Goal: Task Accomplishment & Management: Manage account settings

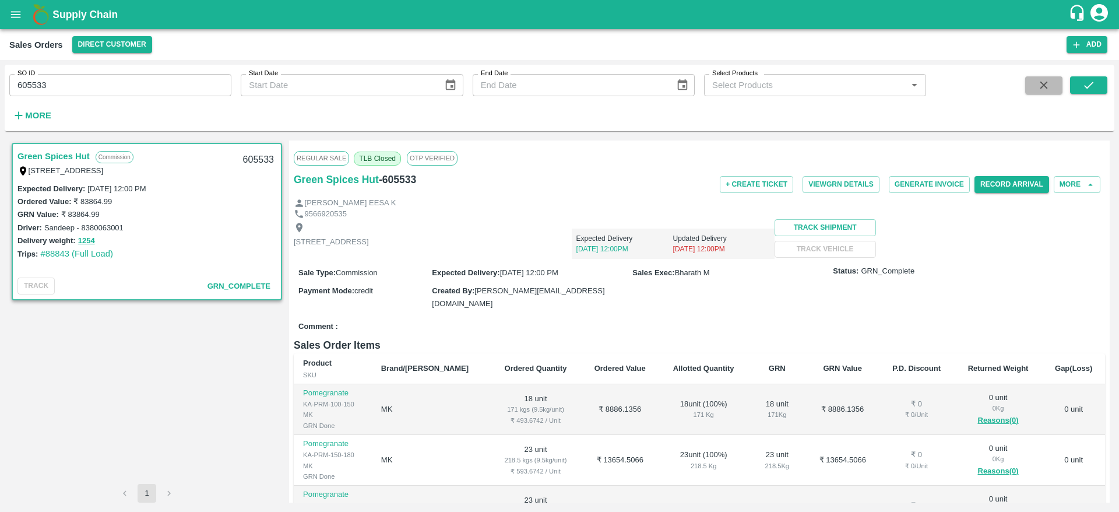
click at [1043, 82] on icon "button" at bounding box center [1043, 85] width 13 height 13
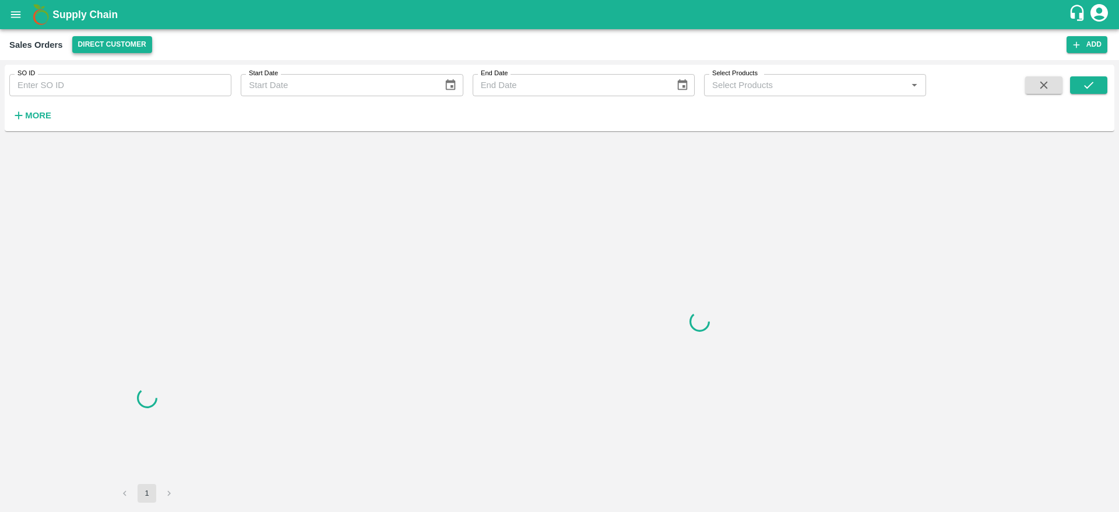
click at [114, 46] on button "Direct Customer" at bounding box center [112, 44] width 80 height 17
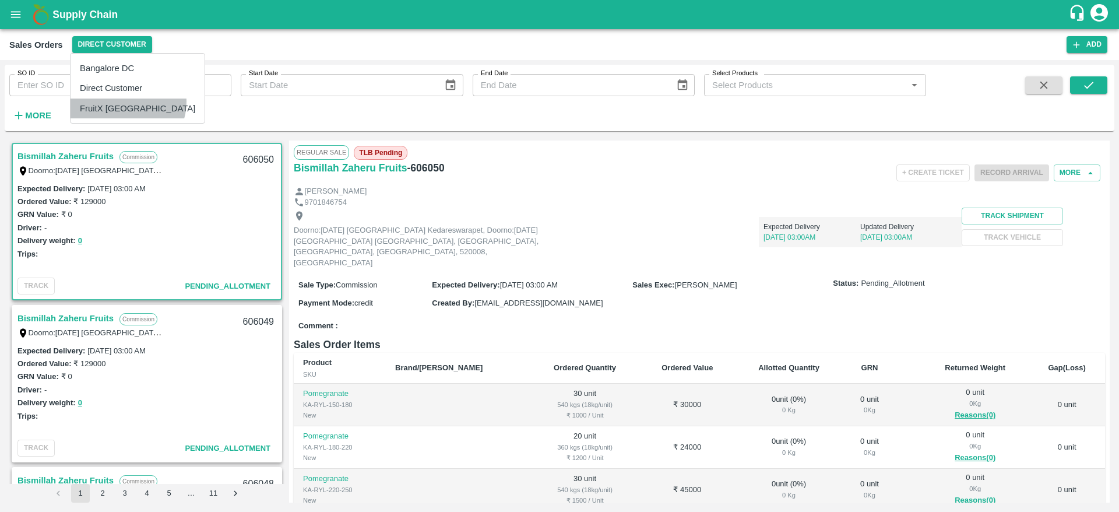
click at [127, 102] on li "FruitX [GEOGRAPHIC_DATA]" at bounding box center [138, 108] width 134 height 20
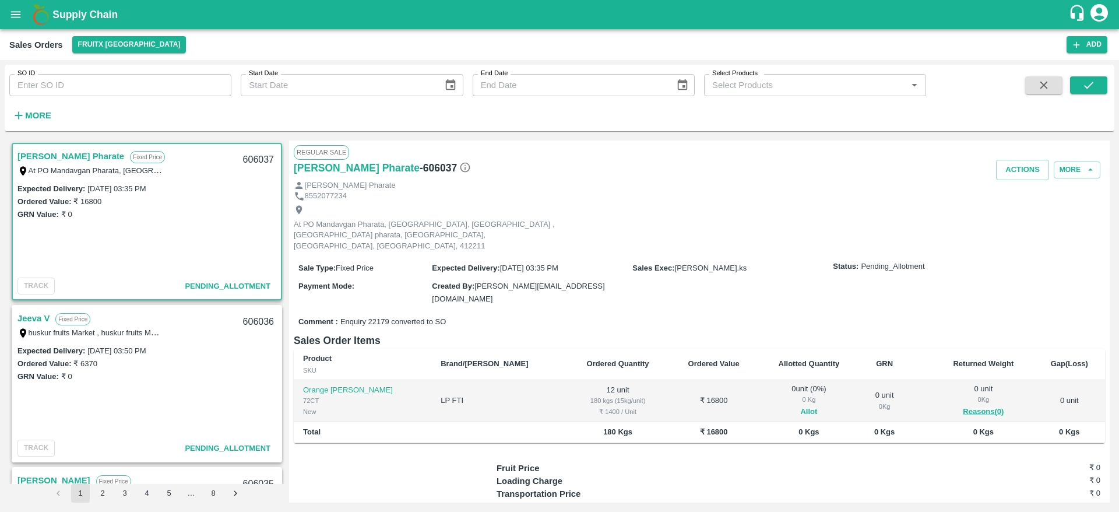
click at [800, 405] on button "Allot" at bounding box center [808, 411] width 17 height 13
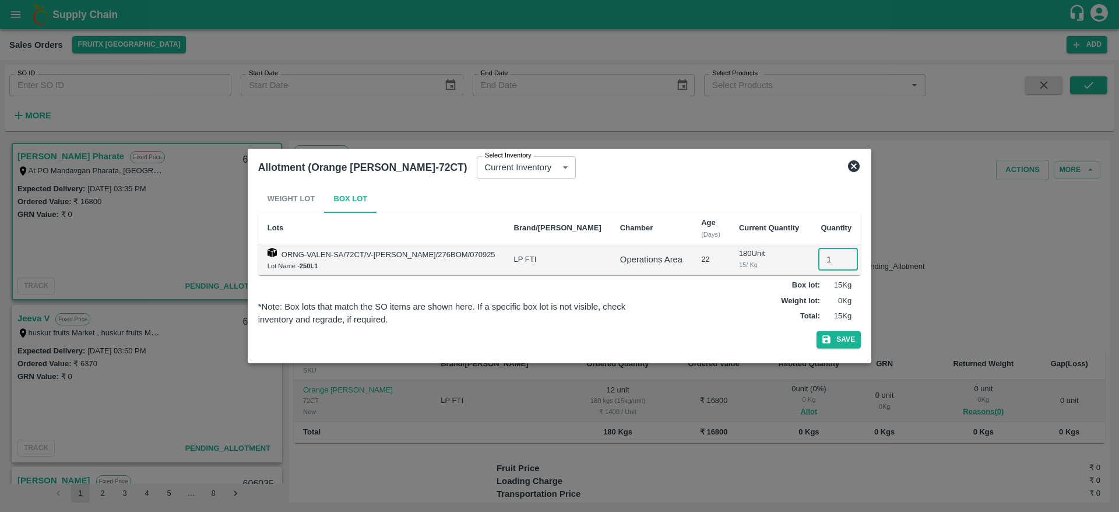
click at [818, 256] on input "1" at bounding box center [838, 259] width 40 height 22
type input "12"
click at [816, 331] on button "Save" at bounding box center [838, 339] width 44 height 17
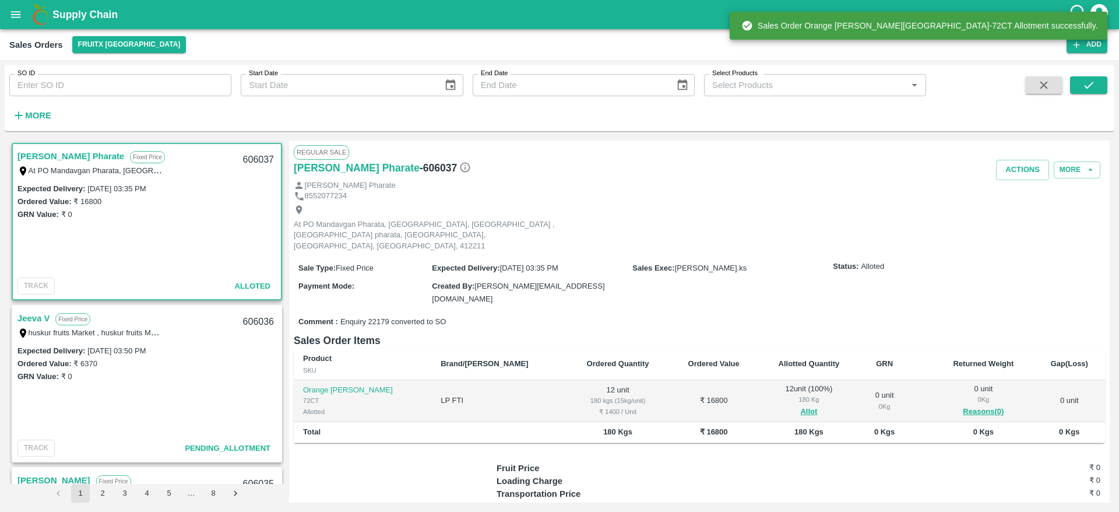
click at [257, 162] on div "606037" at bounding box center [258, 159] width 45 height 27
copy div "606037"
click at [998, 165] on button "Actions" at bounding box center [1022, 170] width 53 height 20
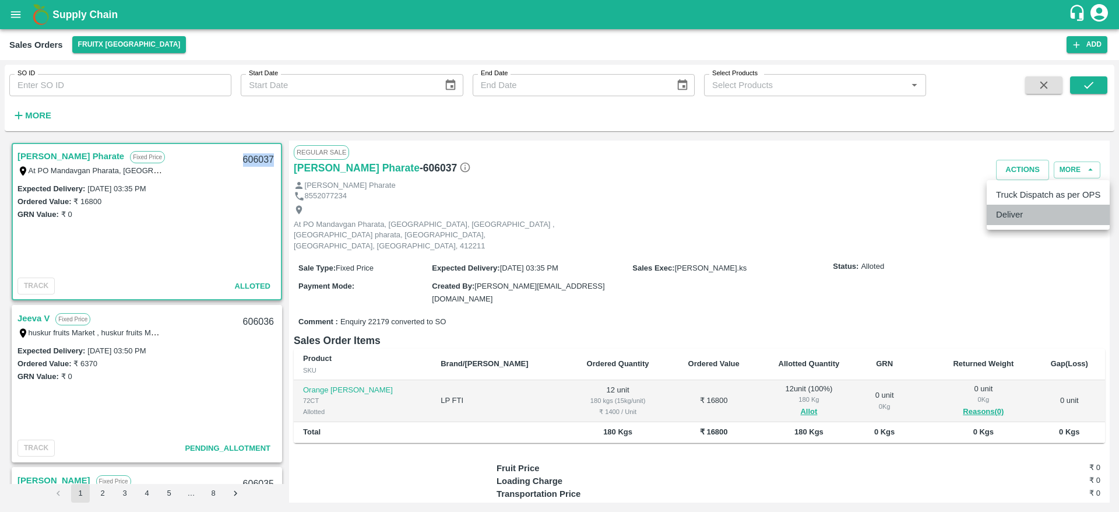
click at [1019, 210] on li "Deliver" at bounding box center [1048, 215] width 123 height 20
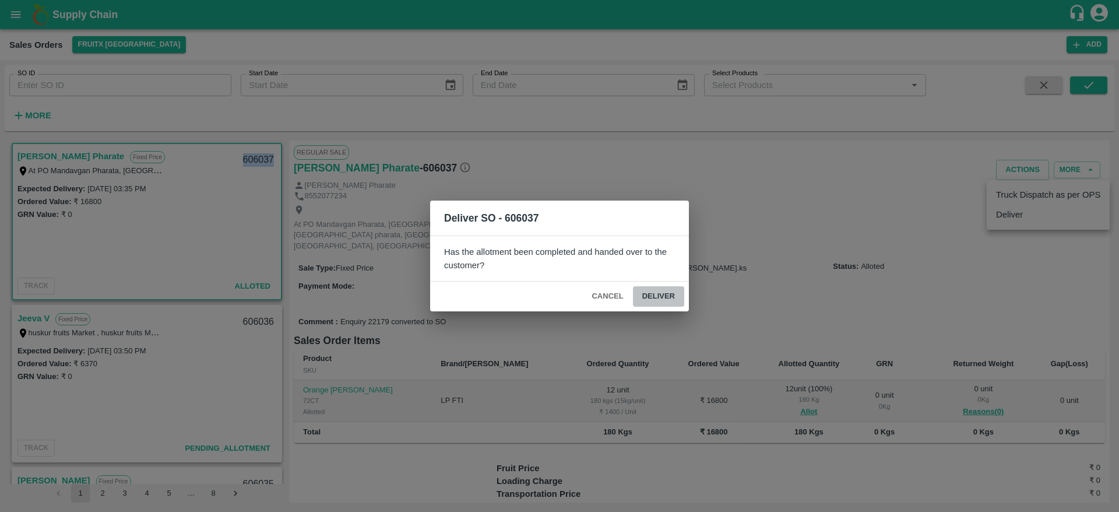
click at [655, 293] on button "Deliver" at bounding box center [658, 296] width 51 height 20
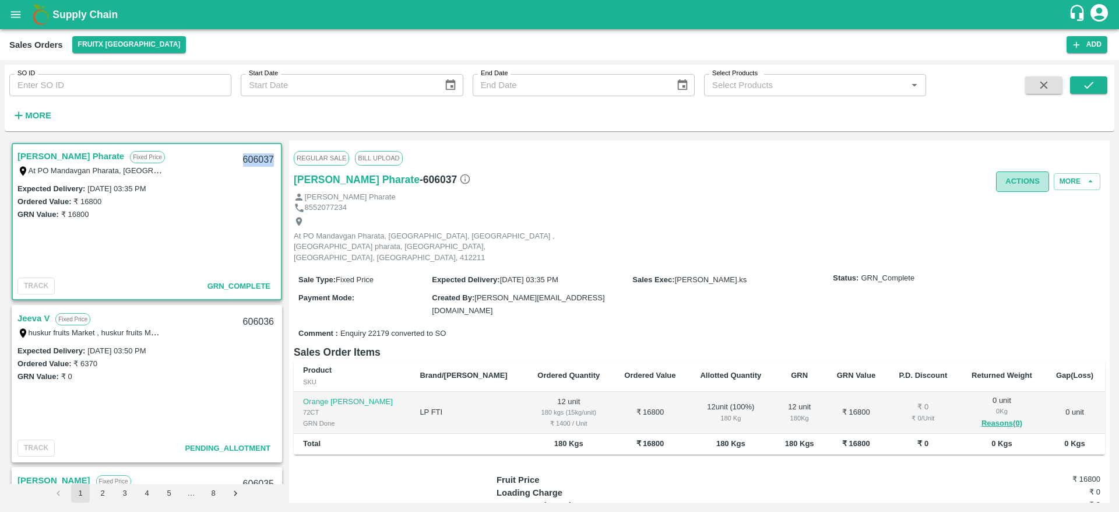
click at [1003, 176] on button "Actions" at bounding box center [1022, 181] width 53 height 20
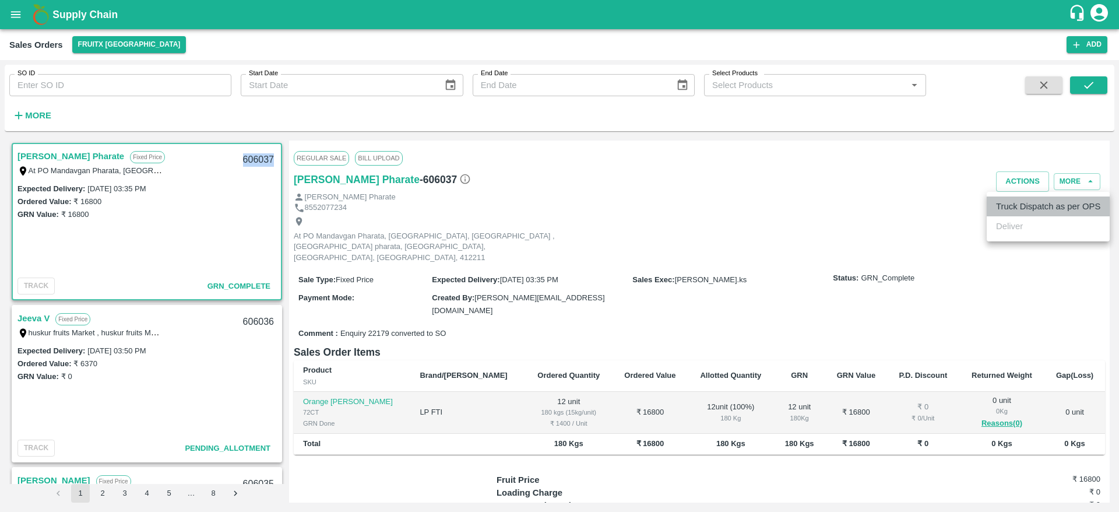
click at [1026, 203] on li "Truck Dispatch as per OPS" at bounding box center [1048, 206] width 123 height 20
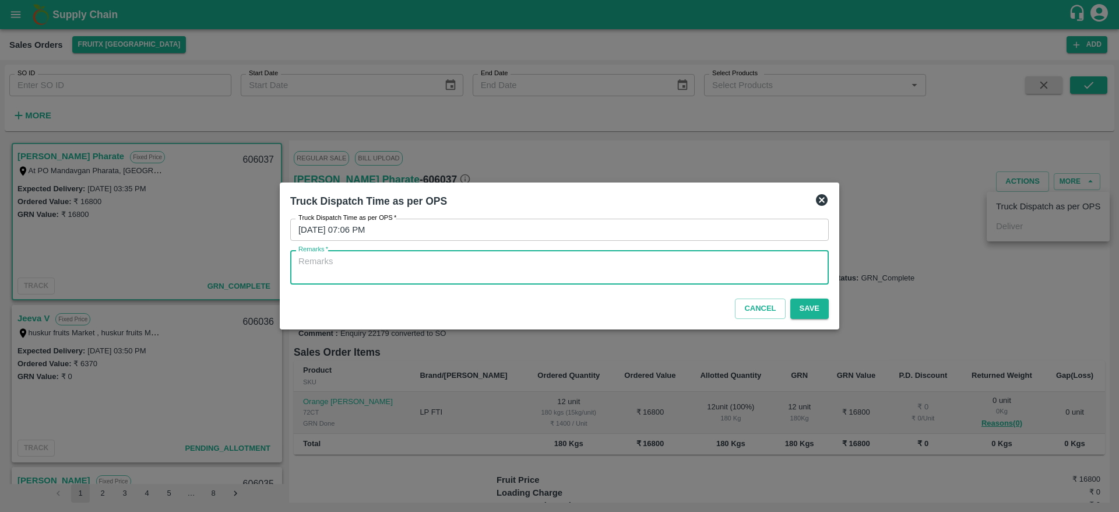
click at [636, 272] on textarea "Remarks   *" at bounding box center [559, 267] width 522 height 24
type textarea "OTD"
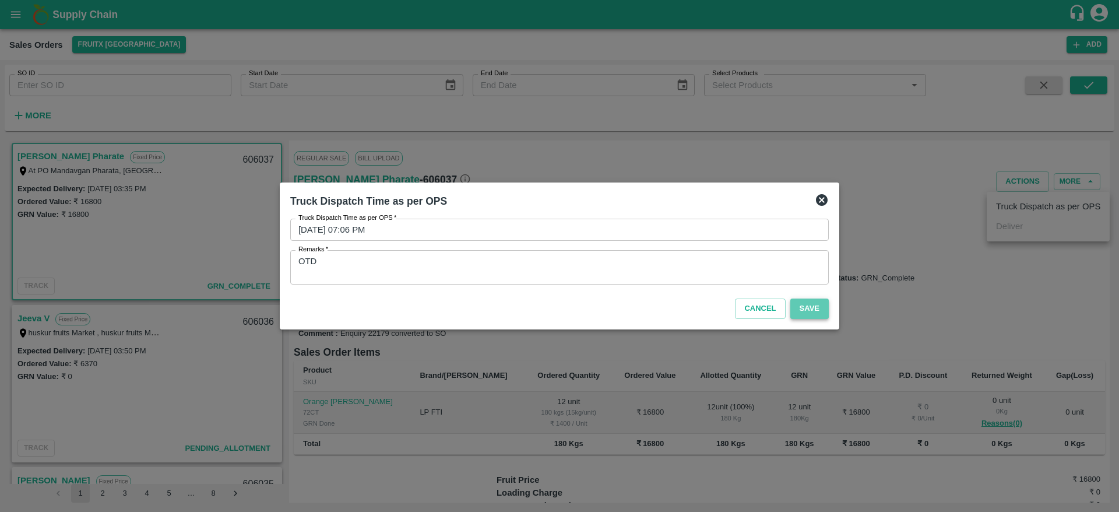
click at [811, 309] on button "Save" at bounding box center [809, 308] width 38 height 20
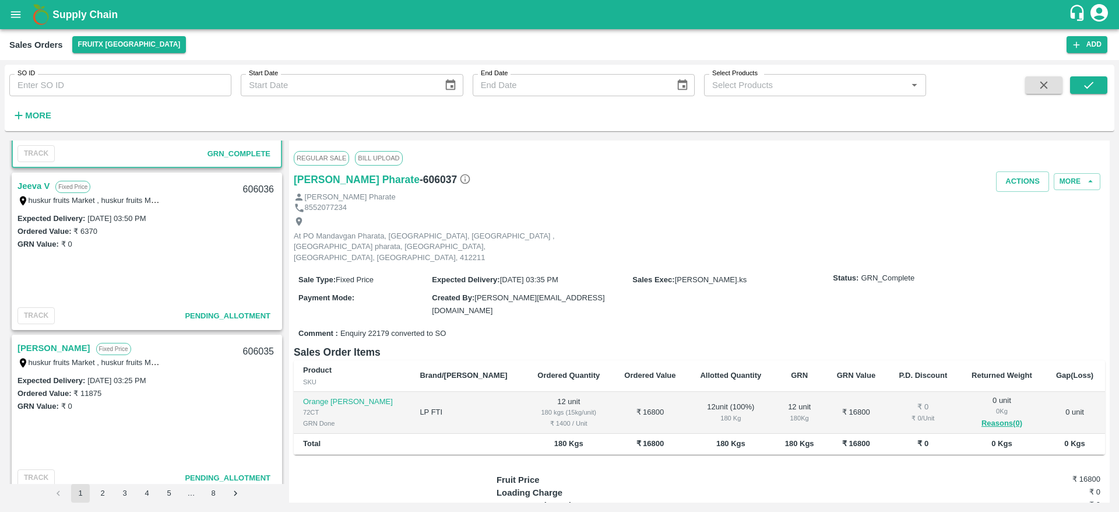
scroll to position [134, 0]
click at [30, 186] on link "Jeeva V" at bounding box center [33, 184] width 32 height 15
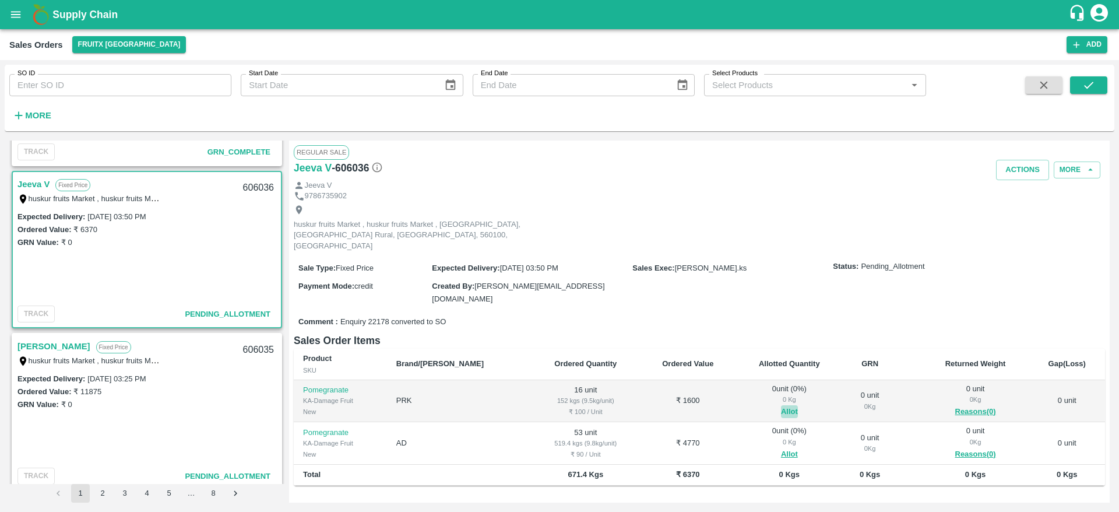
click at [781, 405] on button "Allot" at bounding box center [789, 411] width 17 height 13
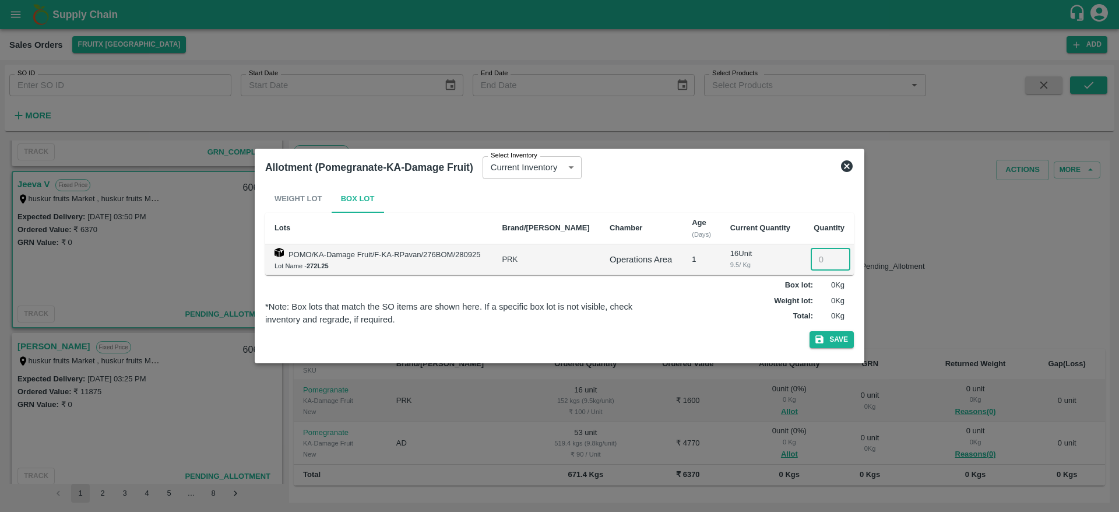
click at [815, 255] on input "number" at bounding box center [831, 259] width 40 height 22
type input "16"
click at [809, 331] on button "Save" at bounding box center [831, 339] width 44 height 17
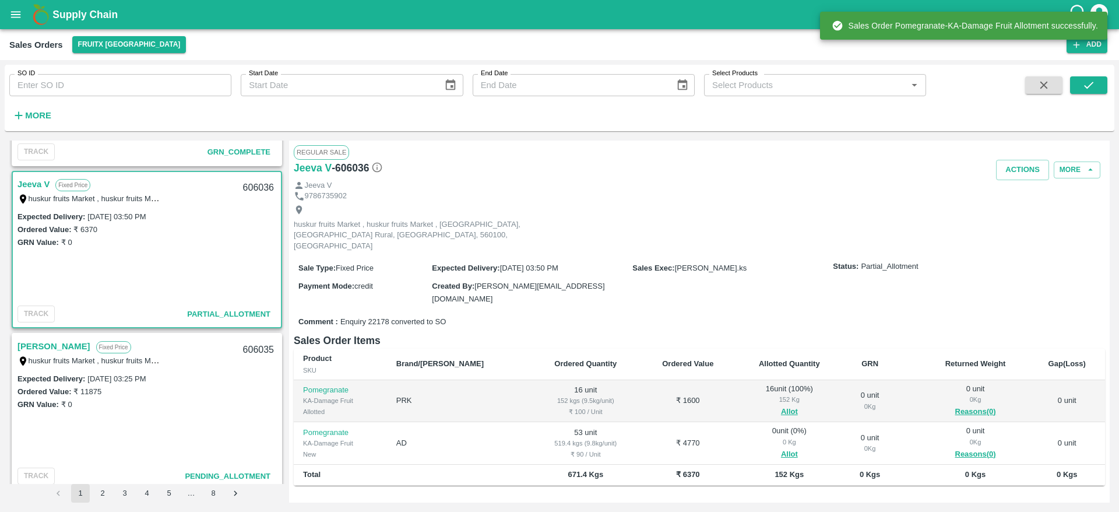
click at [250, 182] on div "606036" at bounding box center [258, 187] width 45 height 27
copy div "606036"
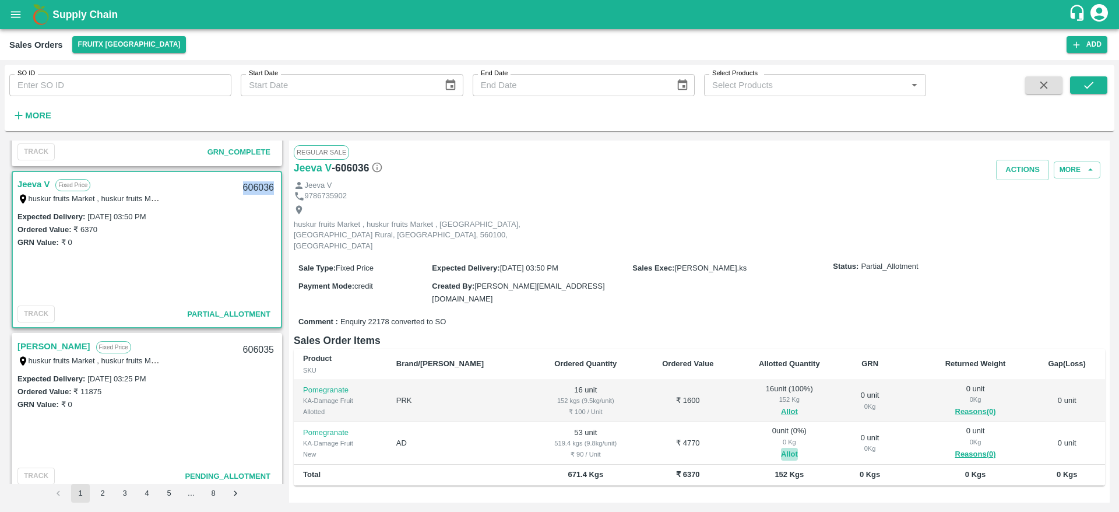
click at [781, 448] on button "Allot" at bounding box center [789, 454] width 17 height 13
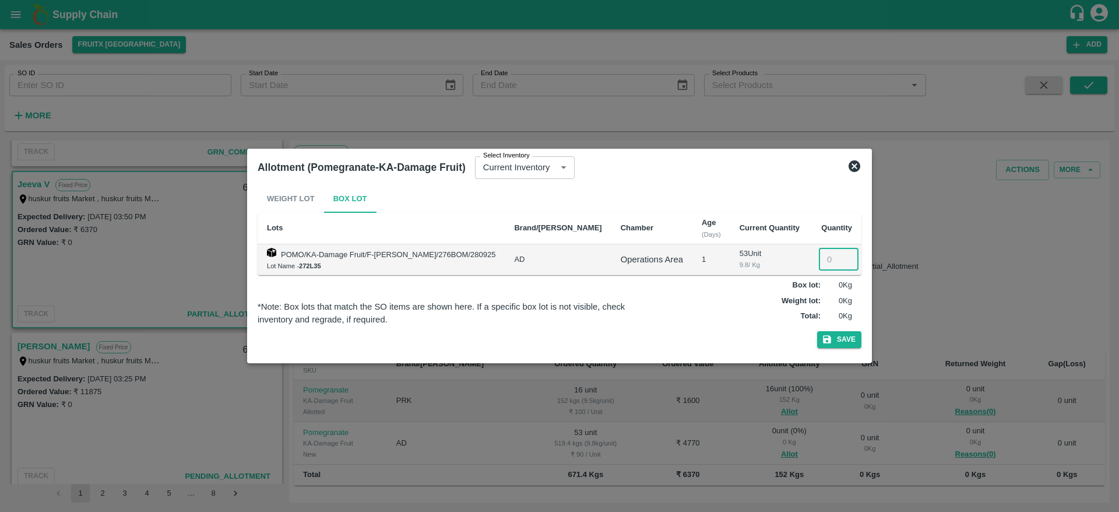
click at [819, 266] on input "number" at bounding box center [839, 259] width 40 height 22
type input "53"
click at [817, 331] on button "Save" at bounding box center [839, 339] width 44 height 17
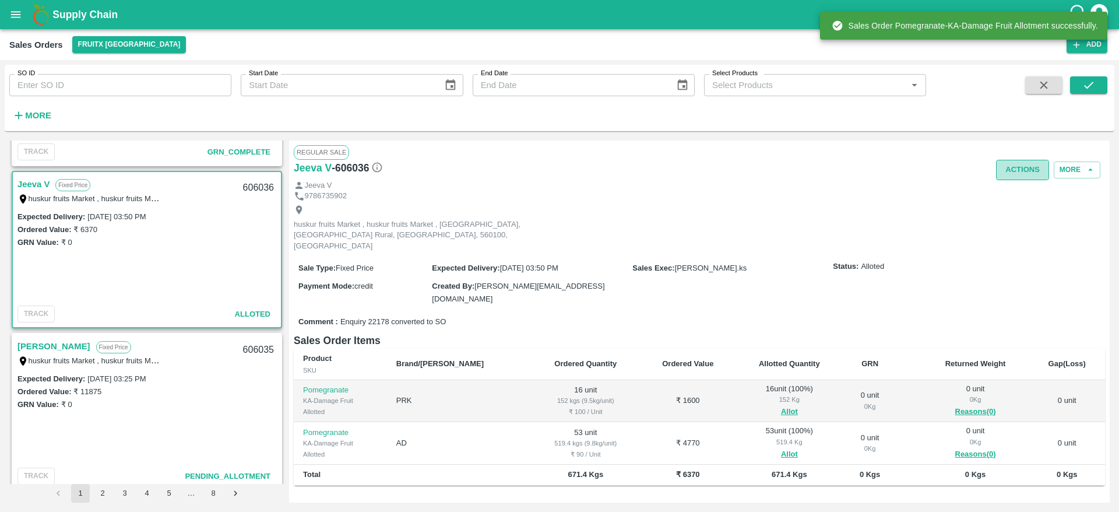
click at [1019, 175] on button "Actions" at bounding box center [1022, 170] width 53 height 20
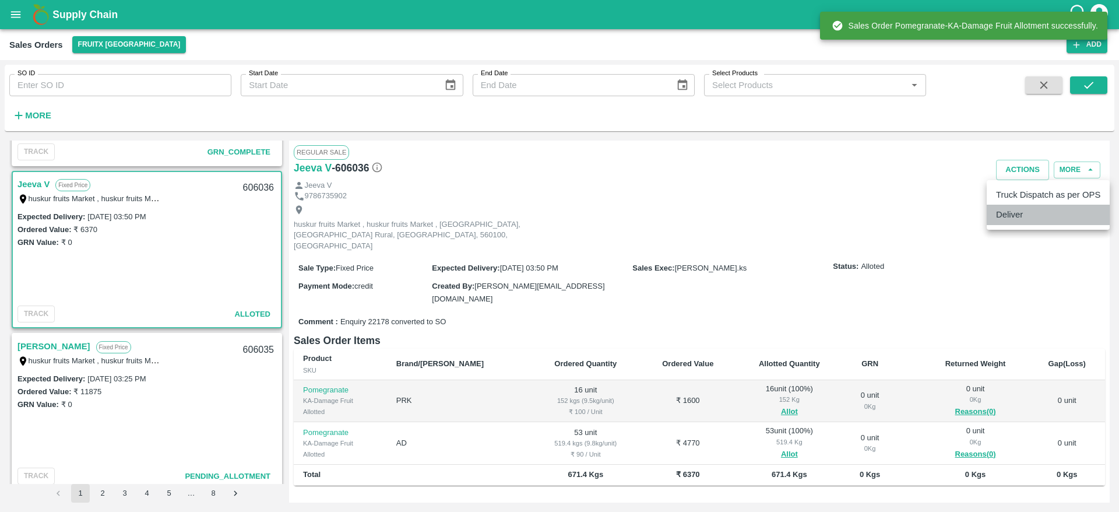
click at [1015, 212] on li "Deliver" at bounding box center [1048, 215] width 123 height 20
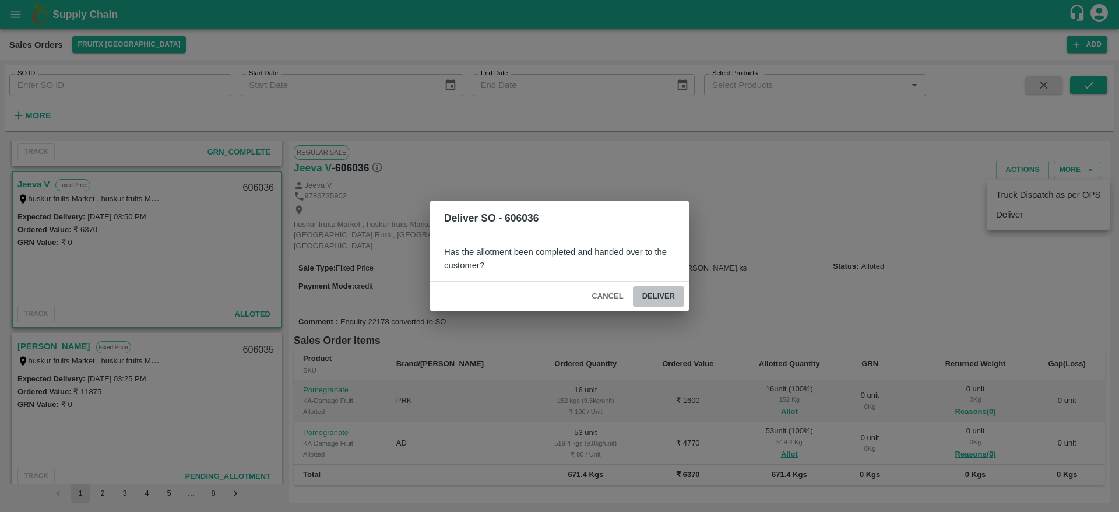
click at [662, 301] on button "Deliver" at bounding box center [658, 296] width 51 height 20
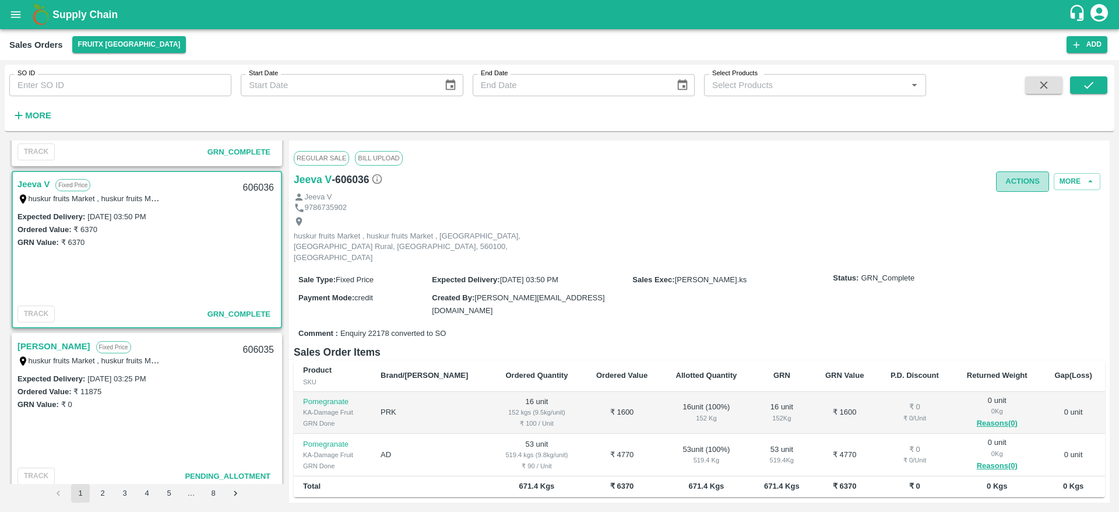
click at [1014, 180] on button "Actions" at bounding box center [1022, 181] width 53 height 20
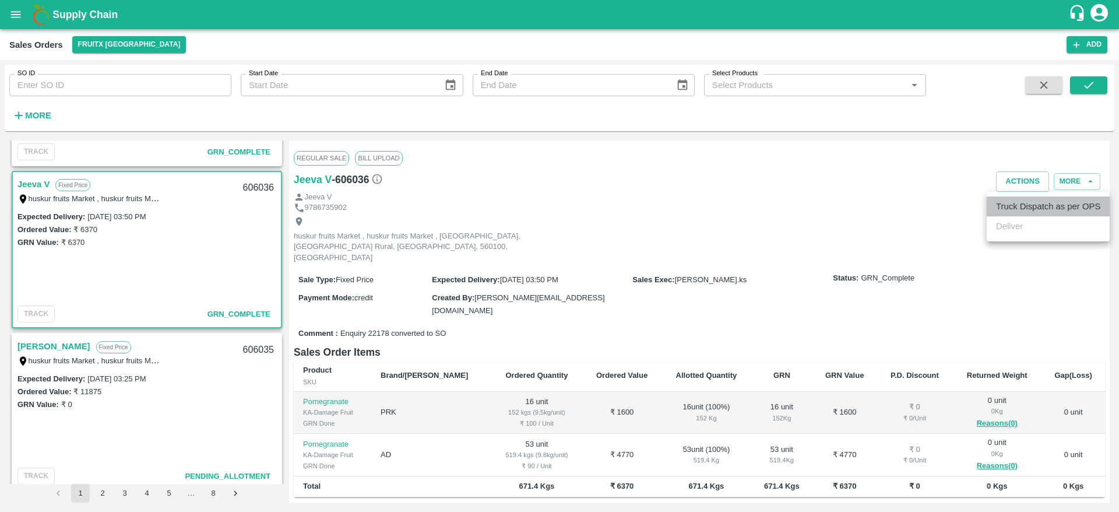
click at [1023, 196] on li "Truck Dispatch as per OPS" at bounding box center [1048, 206] width 123 height 20
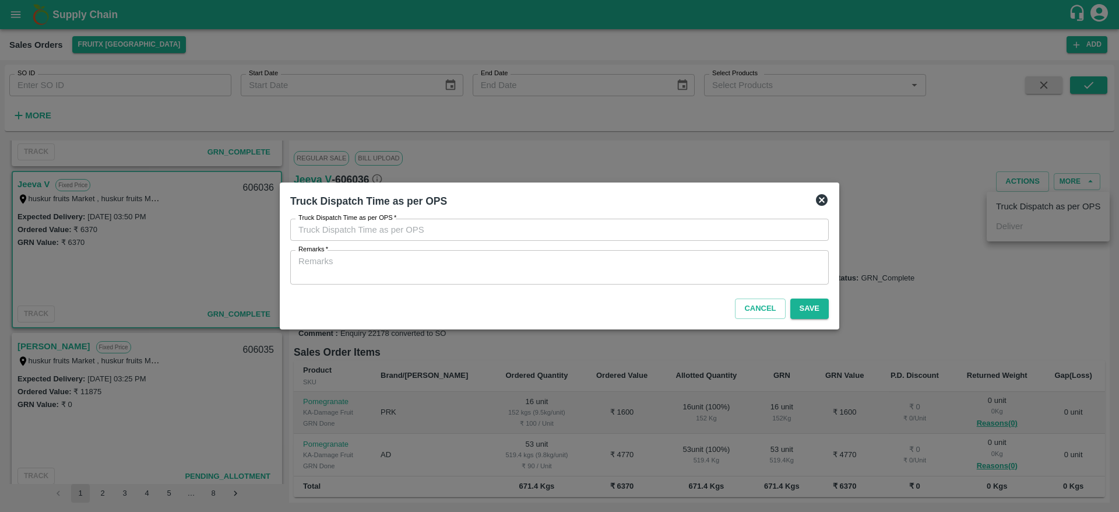
type input "[DATE] 07:09 PM"
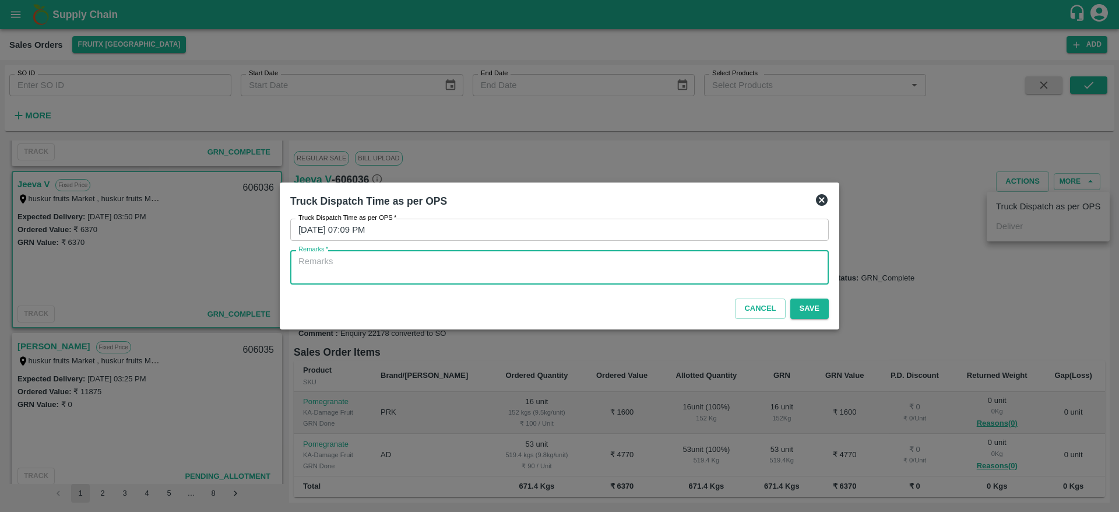
click at [685, 266] on textarea "Remarks   *" at bounding box center [559, 267] width 522 height 24
type textarea "OTD"
click at [805, 313] on button "Save" at bounding box center [809, 308] width 38 height 20
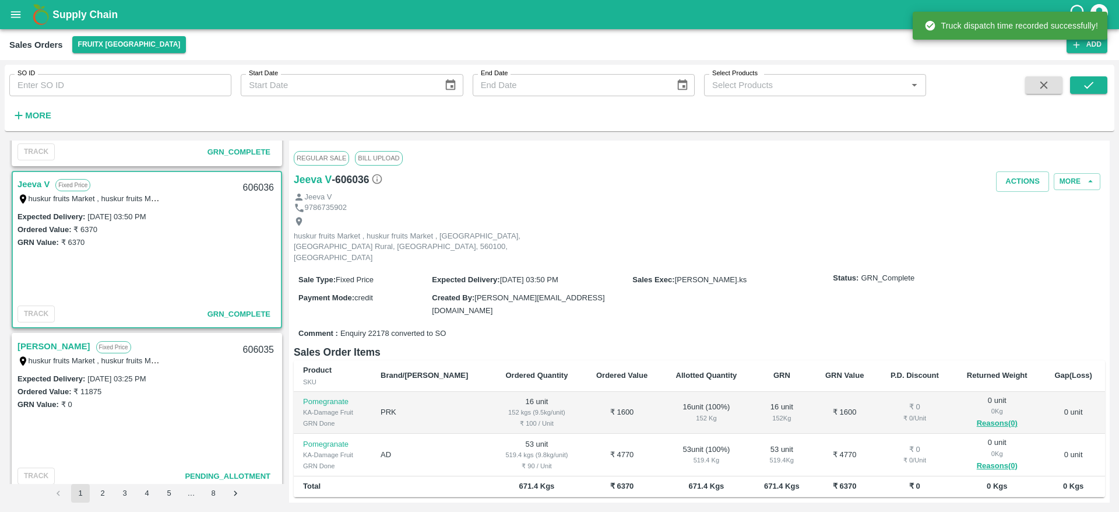
scroll to position [239, 0]
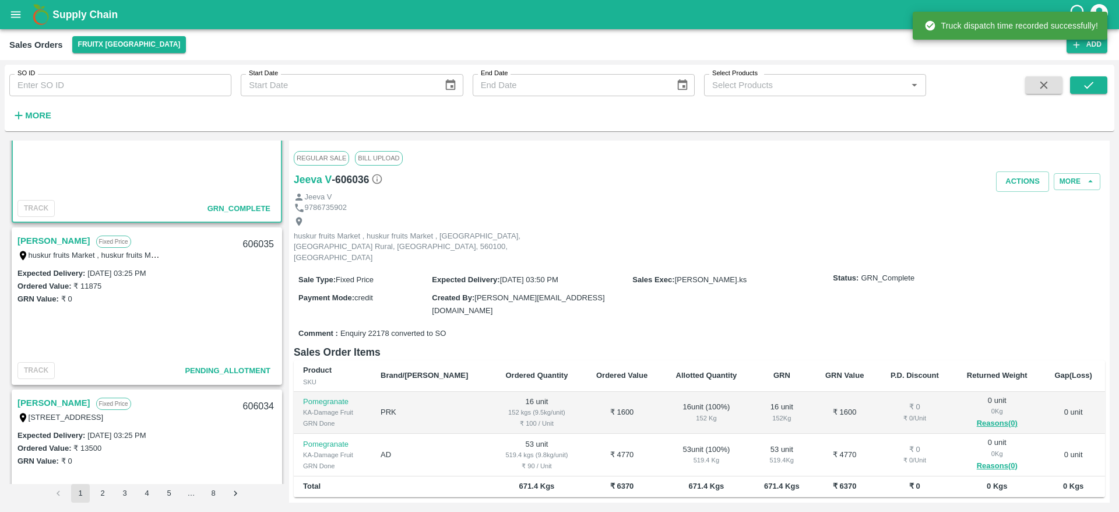
click at [61, 239] on link "[PERSON_NAME]" at bounding box center [53, 240] width 73 height 15
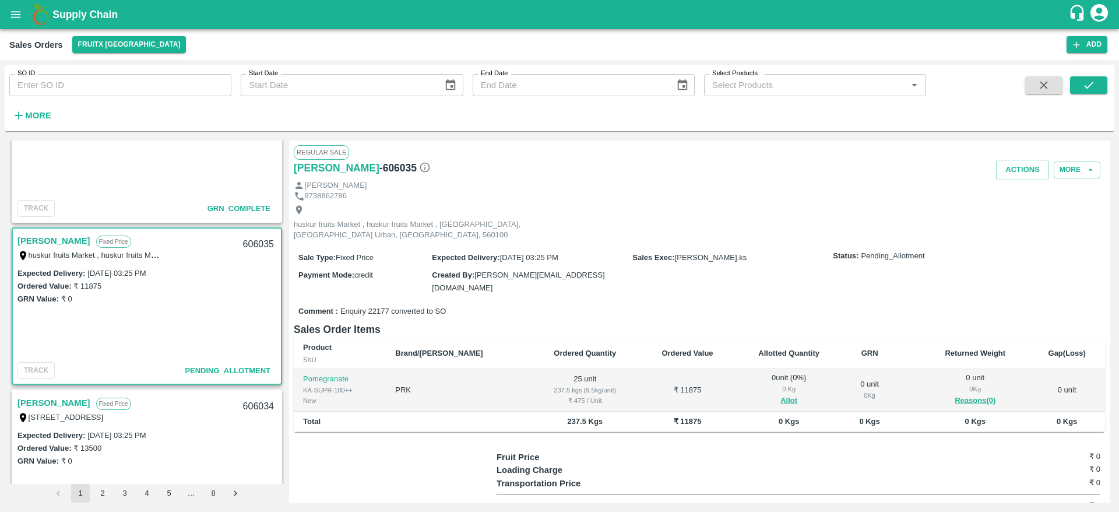
scroll to position [36, 0]
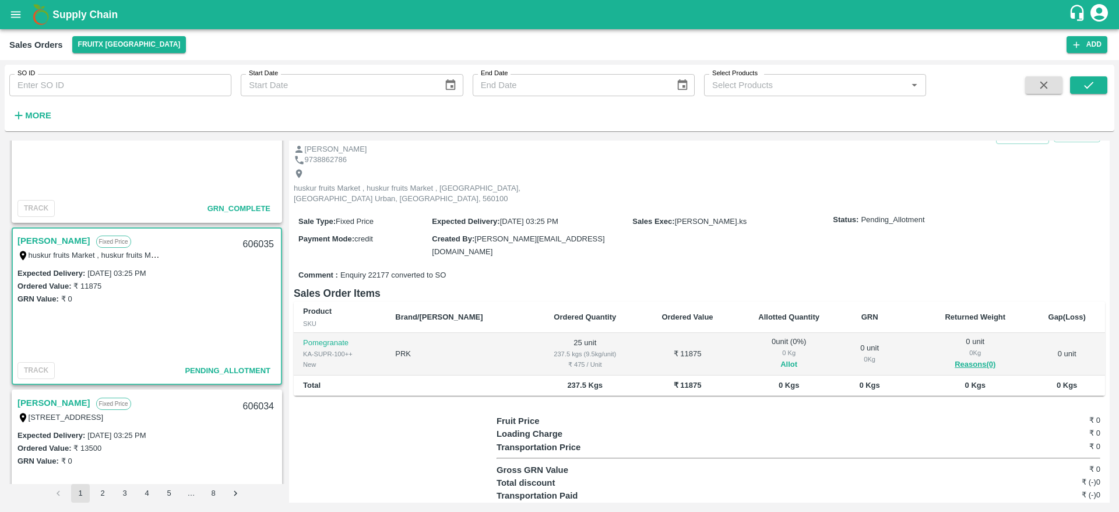
click at [780, 358] on button "Allot" at bounding box center [788, 364] width 17 height 13
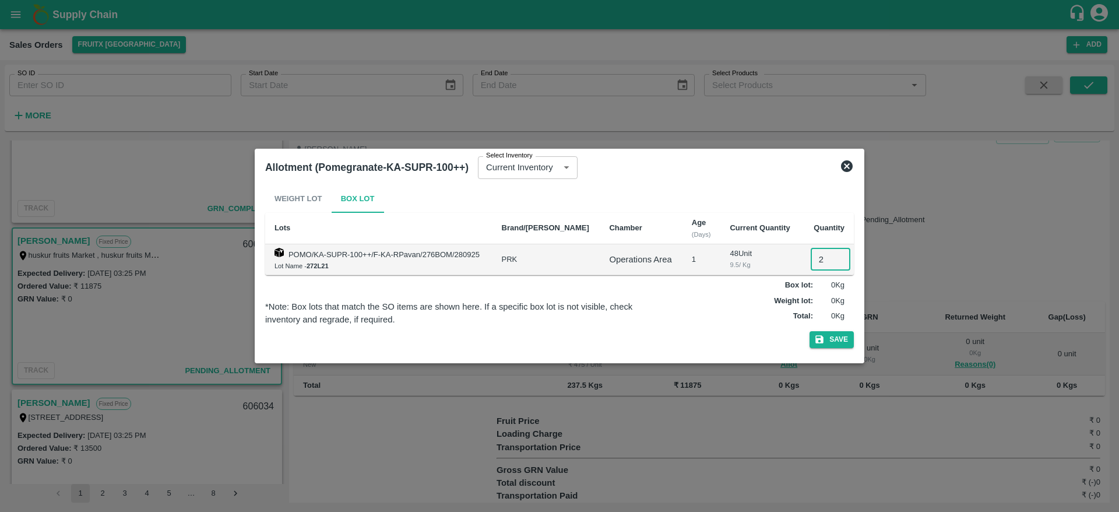
click at [823, 255] on input "2" at bounding box center [831, 259] width 40 height 22
type input "25"
click at [809, 331] on button "Save" at bounding box center [831, 339] width 44 height 17
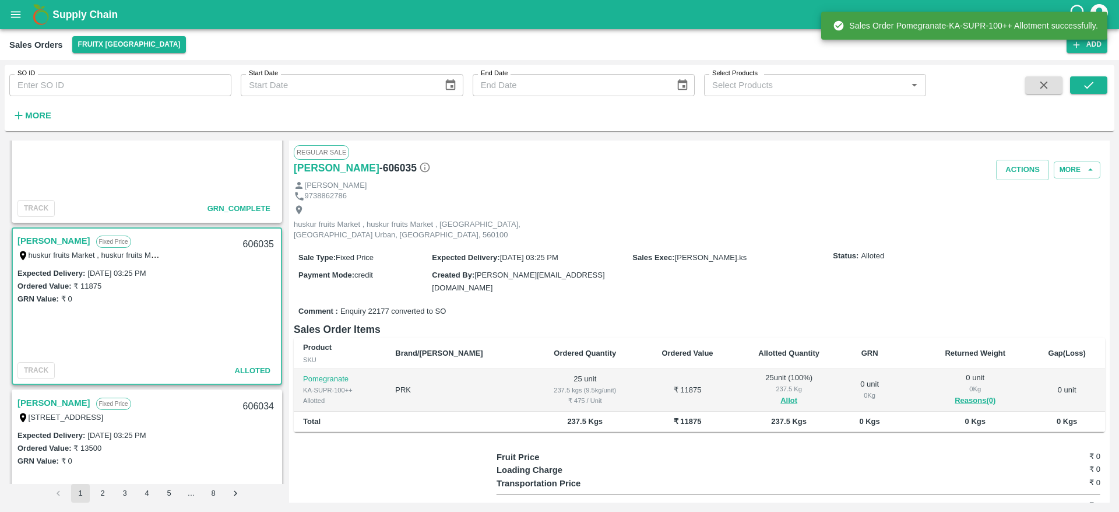
click at [244, 238] on div "606035" at bounding box center [258, 244] width 45 height 27
copy div "606035"
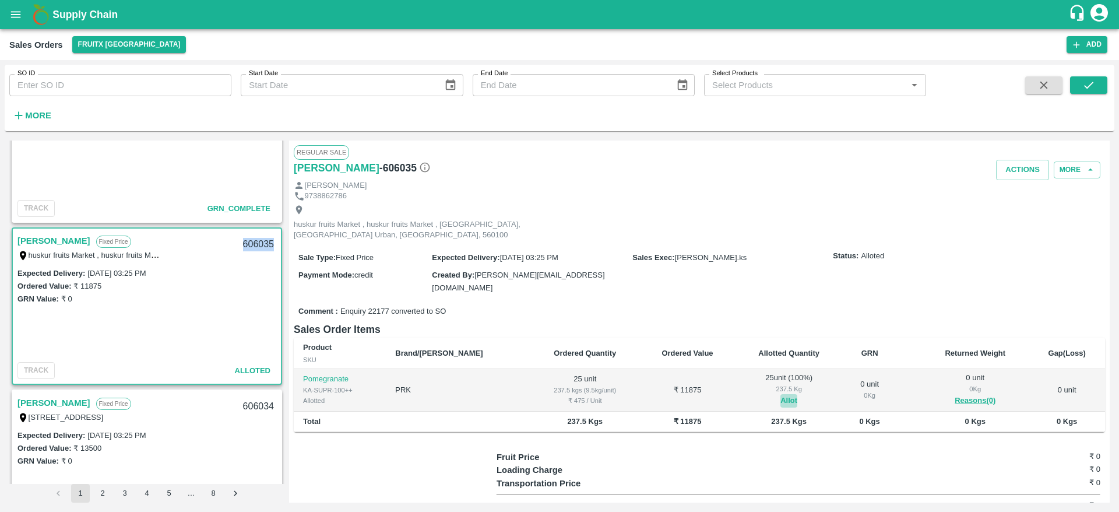
click at [780, 394] on button "Allot" at bounding box center [788, 400] width 17 height 13
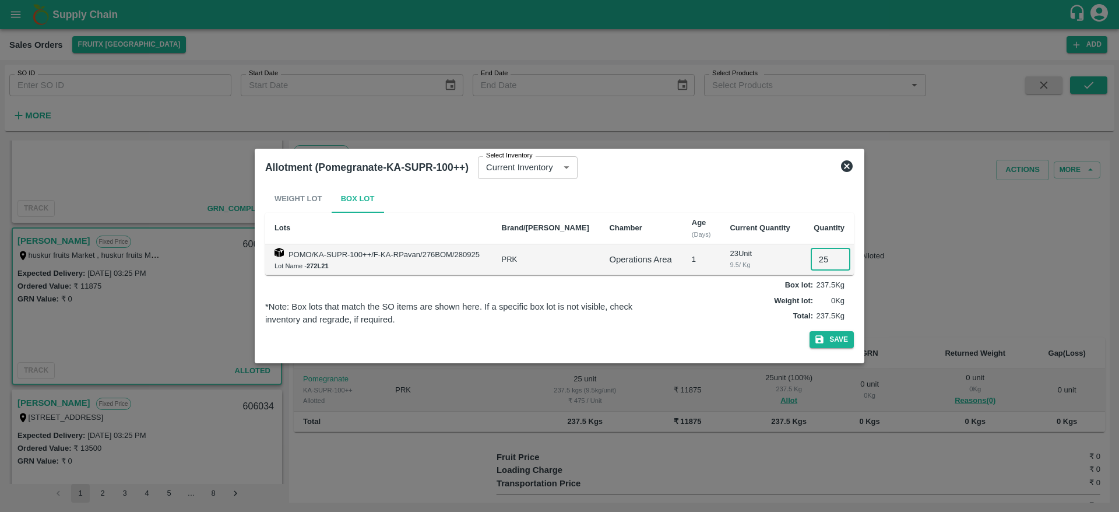
click at [816, 255] on input "25" at bounding box center [831, 259] width 40 height 22
type input "0"
click at [850, 170] on icon at bounding box center [847, 166] width 12 height 12
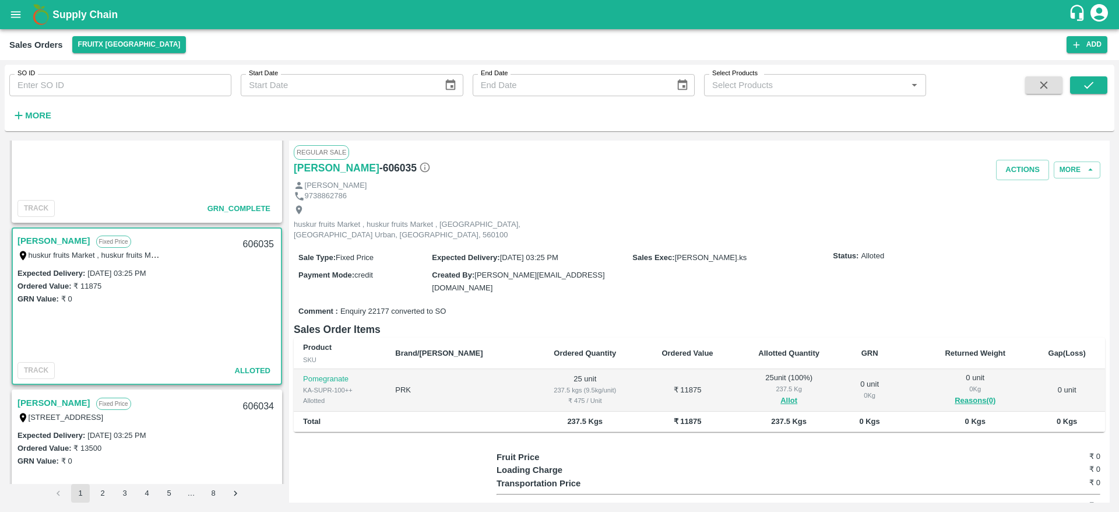
click at [245, 241] on div "606035" at bounding box center [258, 244] width 45 height 27
copy div "606035"
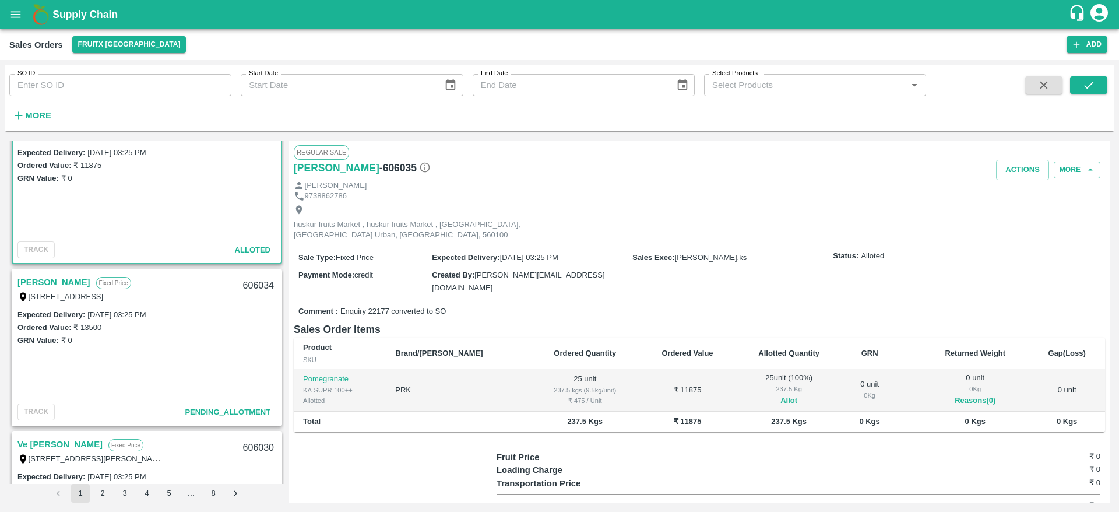
click at [47, 284] on link "[PERSON_NAME]" at bounding box center [53, 281] width 73 height 15
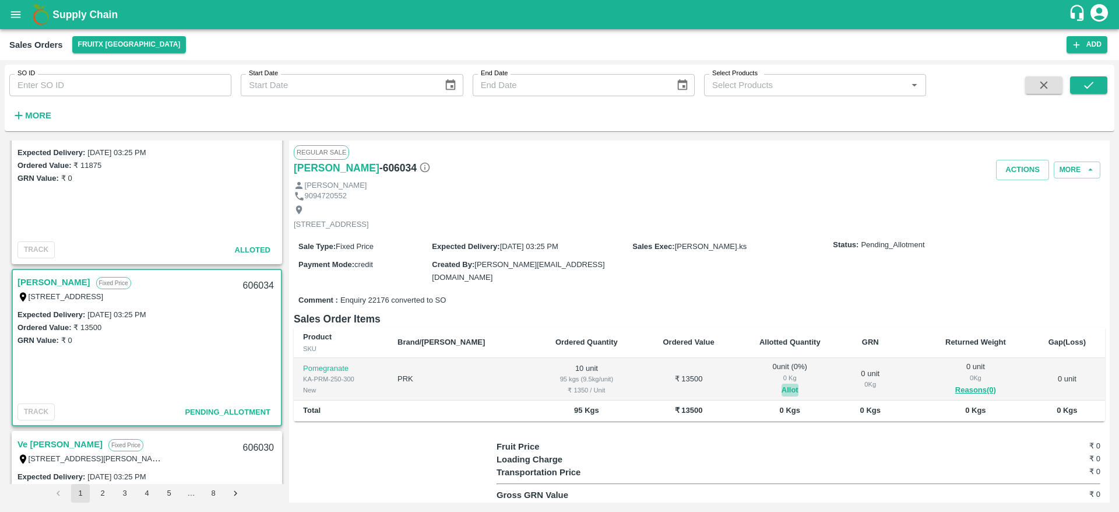
click at [781, 391] on button "Allot" at bounding box center [789, 389] width 17 height 13
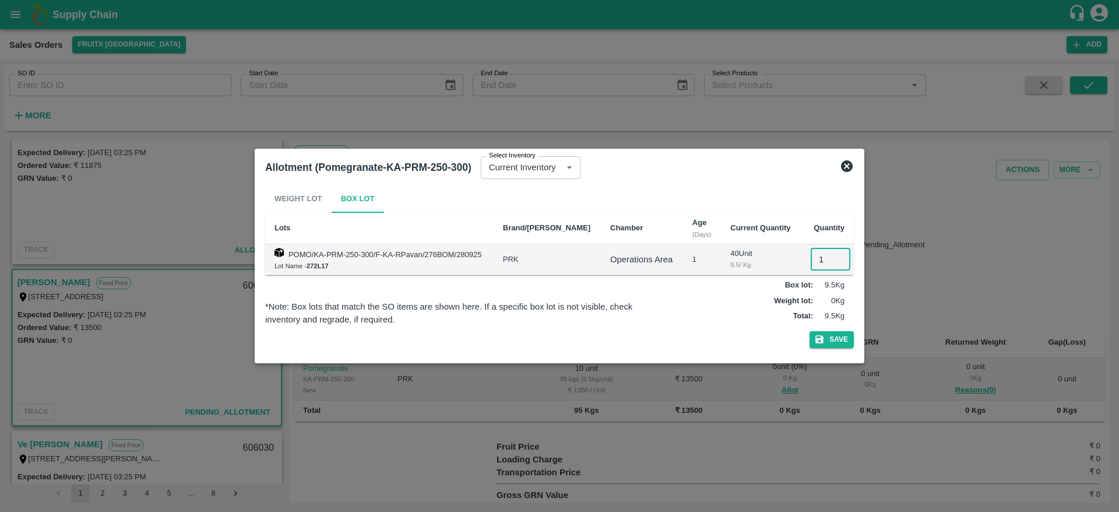
click at [826, 258] on input "1" at bounding box center [831, 259] width 40 height 22
type input "10"
click at [809, 331] on button "Save" at bounding box center [831, 339] width 44 height 17
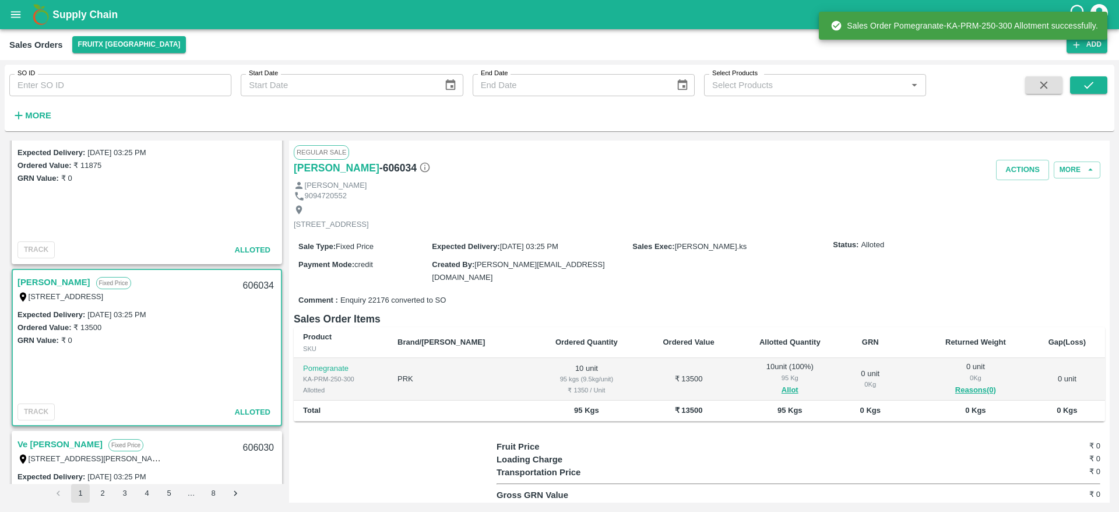
click at [247, 283] on div "606034" at bounding box center [258, 285] width 45 height 27
copy div "606034"
click at [1010, 165] on button "Actions" at bounding box center [1022, 170] width 53 height 20
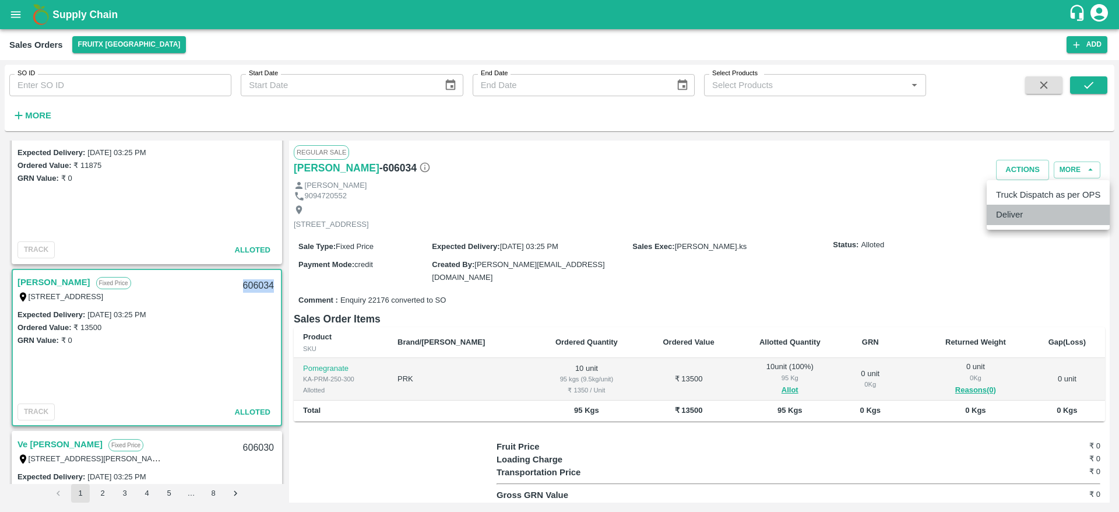
click at [1016, 220] on li "Deliver" at bounding box center [1048, 215] width 123 height 20
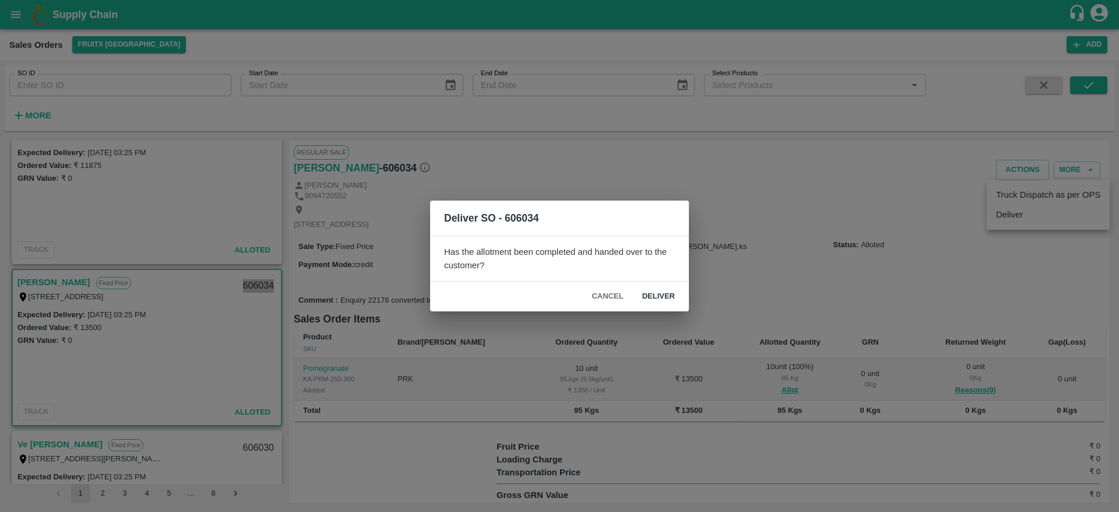
click at [657, 294] on button "Deliver" at bounding box center [658, 296] width 51 height 20
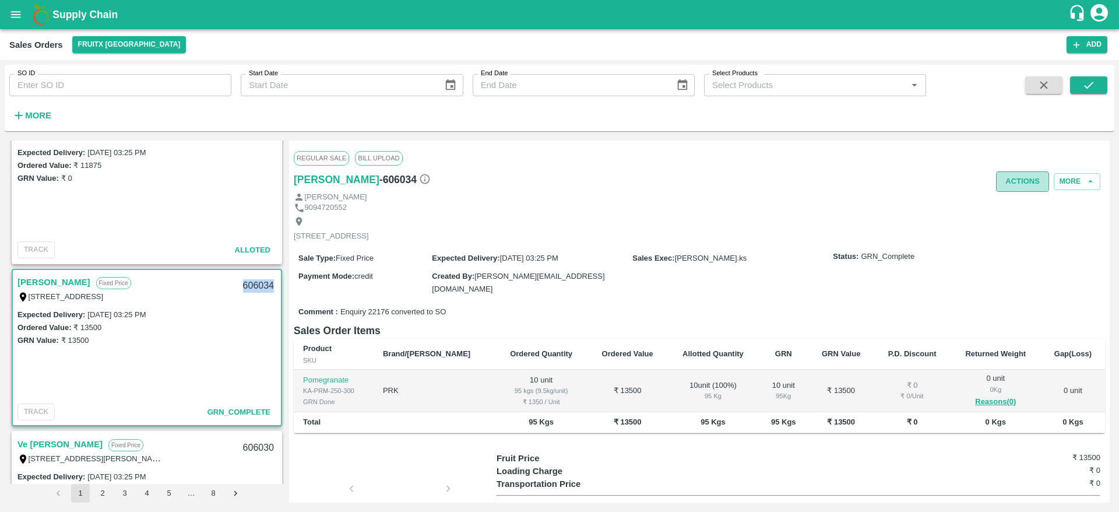
click at [1020, 174] on button "Actions" at bounding box center [1022, 181] width 53 height 20
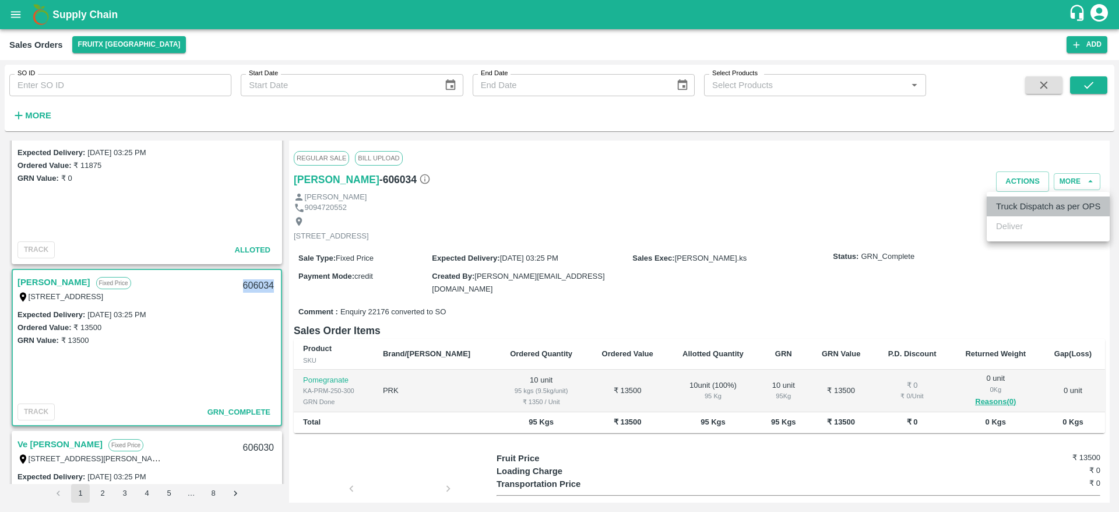
click at [1020, 200] on li "Truck Dispatch as per OPS" at bounding box center [1048, 206] width 123 height 20
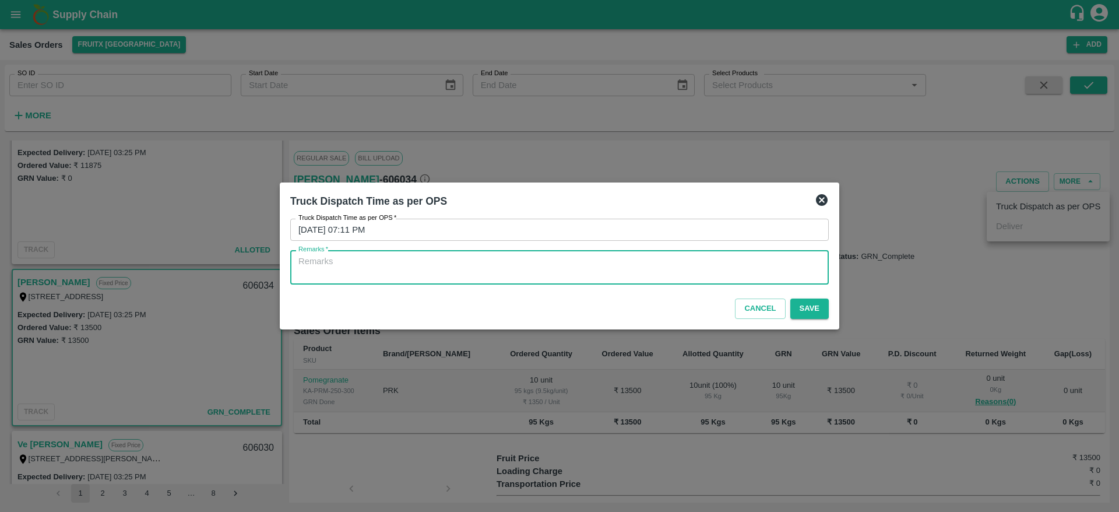
click at [668, 278] on textarea "Remarks   *" at bounding box center [559, 267] width 522 height 24
type textarea "OTD"
click at [817, 302] on button "Save" at bounding box center [809, 308] width 38 height 20
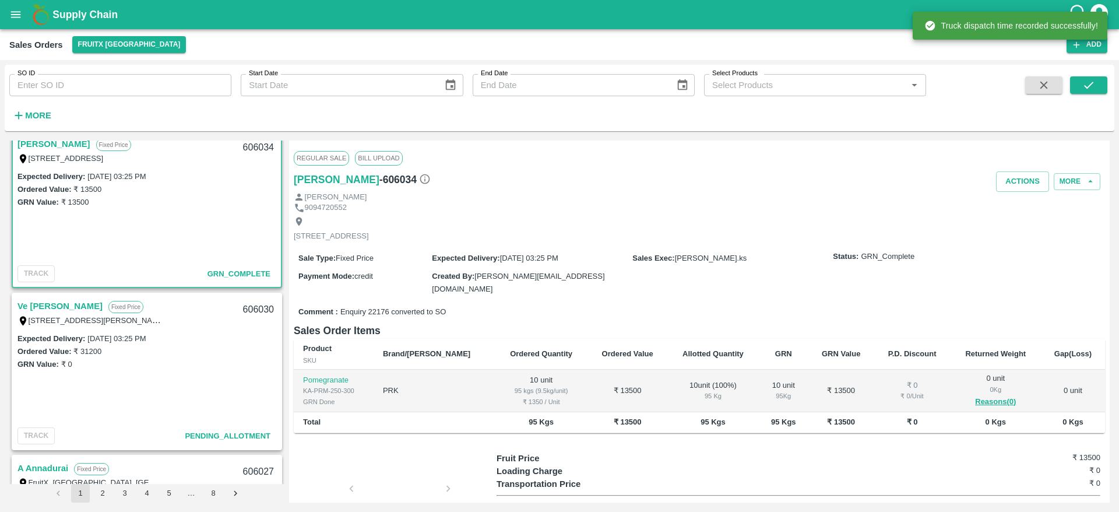
scroll to position [505, 0]
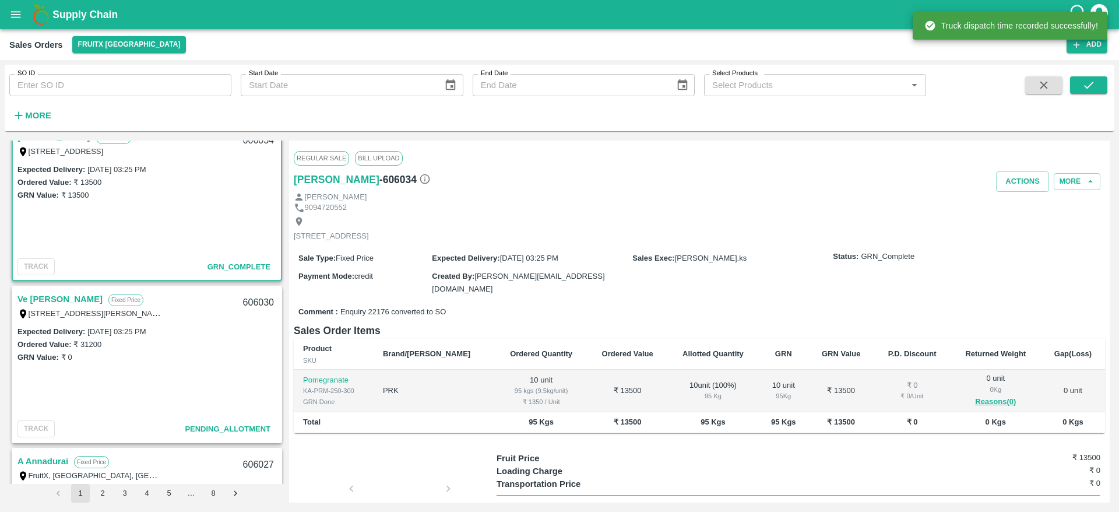
click at [41, 297] on link "Ve [PERSON_NAME]" at bounding box center [59, 298] width 85 height 15
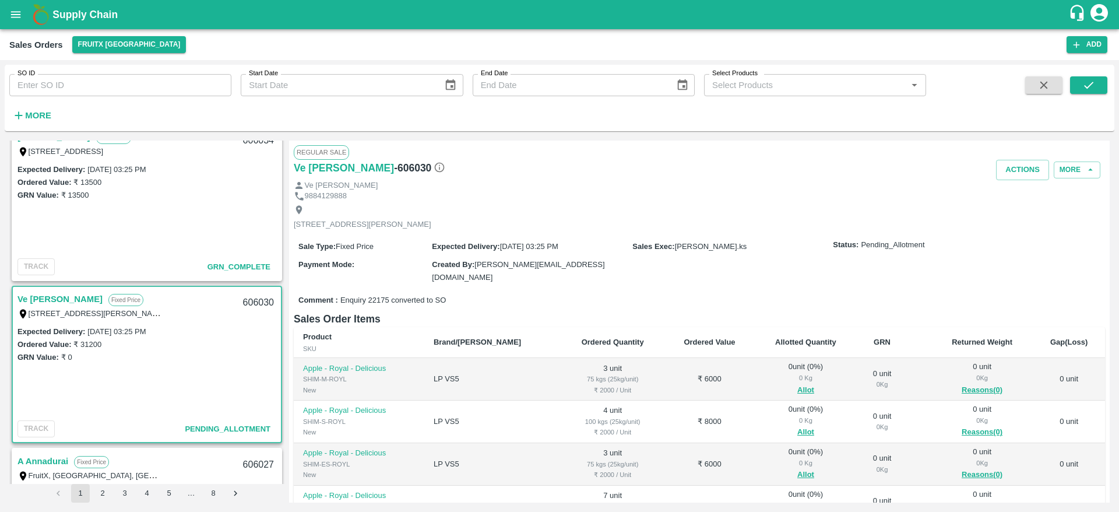
scroll to position [42, 0]
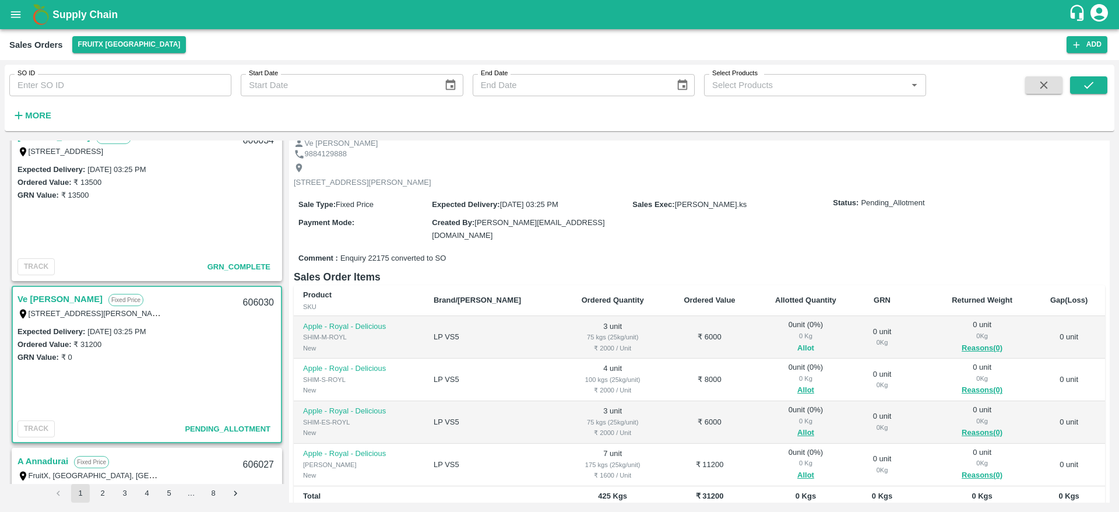
click at [797, 349] on button "Allot" at bounding box center [805, 347] width 17 height 13
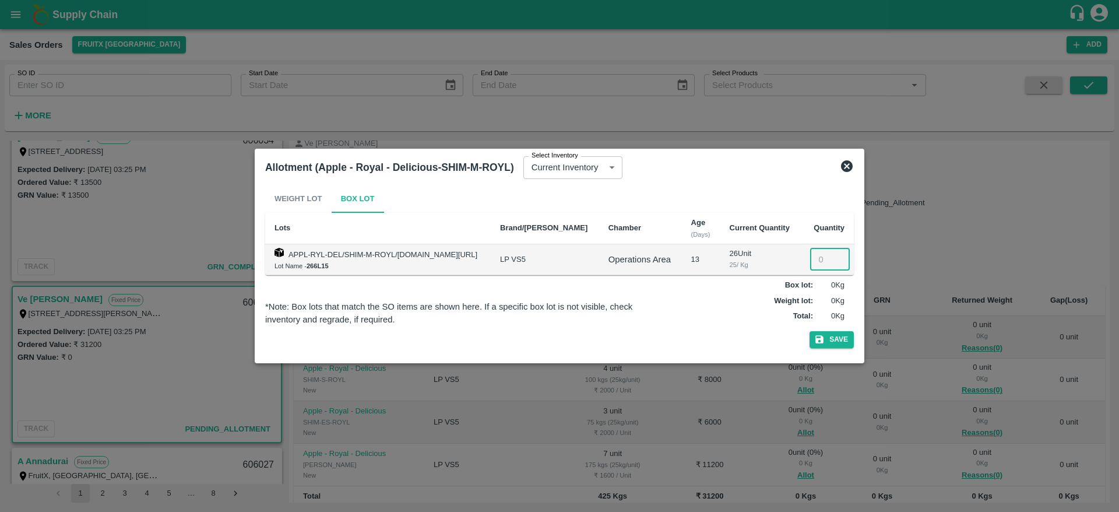
click at [815, 253] on input "number" at bounding box center [830, 259] width 40 height 22
type input "3"
click at [809, 331] on button "Save" at bounding box center [831, 339] width 44 height 17
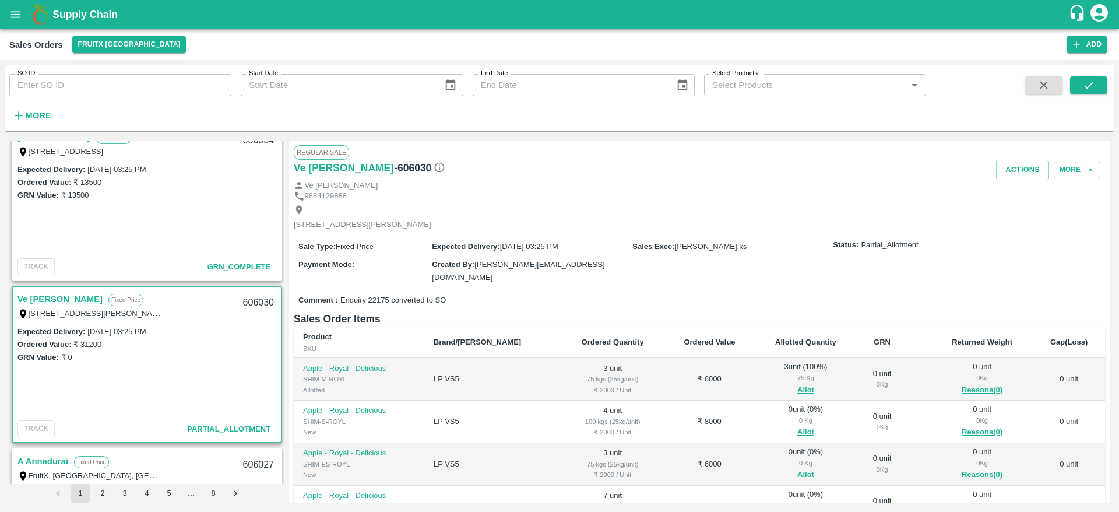
scroll to position [59, 0]
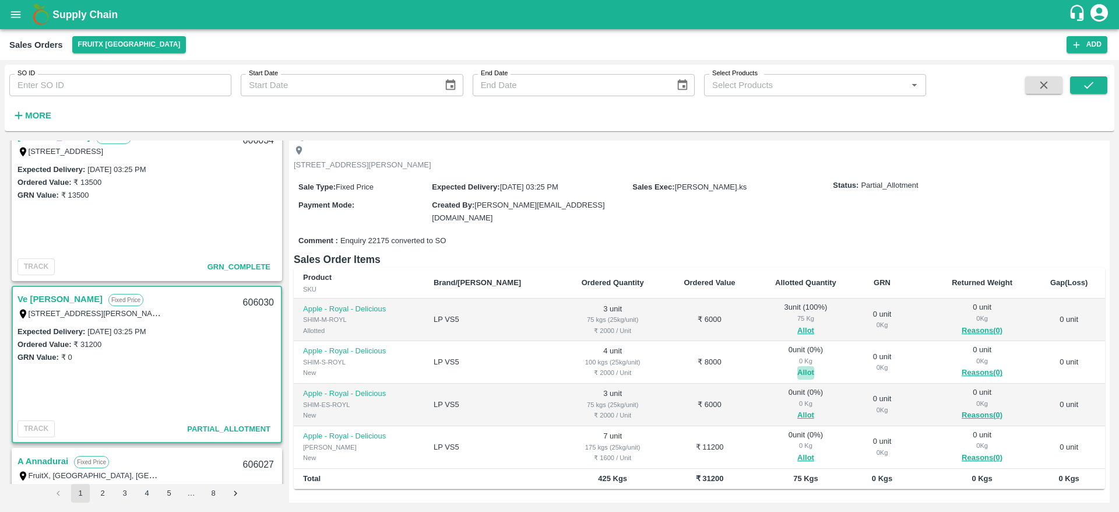
click at [797, 375] on button "Allot" at bounding box center [805, 372] width 17 height 13
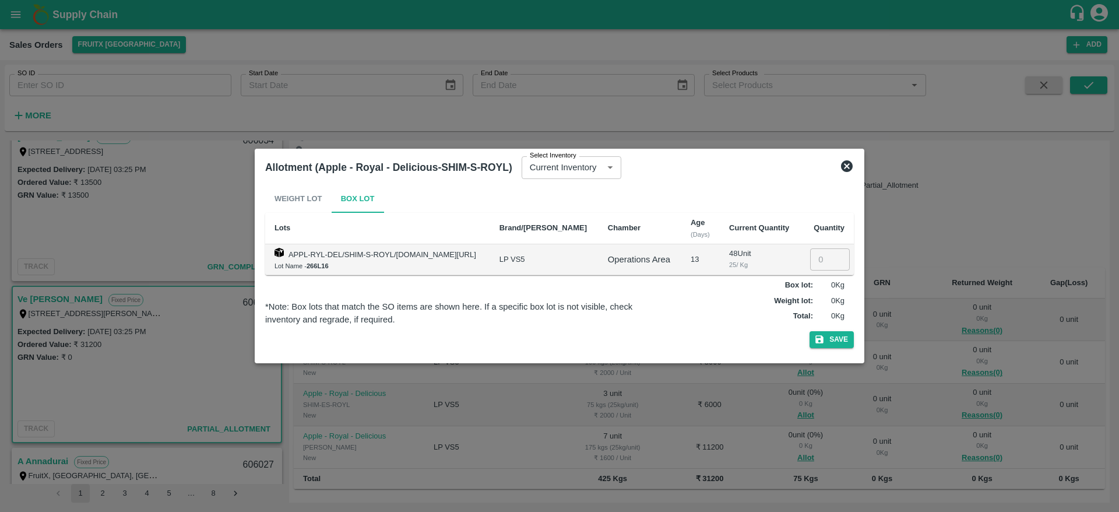
click at [819, 260] on input "number" at bounding box center [830, 259] width 40 height 22
type input "4"
click at [809, 331] on button "Save" at bounding box center [831, 339] width 44 height 17
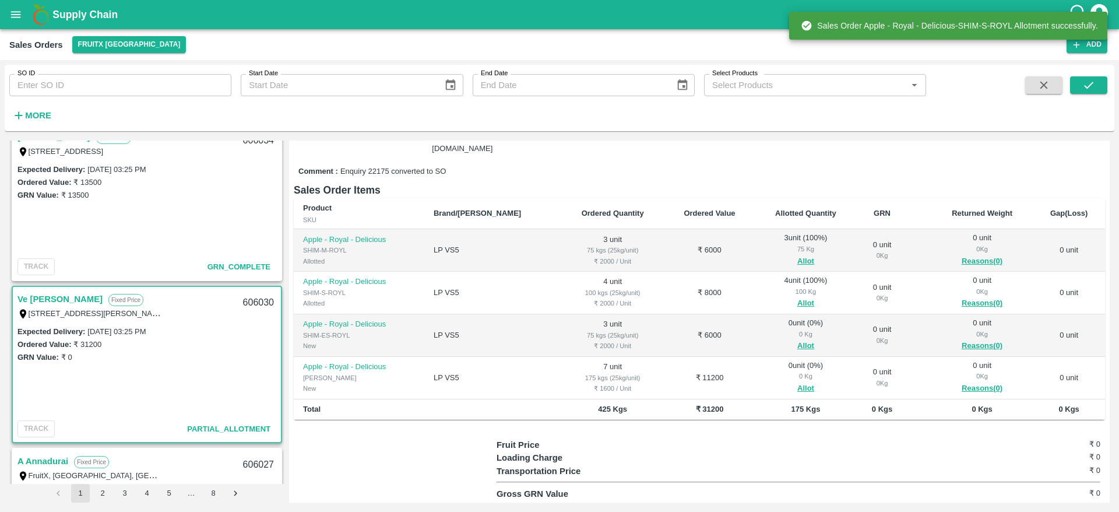
scroll to position [129, 0]
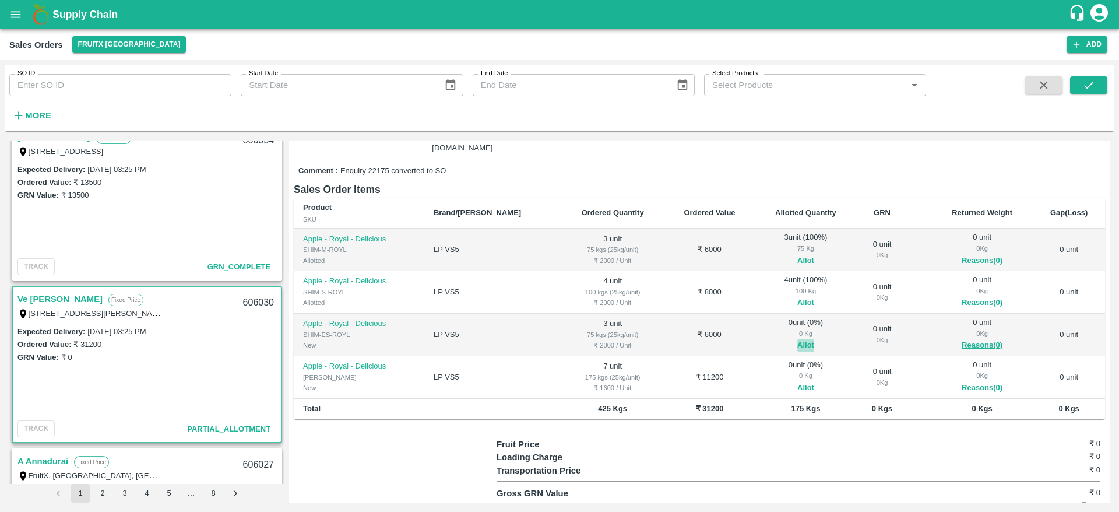
click at [797, 339] on button "Allot" at bounding box center [805, 345] width 17 height 13
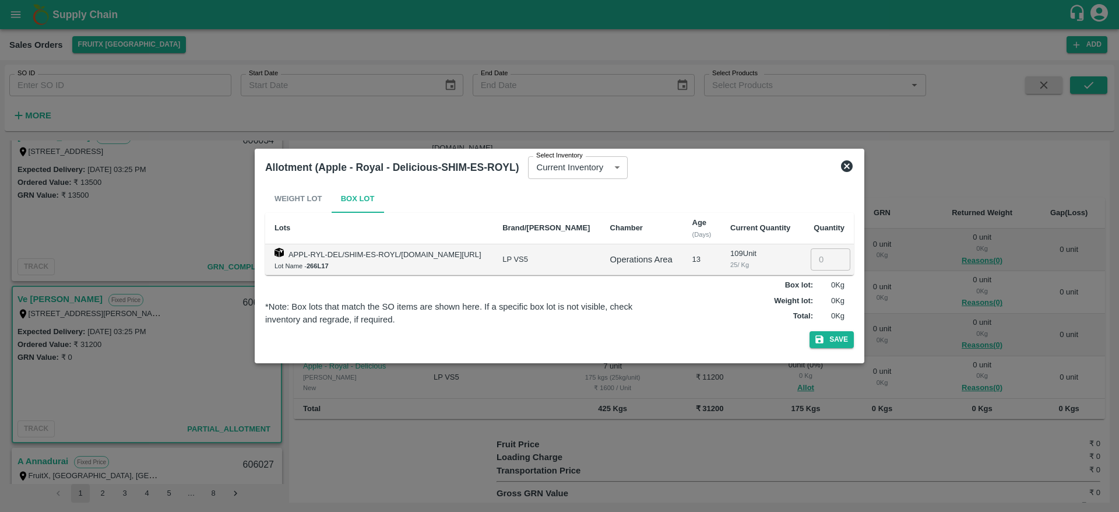
click at [813, 263] on input "number" at bounding box center [831, 259] width 40 height 22
type input "3"
click at [809, 331] on button "Save" at bounding box center [831, 339] width 44 height 17
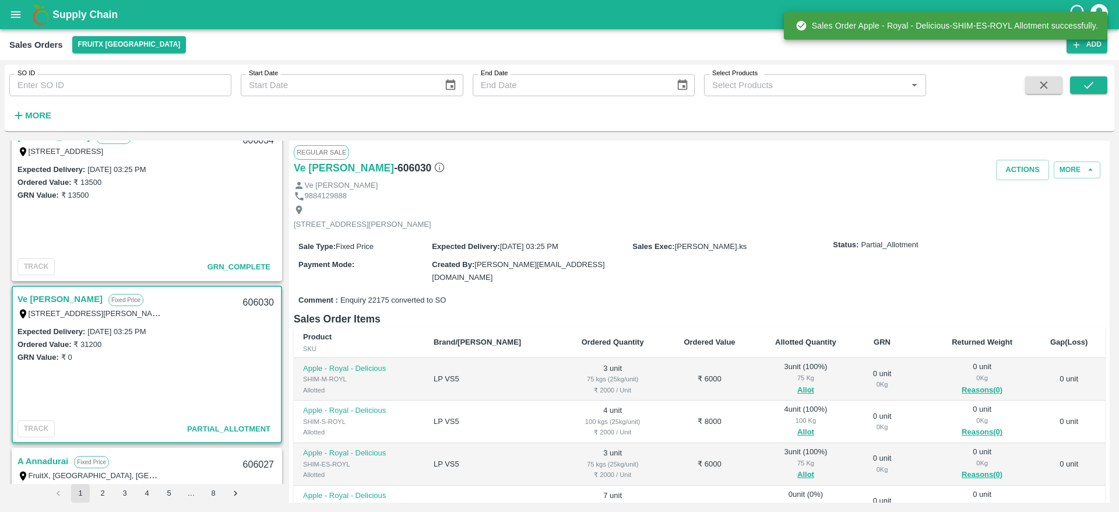
scroll to position [177, 0]
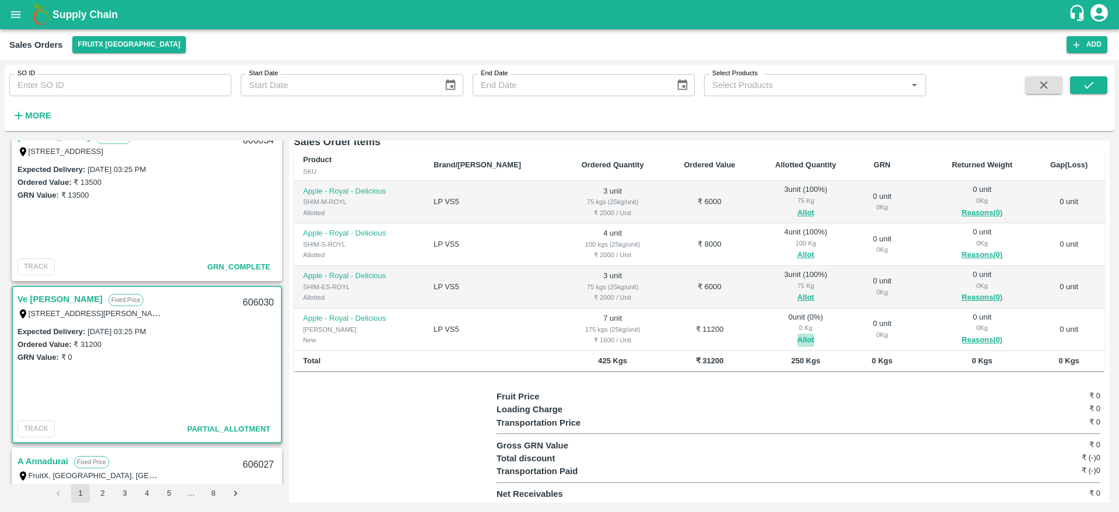
click at [797, 333] on button "Allot" at bounding box center [805, 339] width 17 height 13
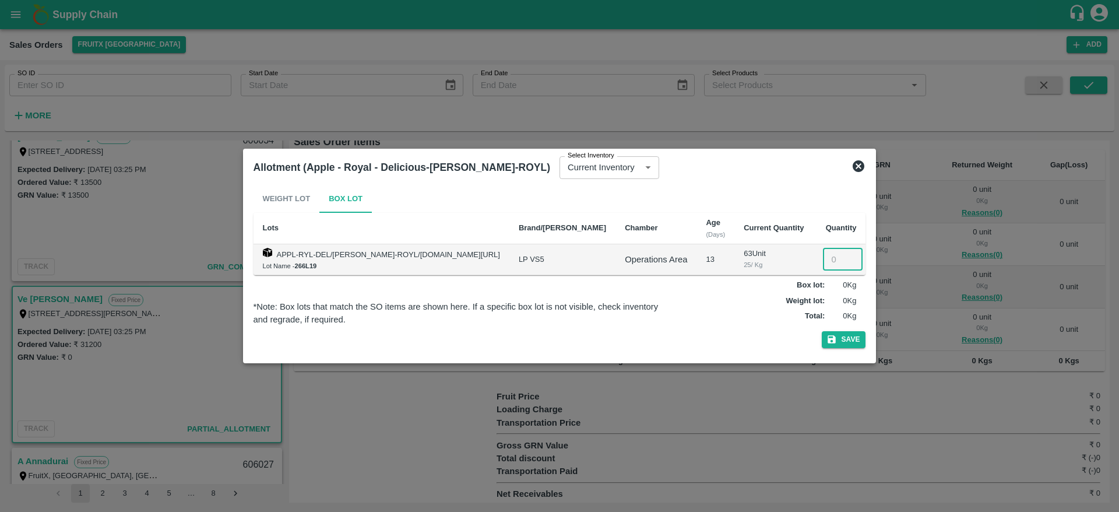
click at [823, 262] on input "number" at bounding box center [843, 259] width 40 height 22
type input "7"
click at [822, 331] on button "Save" at bounding box center [844, 339] width 44 height 17
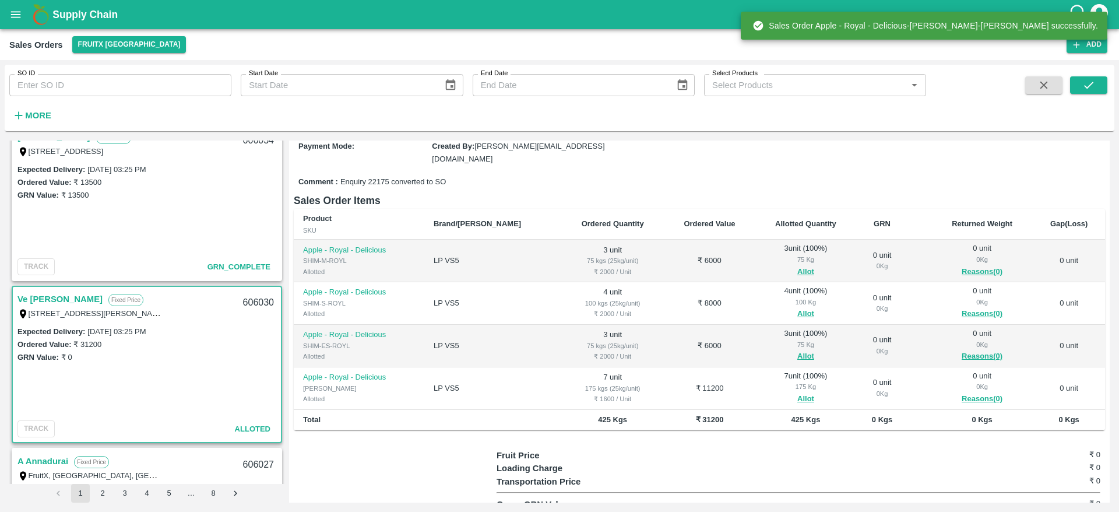
scroll to position [119, 0]
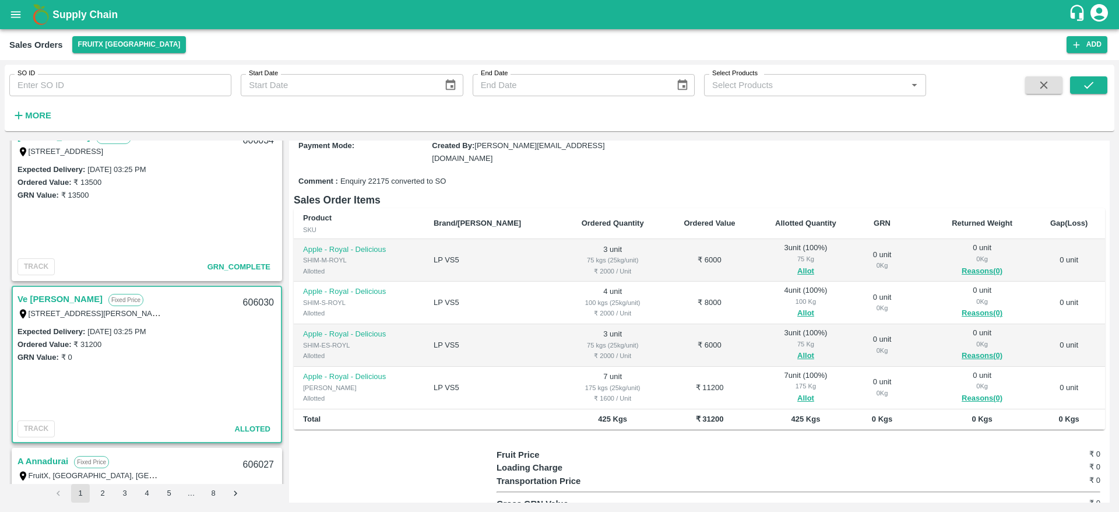
click at [249, 297] on div "606030" at bounding box center [258, 302] width 45 height 27
copy div "606030"
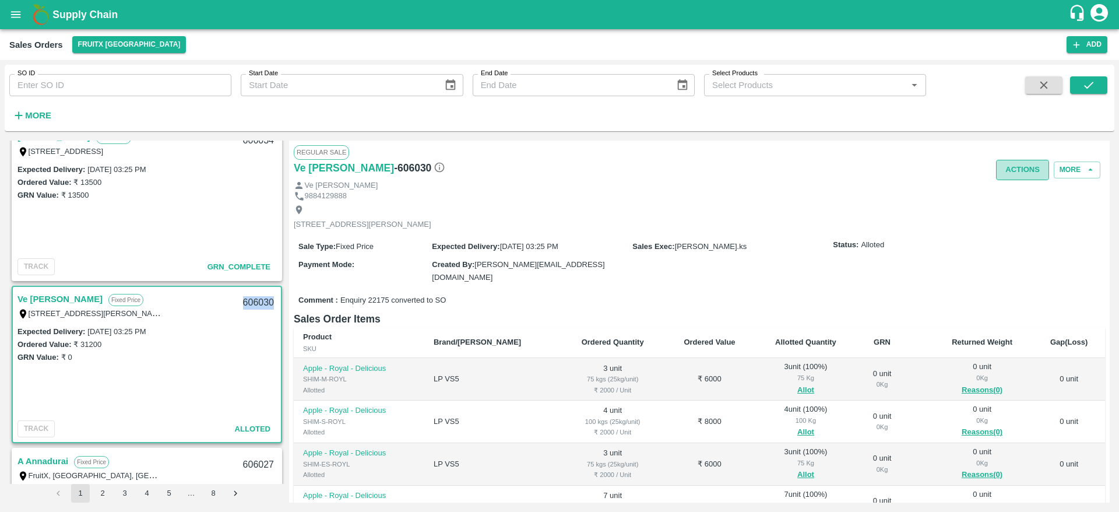
click at [996, 179] on button "Actions" at bounding box center [1022, 170] width 53 height 20
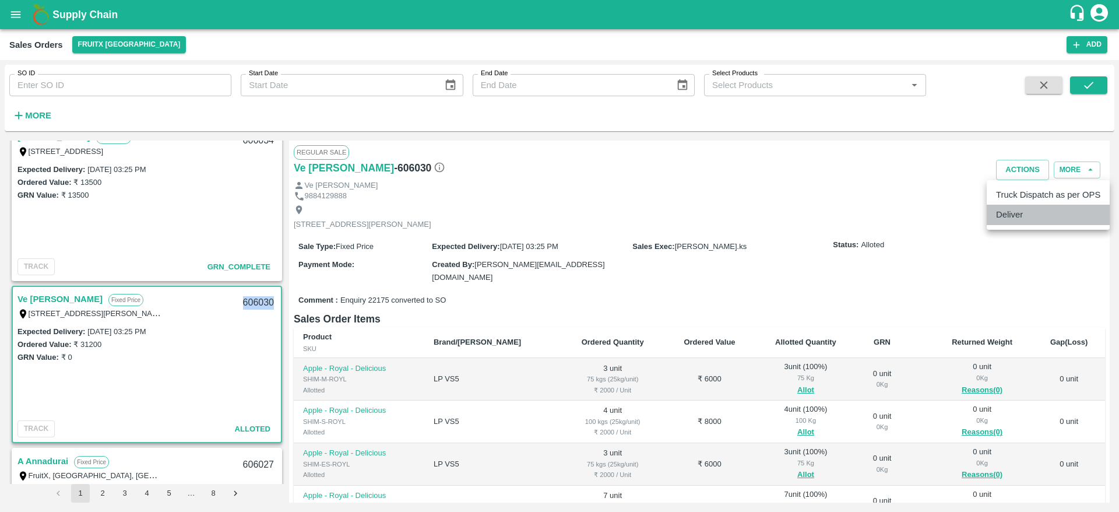
click at [1030, 214] on li "Deliver" at bounding box center [1048, 215] width 123 height 20
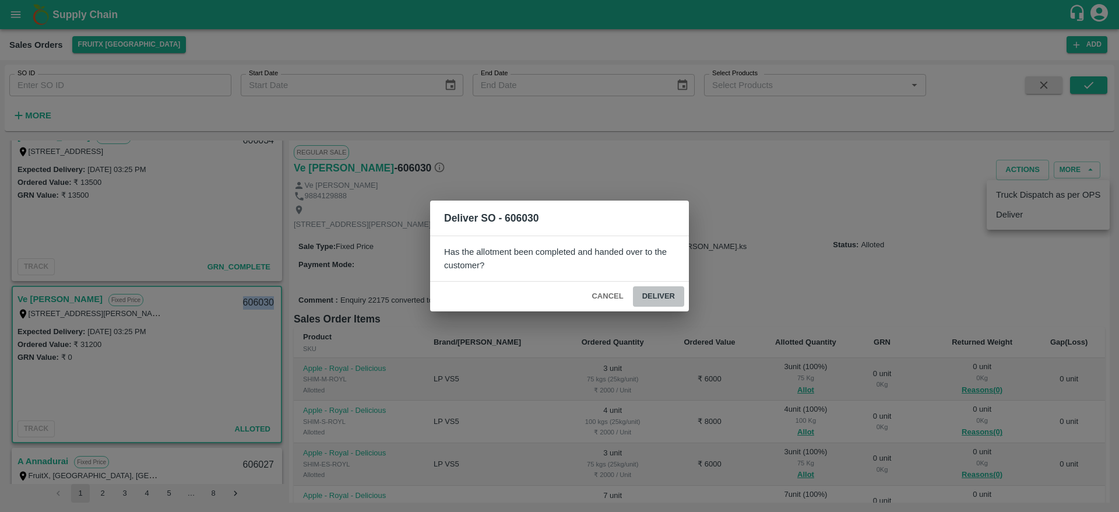
click at [684, 287] on button "Deliver" at bounding box center [658, 296] width 51 height 20
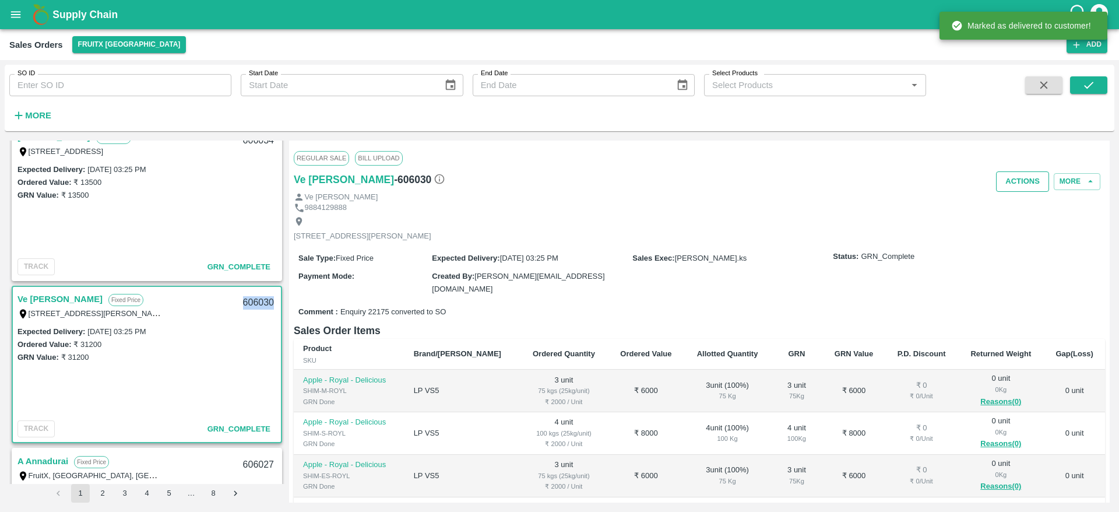
click at [1019, 180] on button "Actions" at bounding box center [1022, 181] width 53 height 20
drag, startPoint x: 1019, startPoint y: 194, endPoint x: 1019, endPoint y: 206, distance: 11.7
click at [1019, 206] on ul "Truck Dispatch as per OPS Deliver" at bounding box center [1048, 217] width 123 height 50
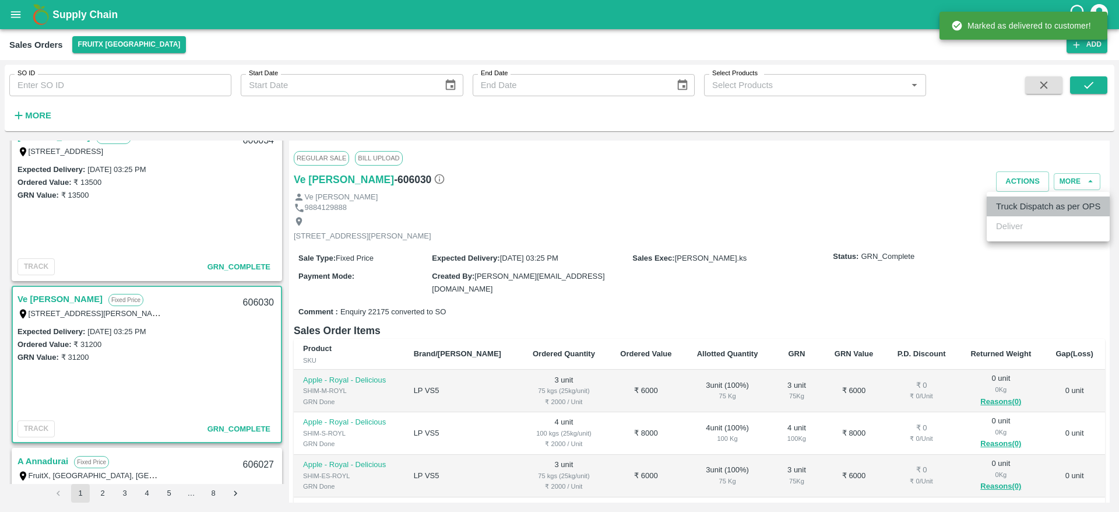
click at [1019, 206] on li "Truck Dispatch as per OPS" at bounding box center [1048, 206] width 123 height 20
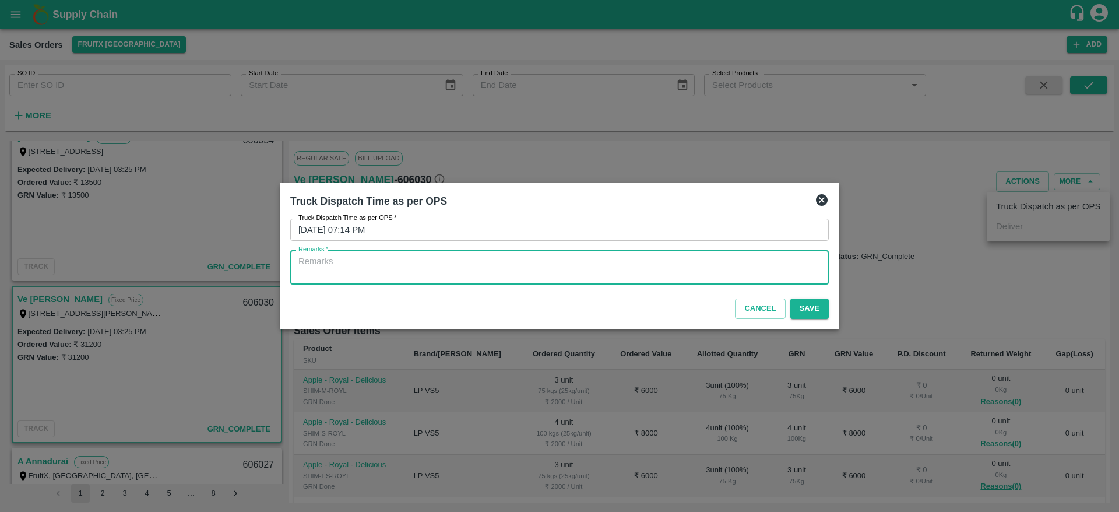
click at [677, 274] on textarea "Remarks   *" at bounding box center [559, 267] width 522 height 24
type textarea "OTD"
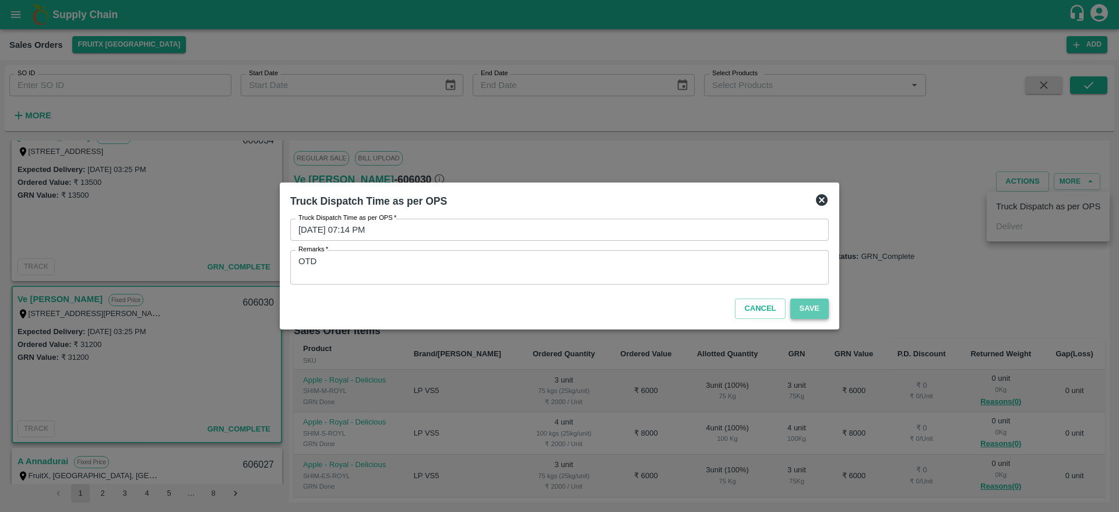
click at [801, 317] on button "Save" at bounding box center [809, 308] width 38 height 20
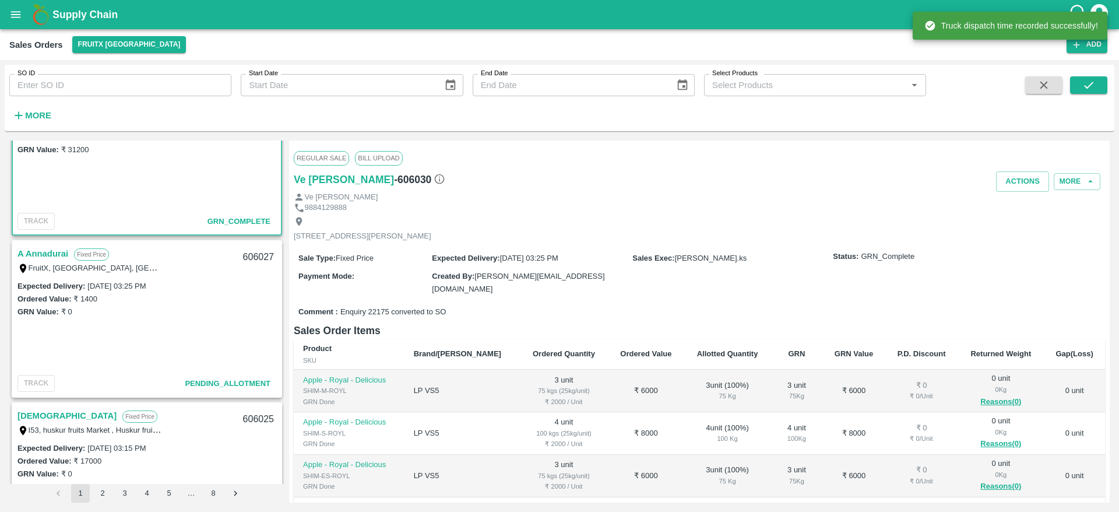
scroll to position [769, 0]
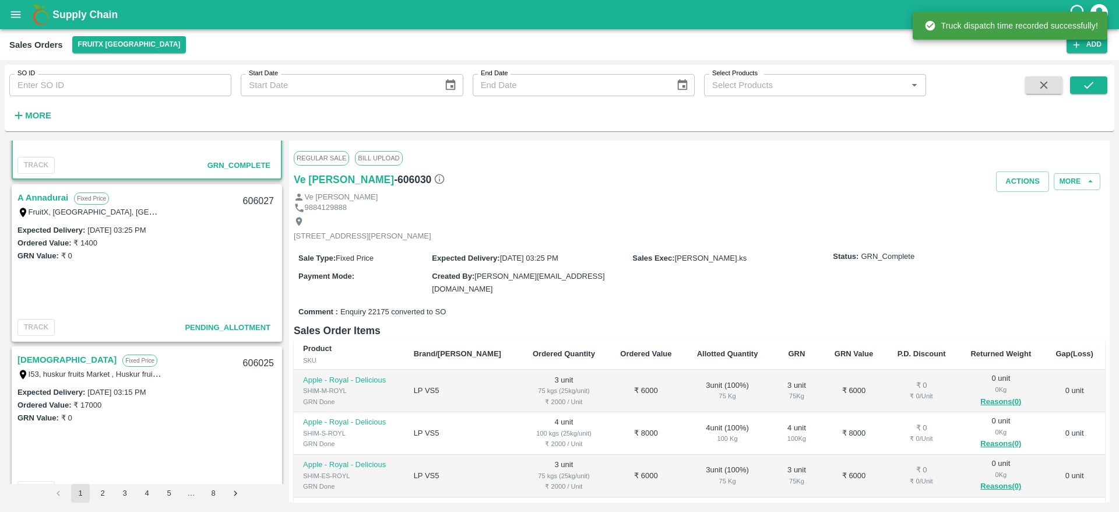
click at [50, 199] on link "A Annadurai" at bounding box center [42, 197] width 51 height 15
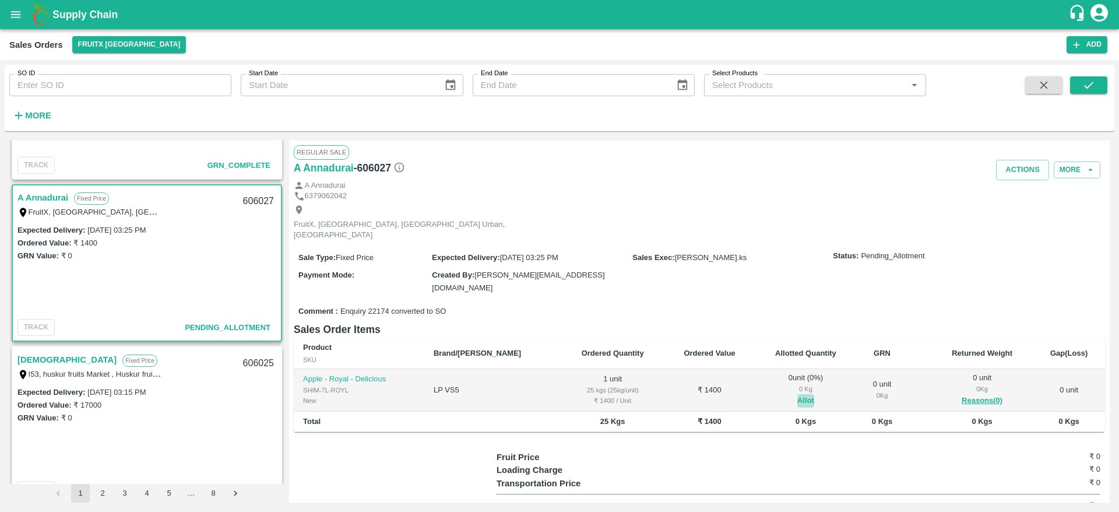
click at [797, 394] on button "Allot" at bounding box center [805, 400] width 17 height 13
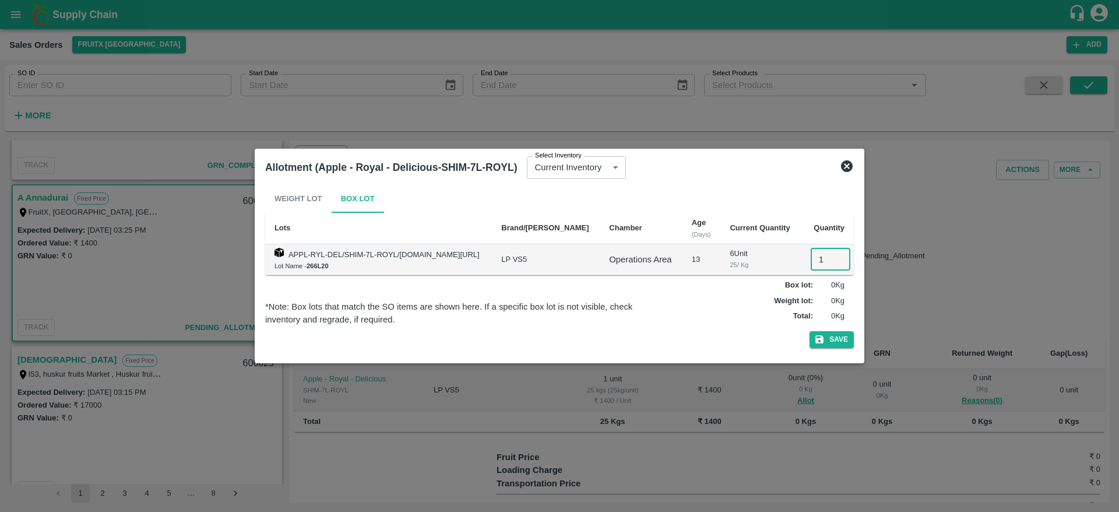
click at [815, 254] on input "1" at bounding box center [831, 259] width 40 height 22
type input "1"
click at [809, 331] on button "Save" at bounding box center [831, 339] width 44 height 17
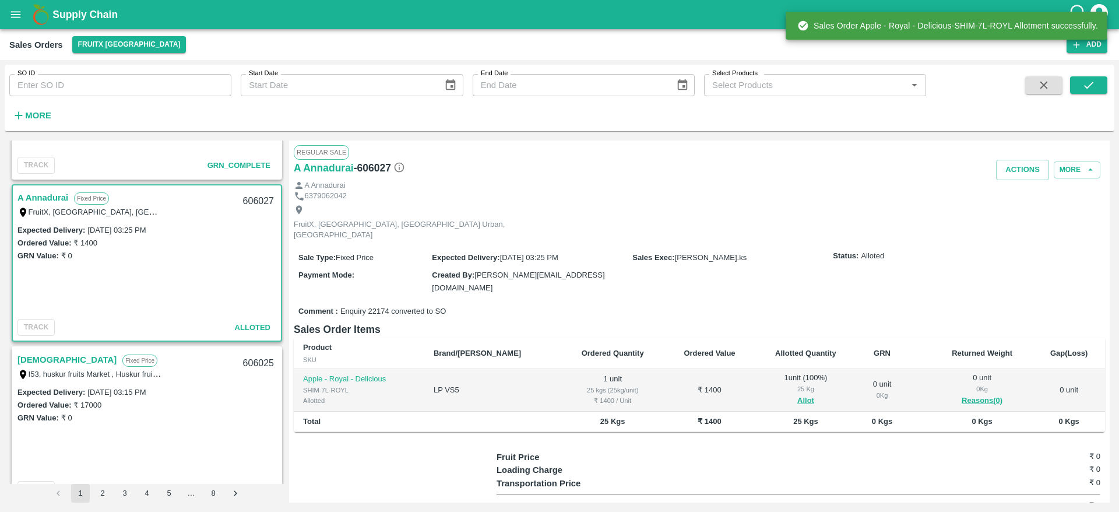
click at [257, 203] on div "606027" at bounding box center [258, 201] width 45 height 27
copy div "606027"
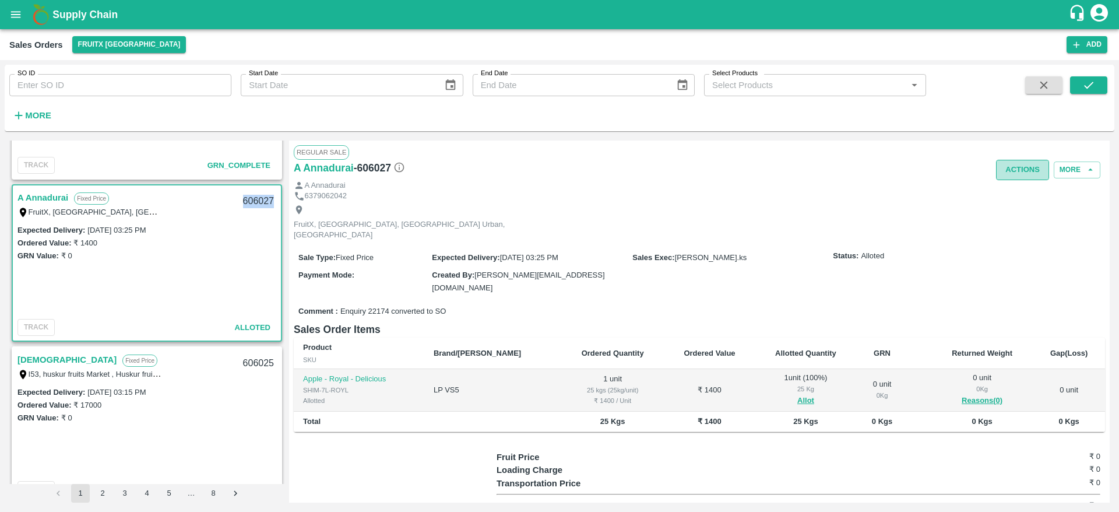
click at [1019, 160] on button "Actions" at bounding box center [1022, 170] width 53 height 20
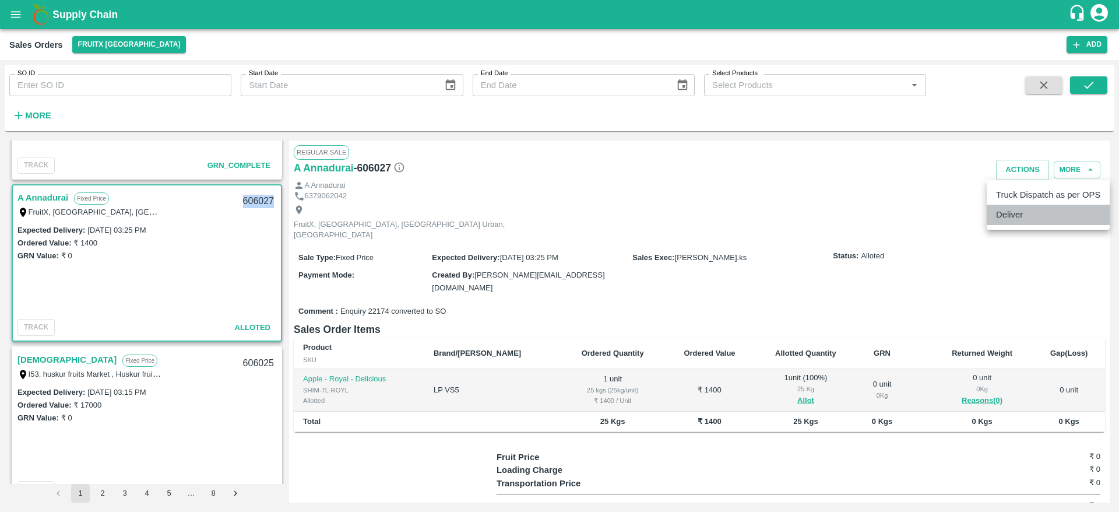
click at [1017, 218] on li "Deliver" at bounding box center [1048, 215] width 123 height 20
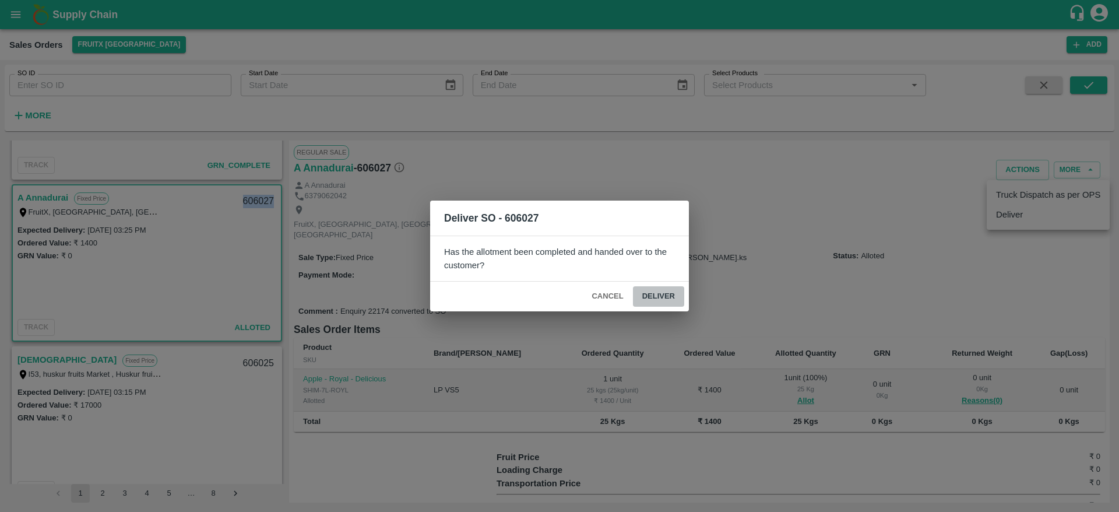
click at [665, 299] on button "Deliver" at bounding box center [658, 296] width 51 height 20
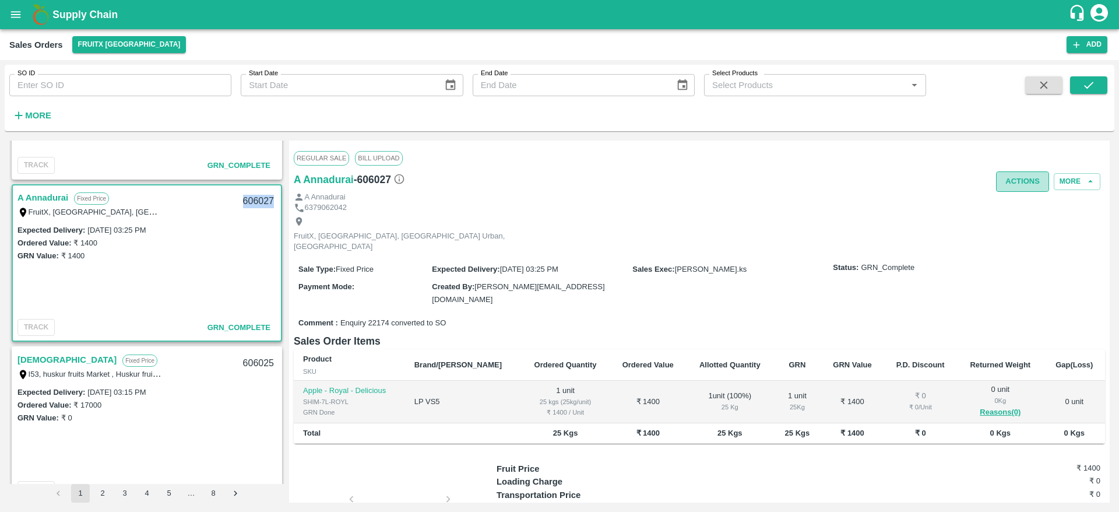
click at [1005, 181] on button "Actions" at bounding box center [1022, 181] width 53 height 20
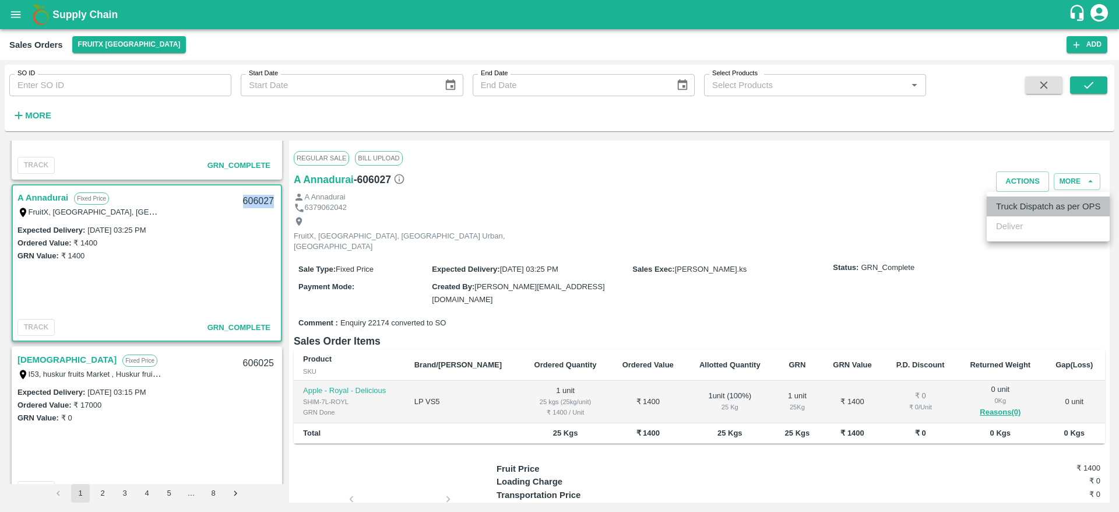
click at [1014, 206] on li "Truck Dispatch as per OPS" at bounding box center [1048, 206] width 123 height 20
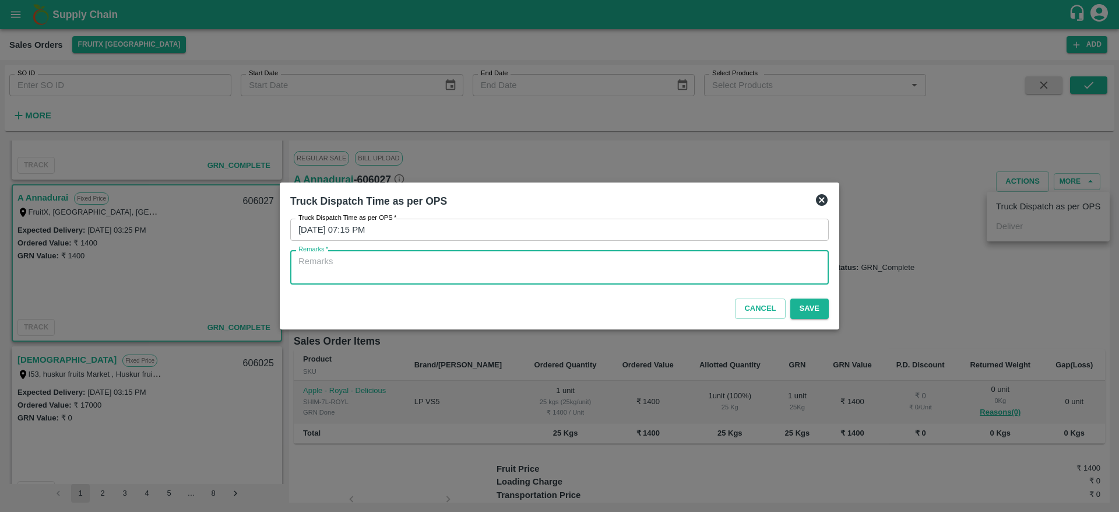
click at [717, 270] on textarea "Remarks   *" at bounding box center [559, 267] width 522 height 24
type textarea "OTD"
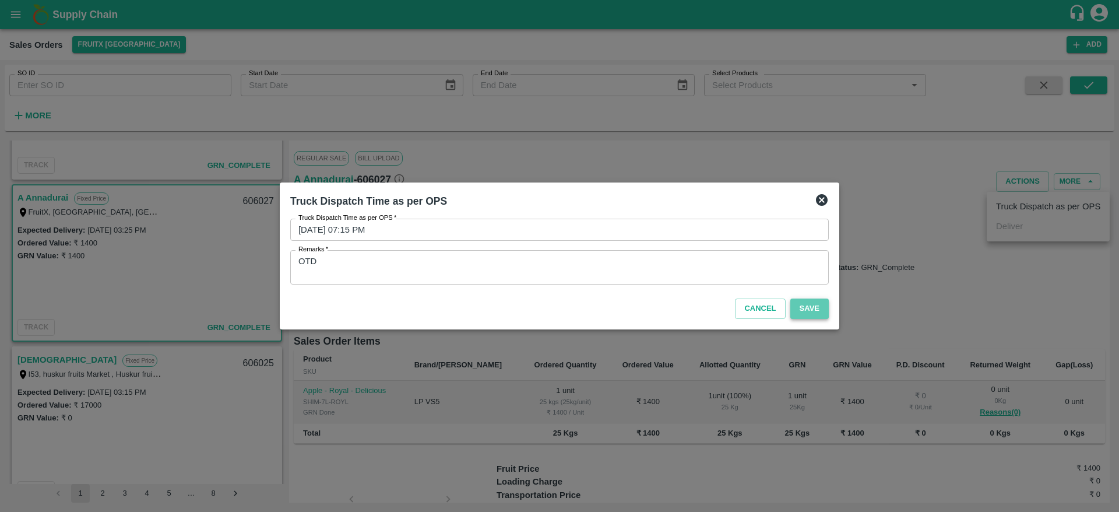
click at [822, 312] on button "Save" at bounding box center [809, 308] width 38 height 20
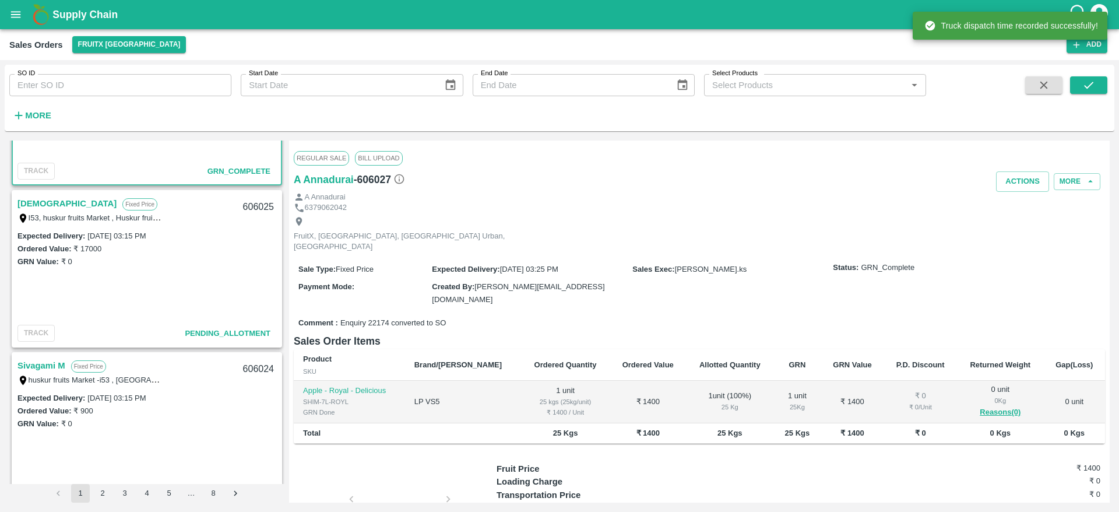
scroll to position [926, 0]
click at [18, 196] on link "[DEMOGRAPHIC_DATA]" at bounding box center [66, 202] width 99 height 15
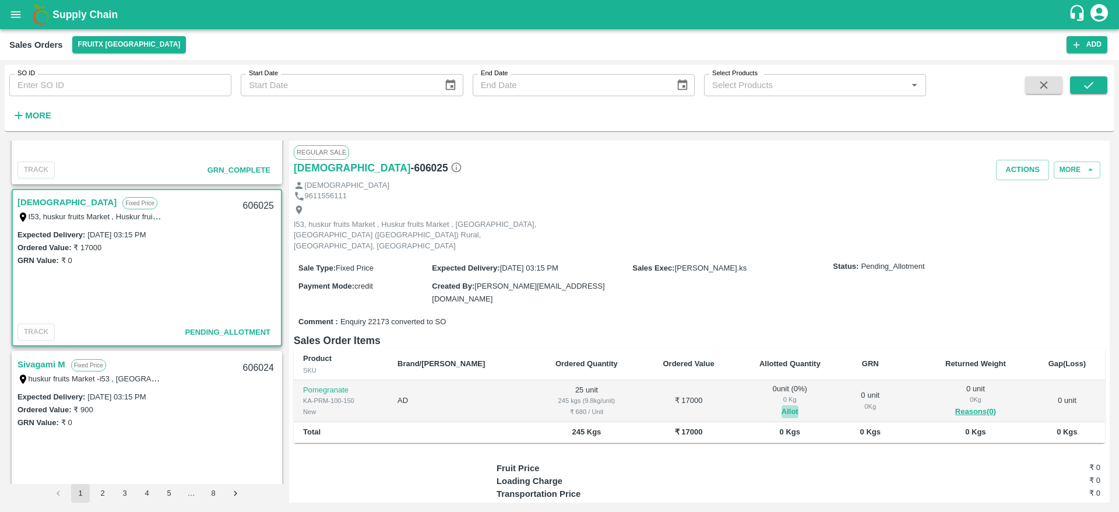
click at [781, 405] on button "Allot" at bounding box center [789, 411] width 17 height 13
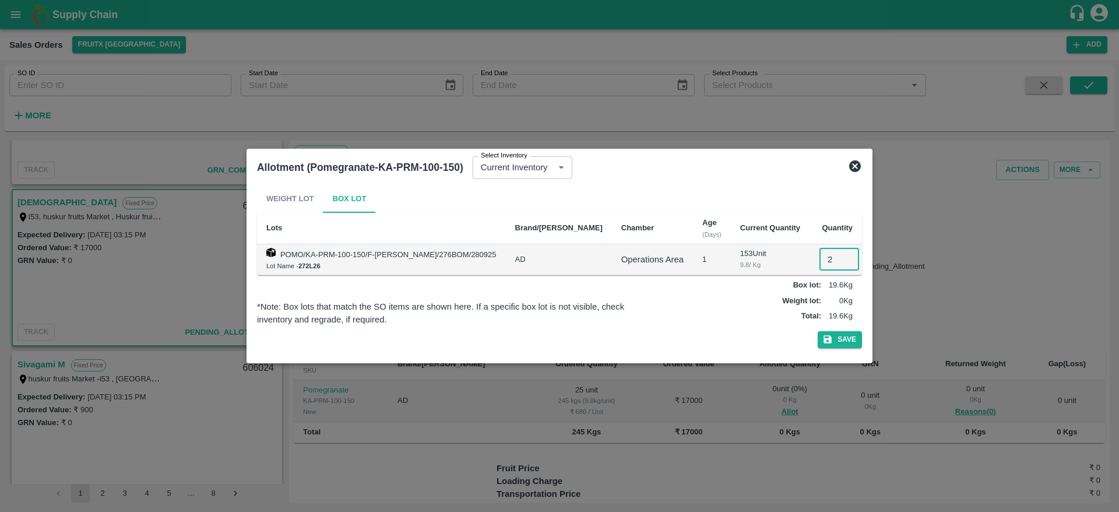
click at [819, 253] on input "2" at bounding box center [839, 259] width 40 height 22
type input "25"
click at [818, 331] on button "Save" at bounding box center [840, 339] width 44 height 17
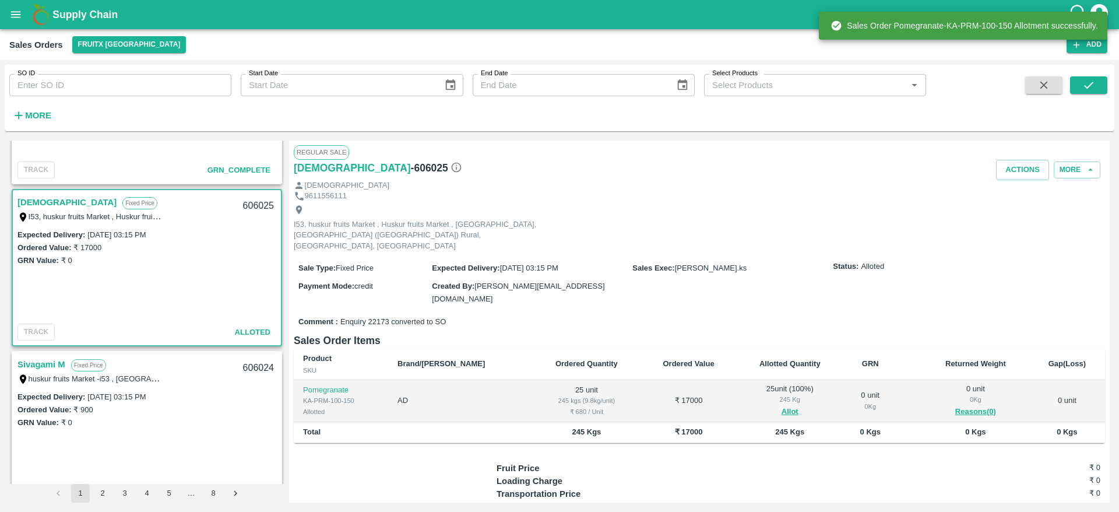
click at [249, 204] on div "606025" at bounding box center [258, 205] width 45 height 27
copy div "606025"
click at [1021, 160] on button "Actions" at bounding box center [1022, 170] width 53 height 20
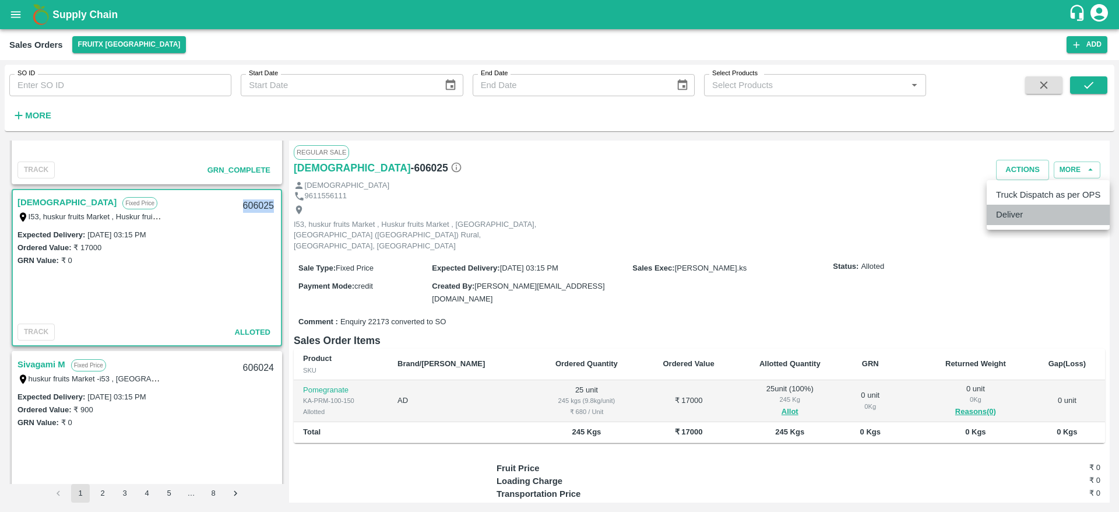
click at [1020, 212] on li "Deliver" at bounding box center [1048, 215] width 123 height 20
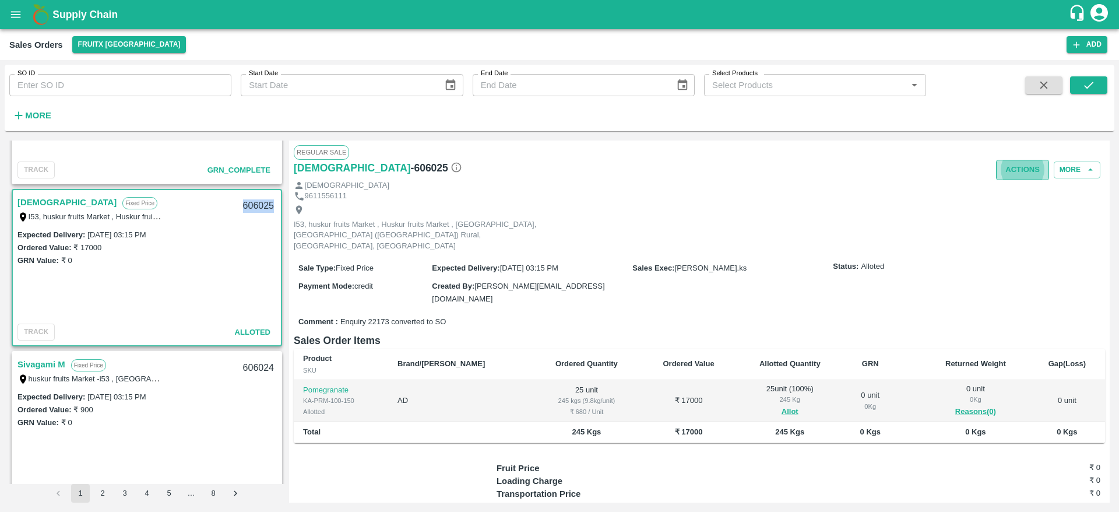
click at [1017, 164] on button "Actions" at bounding box center [1022, 170] width 53 height 20
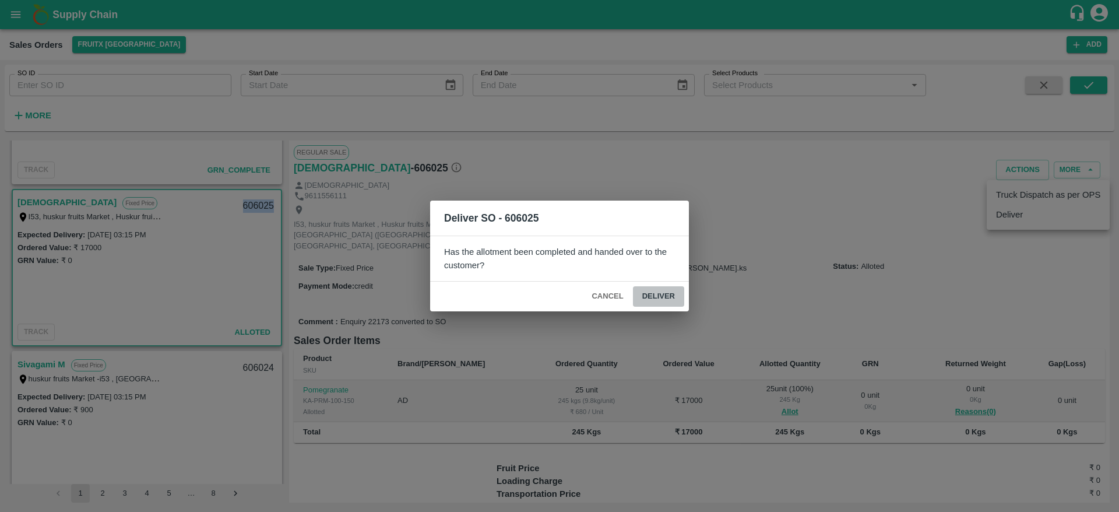
click at [668, 290] on button "Deliver" at bounding box center [658, 296] width 51 height 20
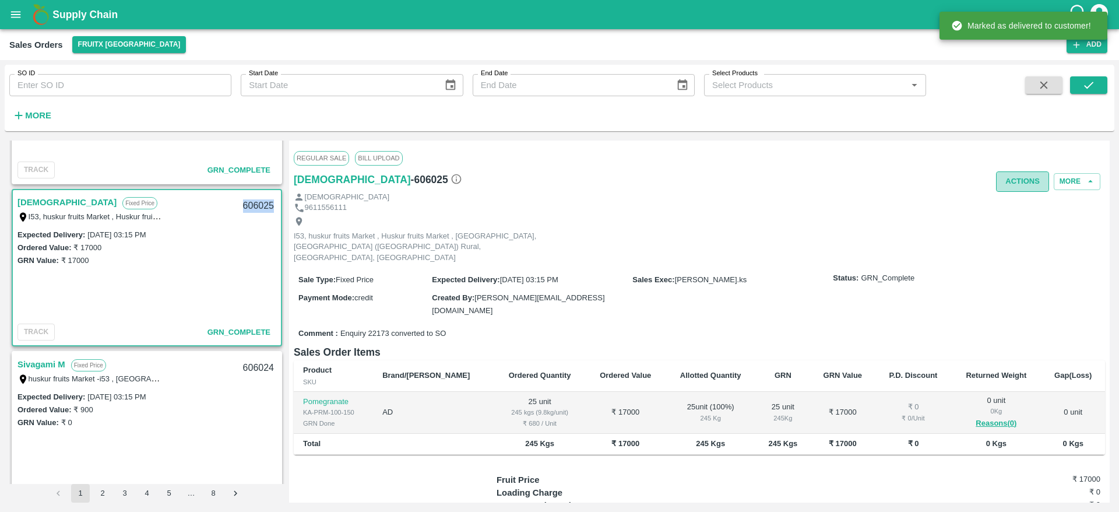
click at [1027, 180] on button "Actions" at bounding box center [1022, 181] width 53 height 20
click at [1024, 207] on li "Truck Dispatch as per OPS" at bounding box center [1048, 206] width 123 height 20
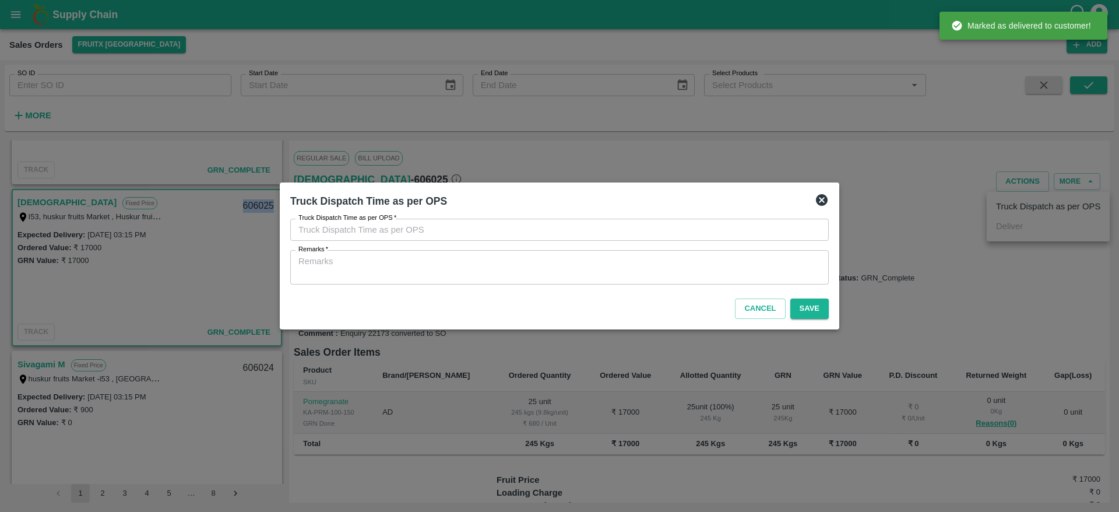
type input "[DATE] 07:16 PM"
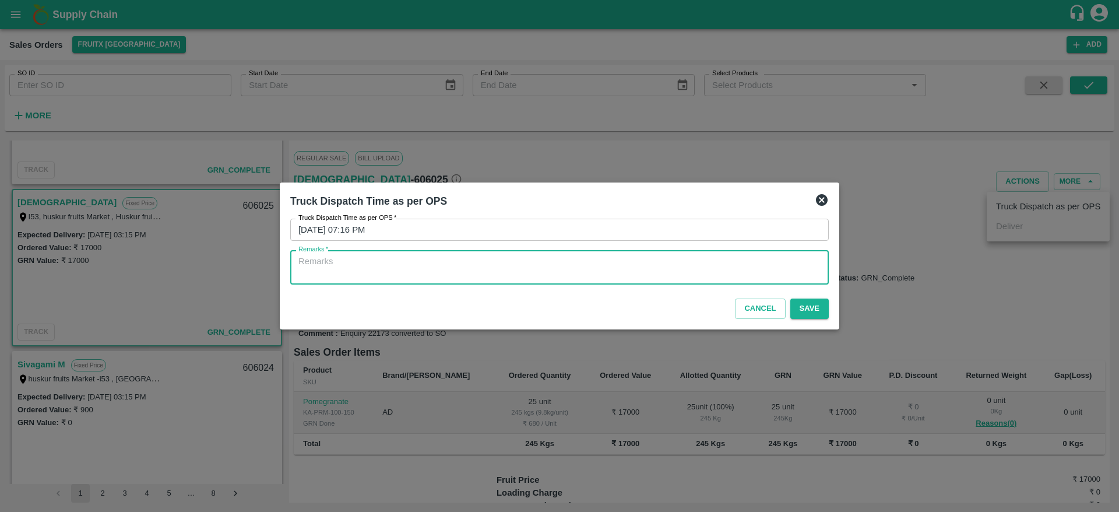
click at [787, 266] on textarea "Remarks   *" at bounding box center [559, 267] width 522 height 24
type textarea "OTD"
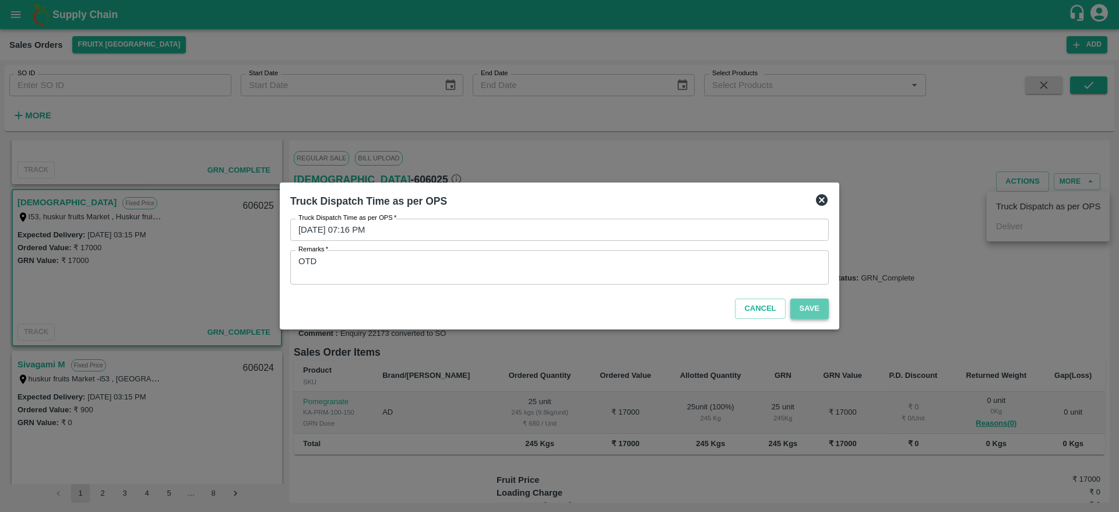
click at [817, 312] on button "Save" at bounding box center [809, 308] width 38 height 20
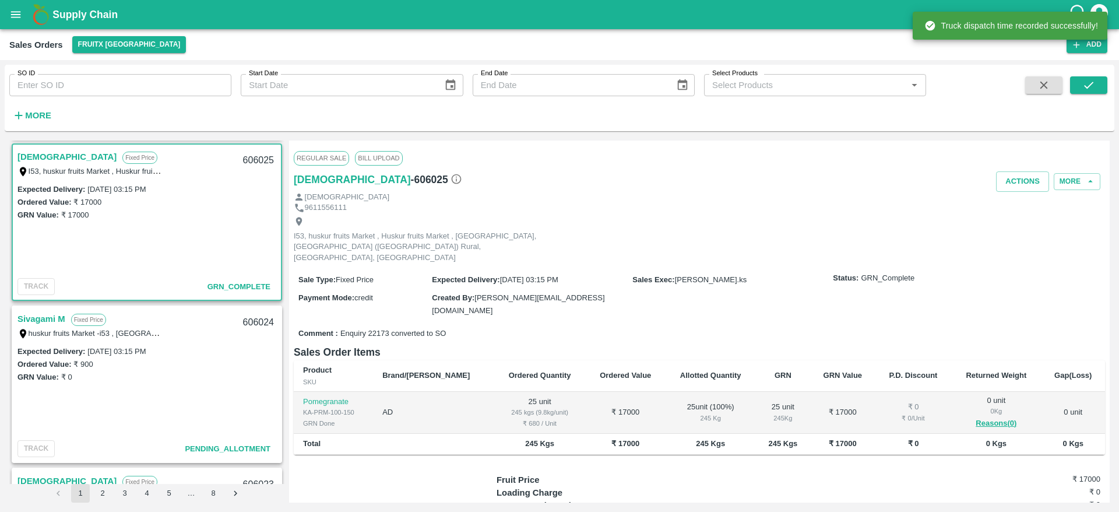
scroll to position [1027, 0]
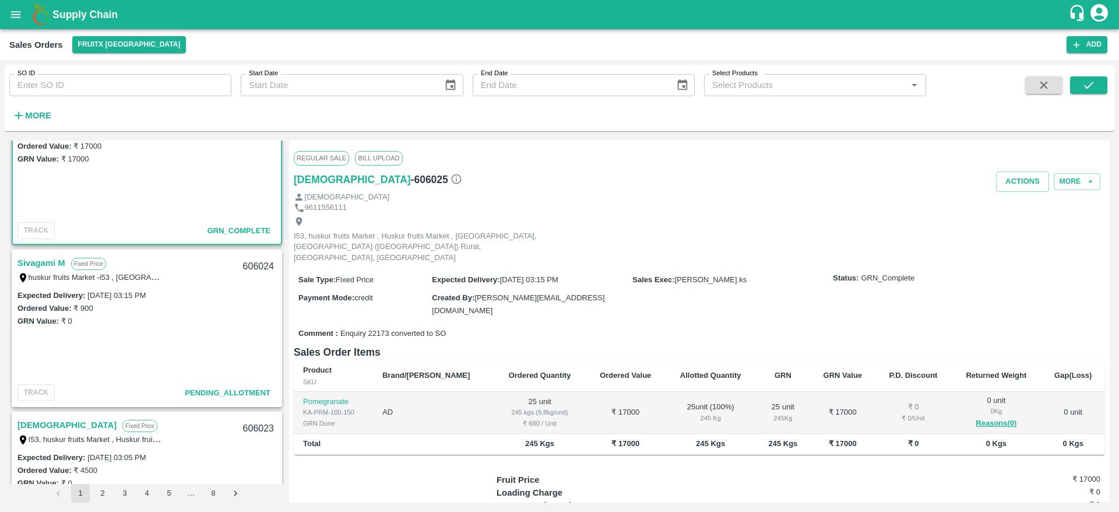
click at [34, 259] on link "Sivagami M" at bounding box center [41, 262] width 48 height 15
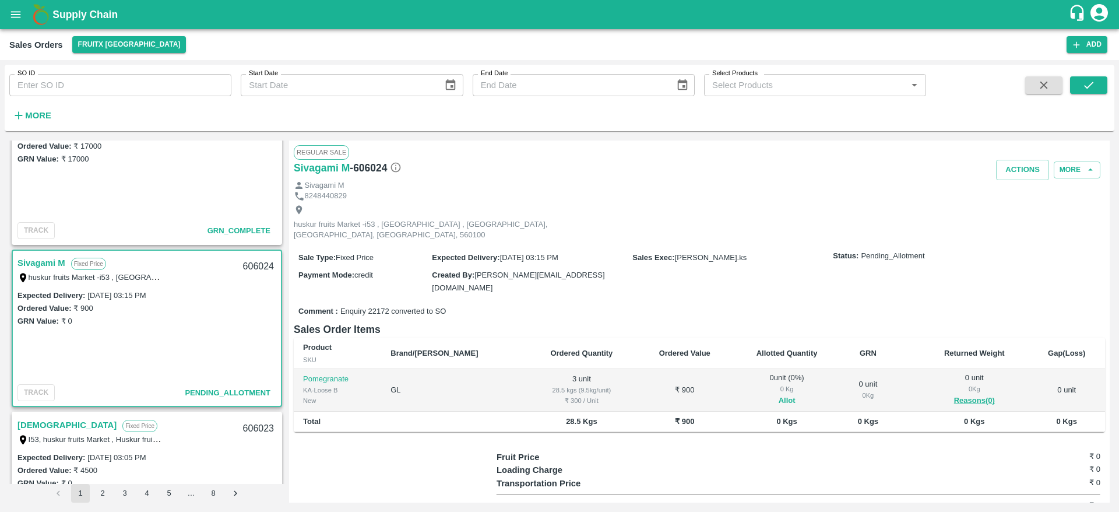
click at [778, 394] on button "Allot" at bounding box center [786, 400] width 17 height 13
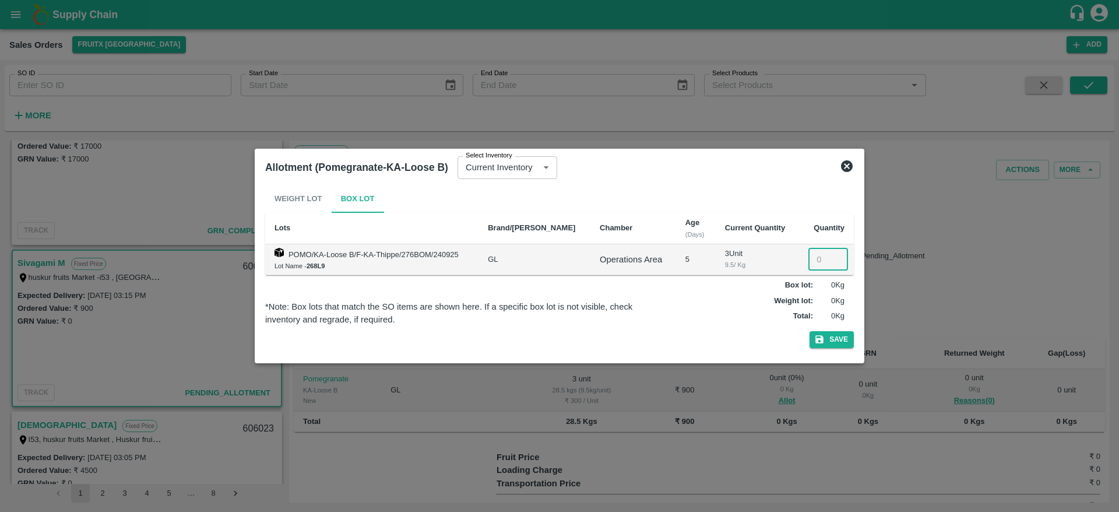
click at [814, 258] on input "number" at bounding box center [828, 259] width 40 height 22
type input "3"
click at [809, 331] on button "Save" at bounding box center [831, 339] width 44 height 17
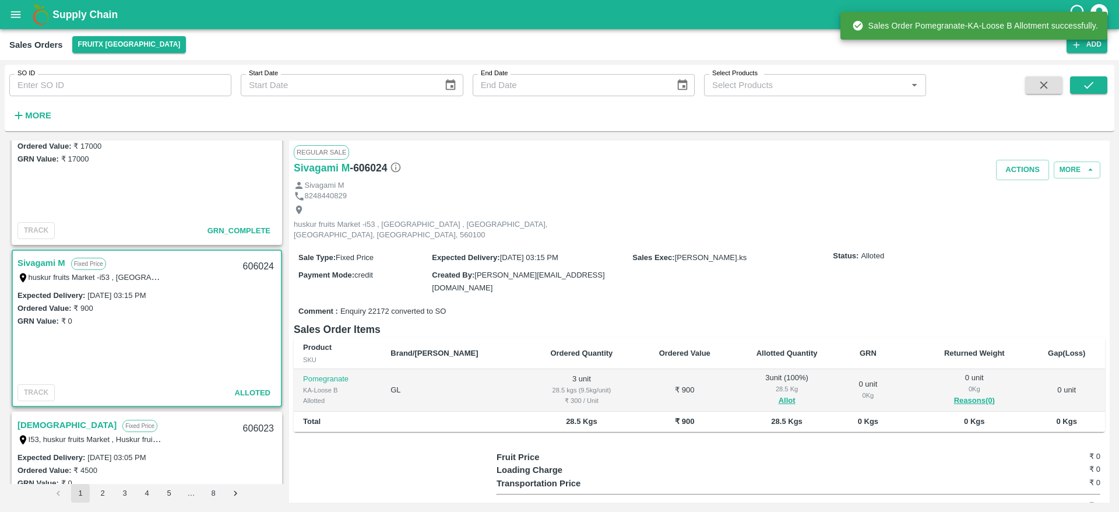
click at [245, 267] on div "606024" at bounding box center [258, 266] width 45 height 27
copy div "606024"
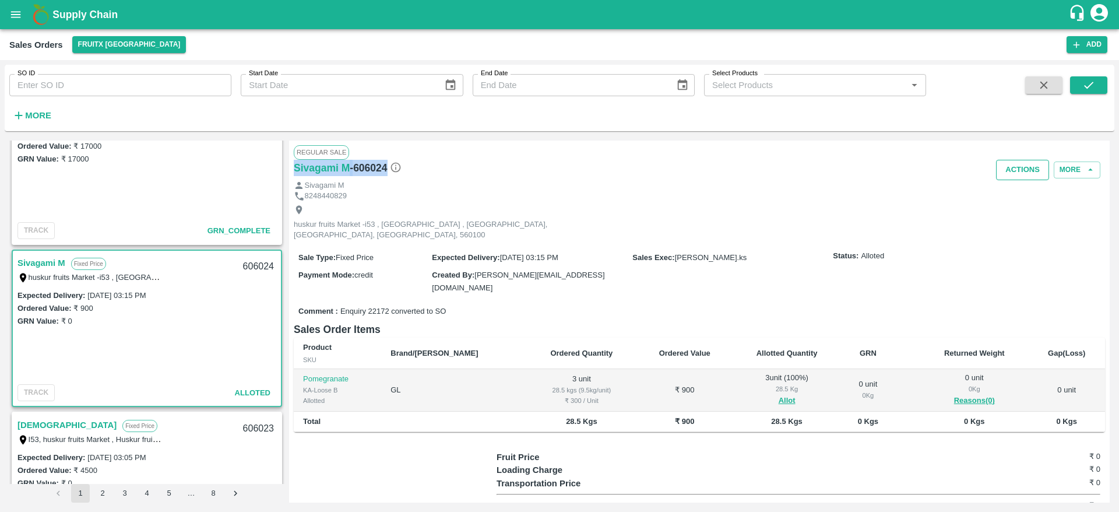
drag, startPoint x: 1021, startPoint y: 157, endPoint x: 1021, endPoint y: 165, distance: 8.2
click at [1021, 165] on div "Regular Sale Sivagami M - 606024 Actions More Sivagami M 8248440829 huskur frui…" at bounding box center [699, 321] width 820 height 362
click at [1021, 165] on button "Actions" at bounding box center [1022, 170] width 53 height 20
click at [1008, 220] on li "Deliver" at bounding box center [1048, 215] width 123 height 20
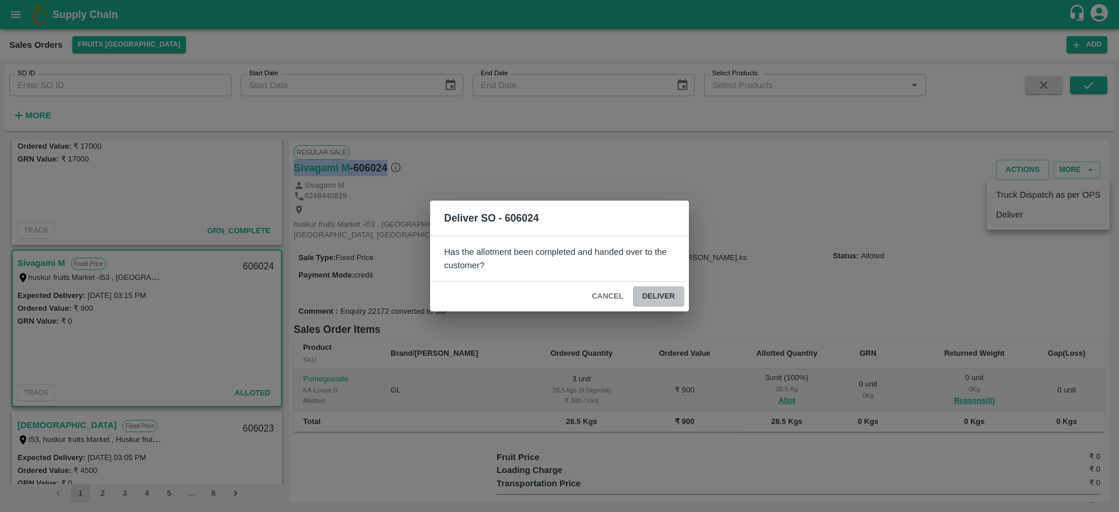
click at [661, 286] on button "Deliver" at bounding box center [658, 296] width 51 height 20
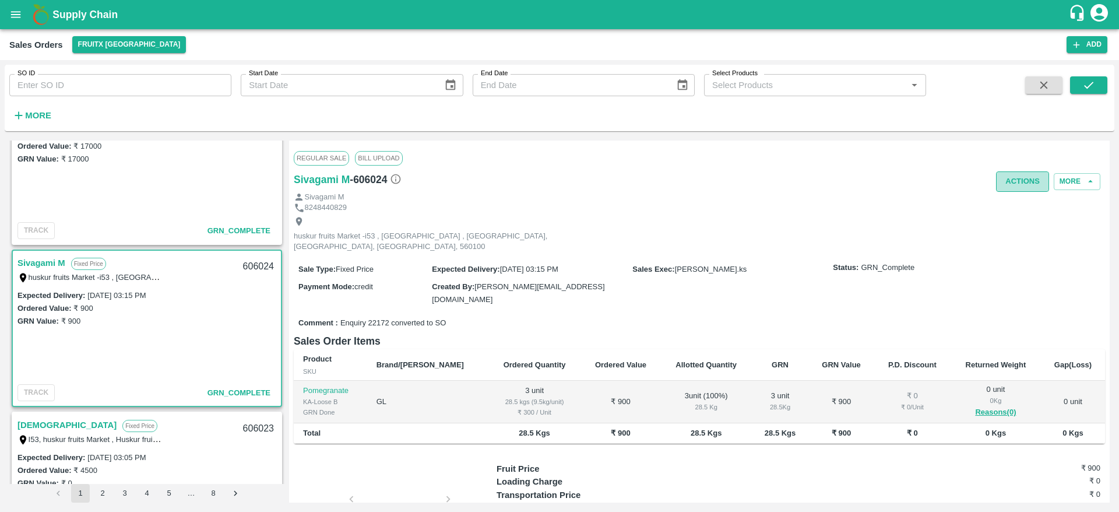
click at [1026, 183] on button "Actions" at bounding box center [1022, 181] width 53 height 20
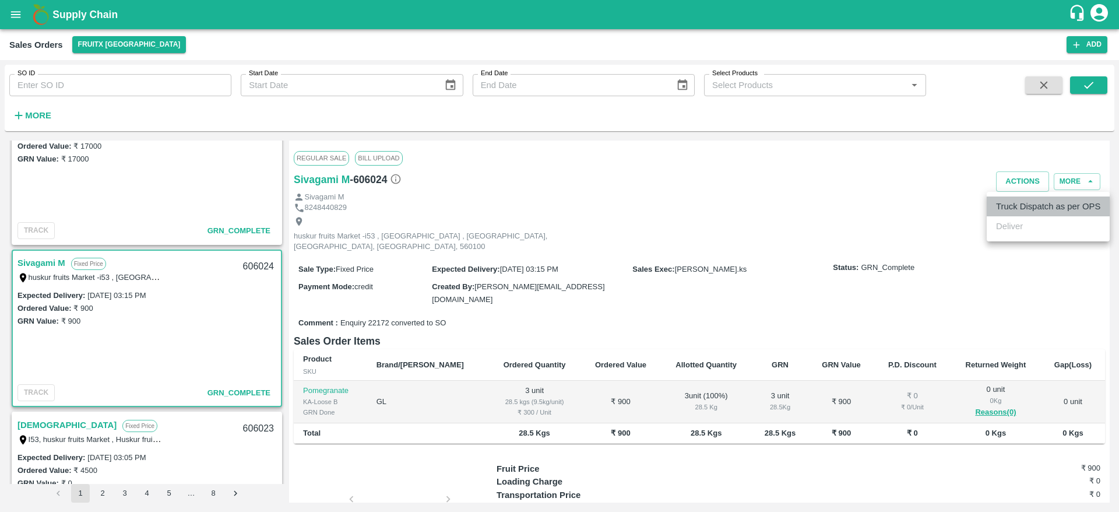
click at [1016, 199] on li "Truck Dispatch as per OPS" at bounding box center [1048, 206] width 123 height 20
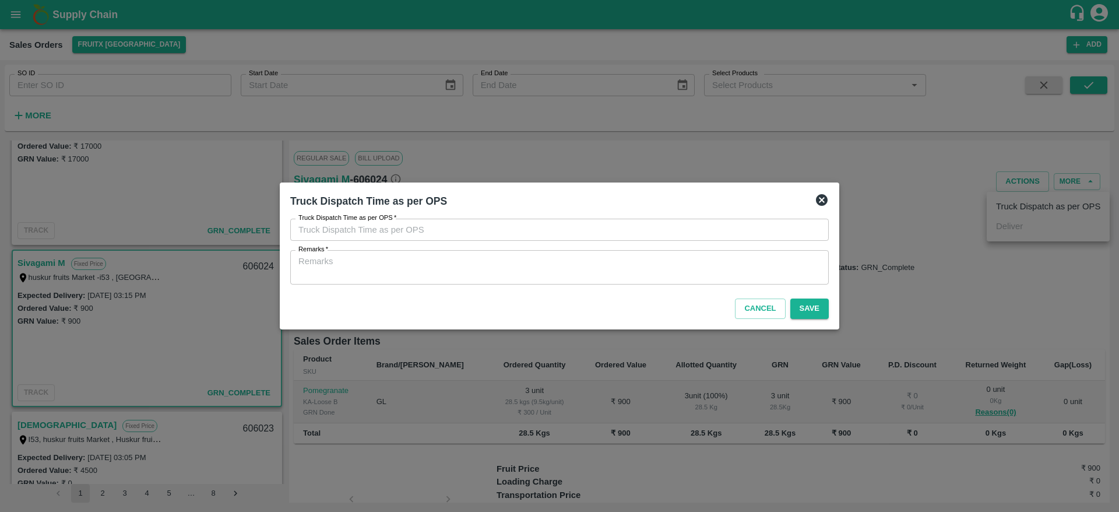
type input "[DATE] 07:17 PM"
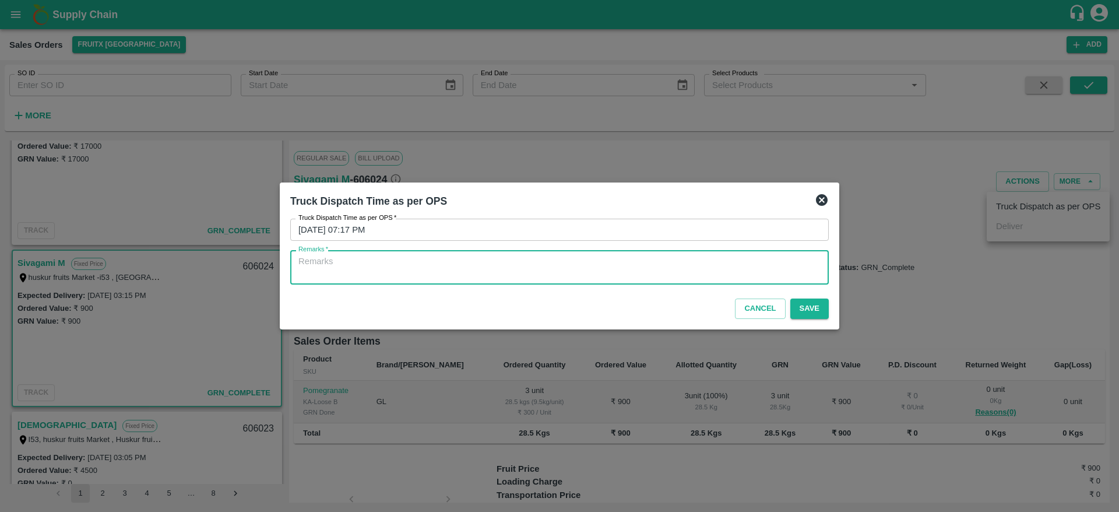
click at [759, 263] on textarea "Remarks   *" at bounding box center [559, 267] width 522 height 24
type textarea "OTD"
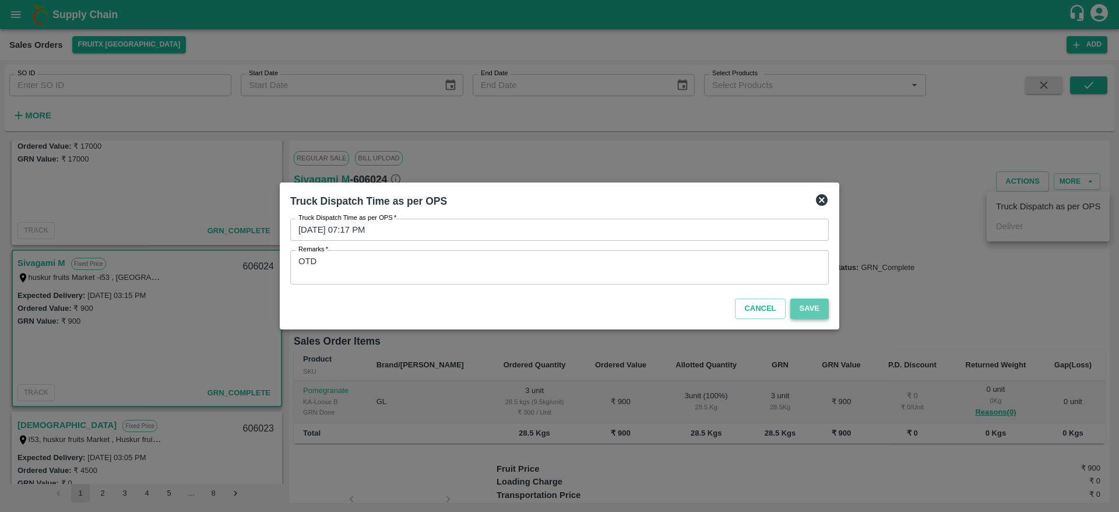
click at [811, 303] on button "Save" at bounding box center [809, 308] width 38 height 20
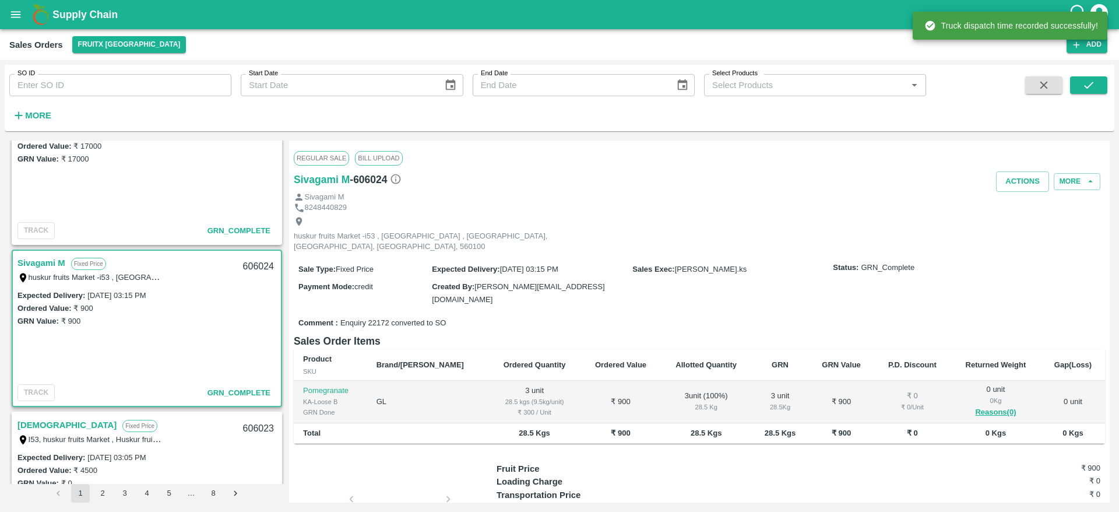
scroll to position [1122, 0]
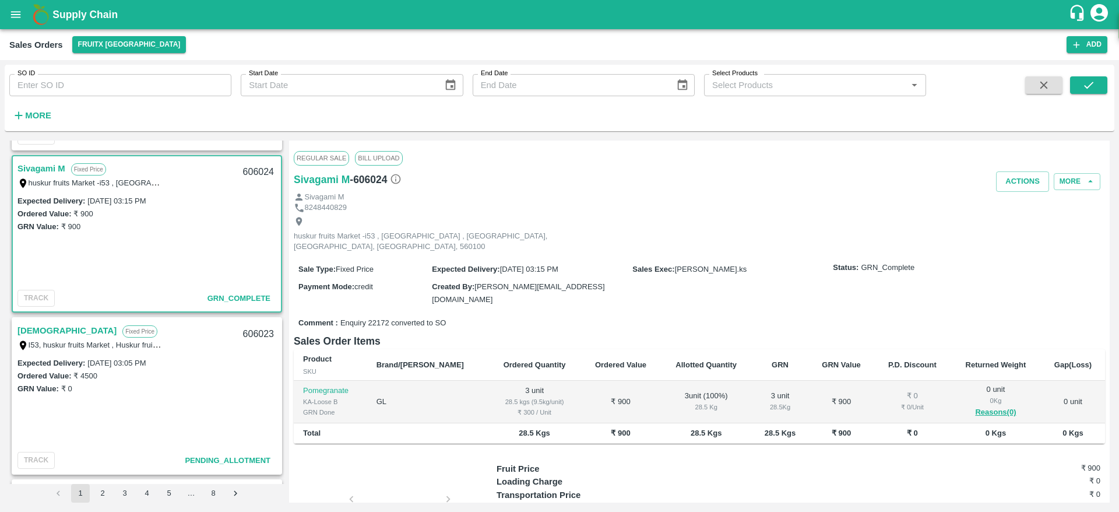
click at [30, 330] on link "[DEMOGRAPHIC_DATA]" at bounding box center [66, 330] width 99 height 15
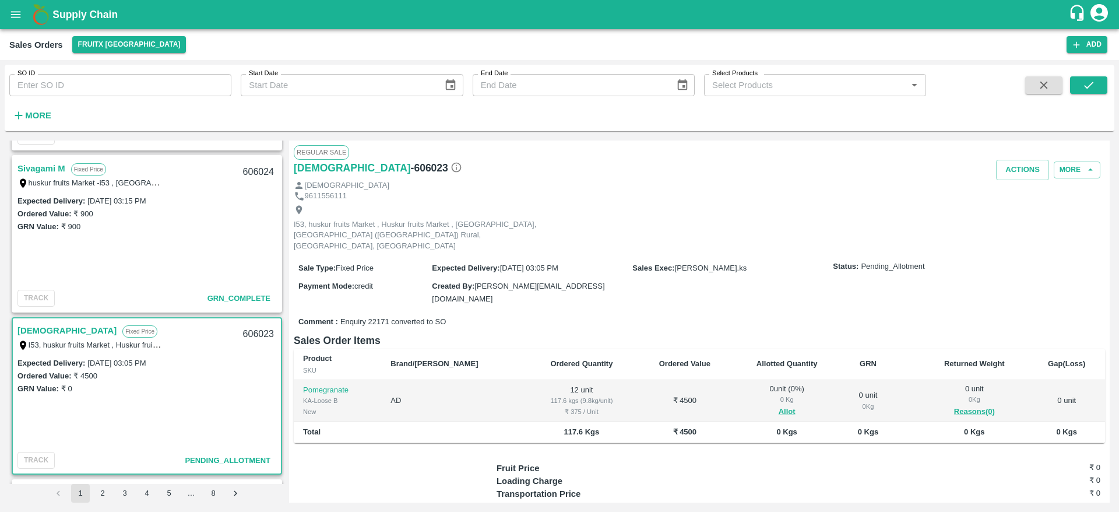
click at [257, 336] on div "606023" at bounding box center [258, 333] width 45 height 27
copy div "606023"
click at [257, 336] on div "606023" at bounding box center [258, 333] width 45 height 27
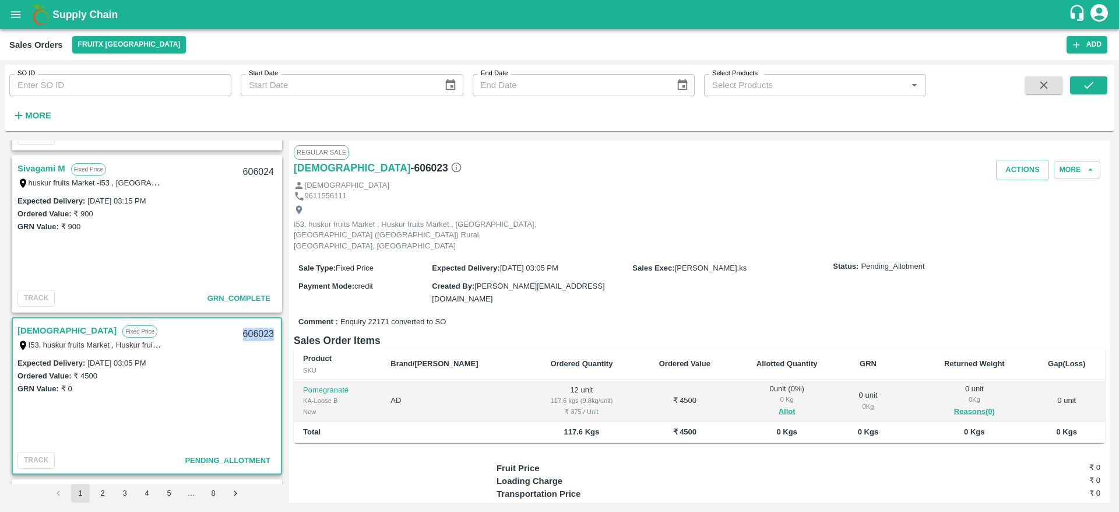
click at [257, 336] on div "606023" at bounding box center [258, 333] width 45 height 27
click at [1024, 172] on button "Actions" at bounding box center [1022, 170] width 53 height 20
click at [809, 343] on div at bounding box center [559, 256] width 1119 height 512
click at [778, 405] on button "Allot" at bounding box center [786, 411] width 17 height 13
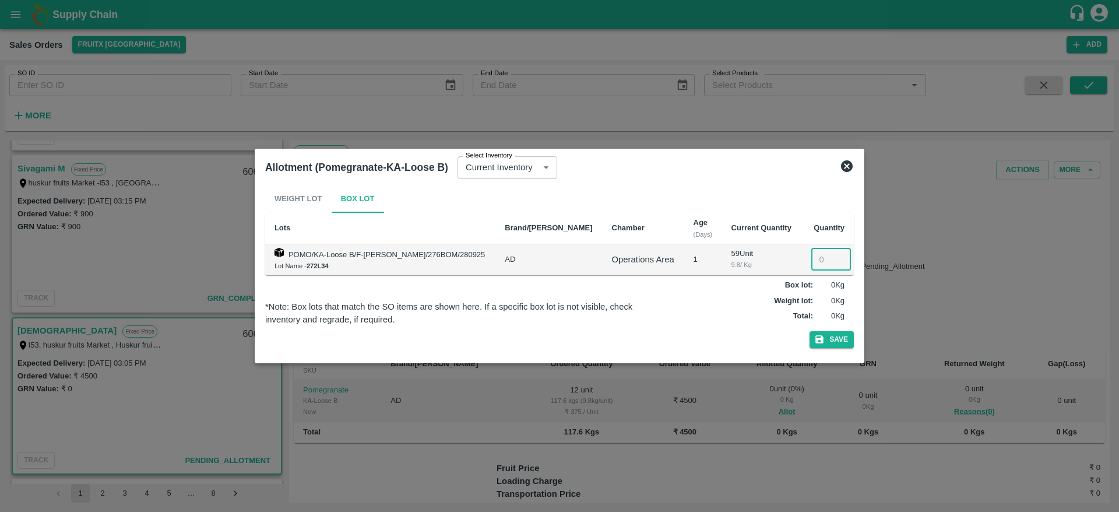
click at [817, 265] on input "number" at bounding box center [831, 259] width 40 height 22
type input "12"
click at [809, 331] on button "Save" at bounding box center [831, 339] width 44 height 17
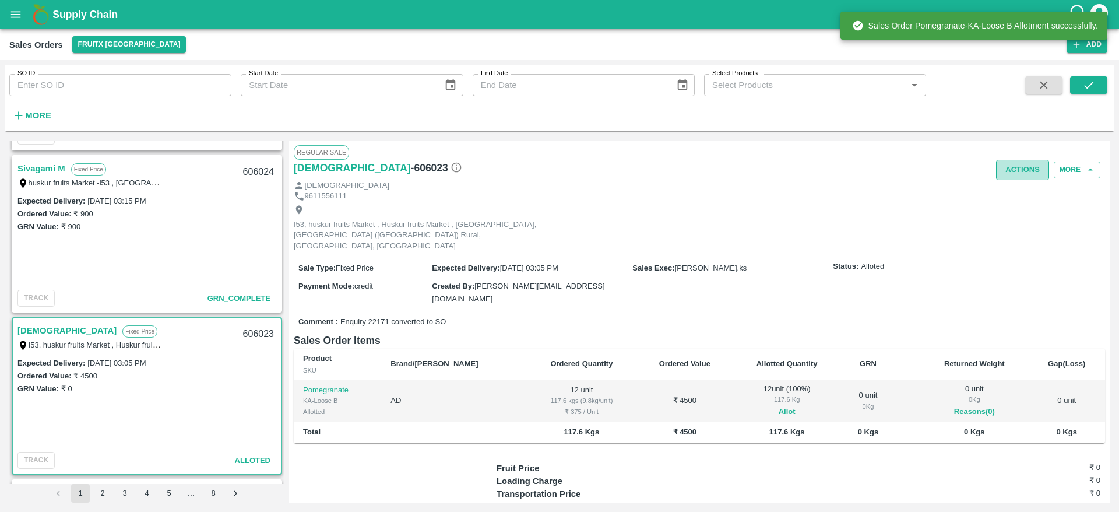
click at [1008, 175] on button "Actions" at bounding box center [1022, 170] width 53 height 20
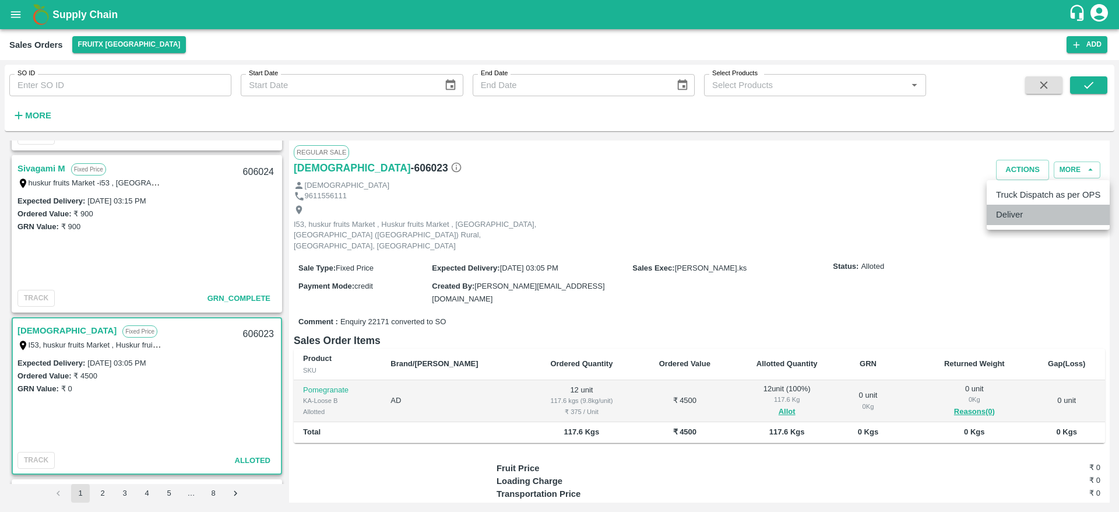
click at [1019, 207] on li "Deliver" at bounding box center [1048, 215] width 123 height 20
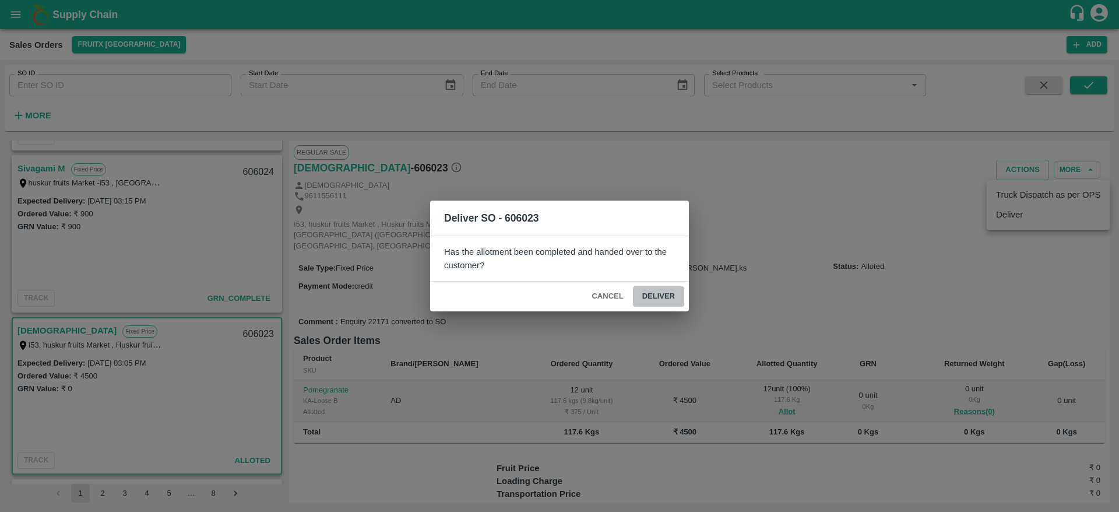
click at [651, 291] on button "Deliver" at bounding box center [658, 296] width 51 height 20
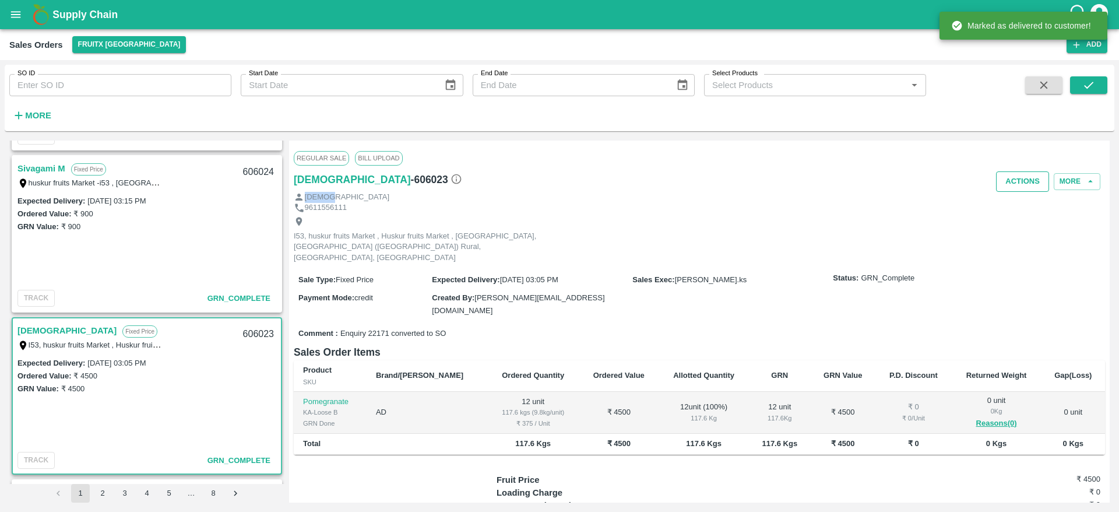
drag, startPoint x: 1013, startPoint y: 195, endPoint x: 1013, endPoint y: 171, distance: 23.9
click at [1013, 171] on div "Regular Sale Bill Upload Dharma - 606023 Actions More Dharma 9611556111 I53, hu…" at bounding box center [699, 321] width 820 height 362
click at [1013, 171] on button "Actions" at bounding box center [1022, 181] width 53 height 20
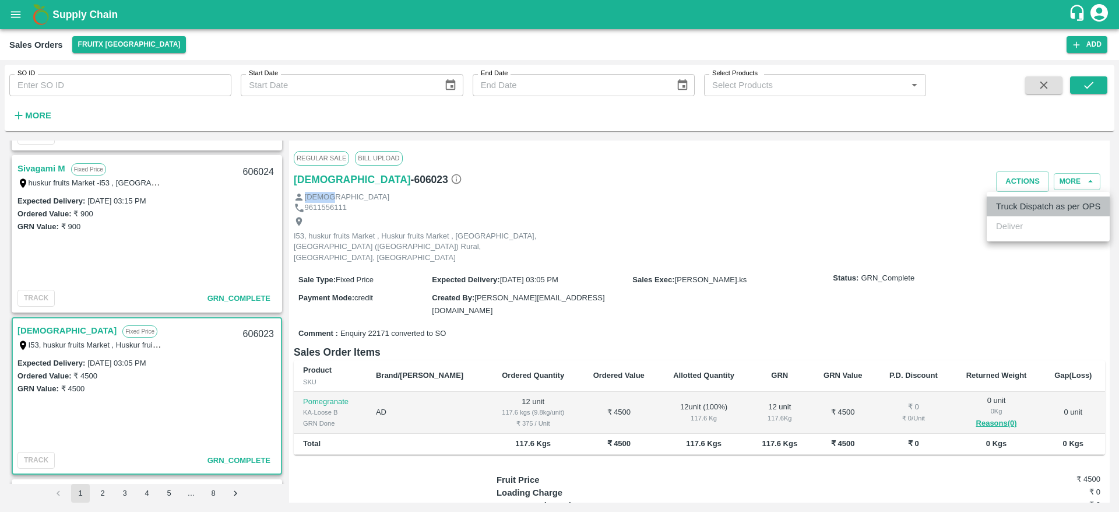
click at [1030, 210] on li "Truck Dispatch as per OPS" at bounding box center [1048, 206] width 123 height 20
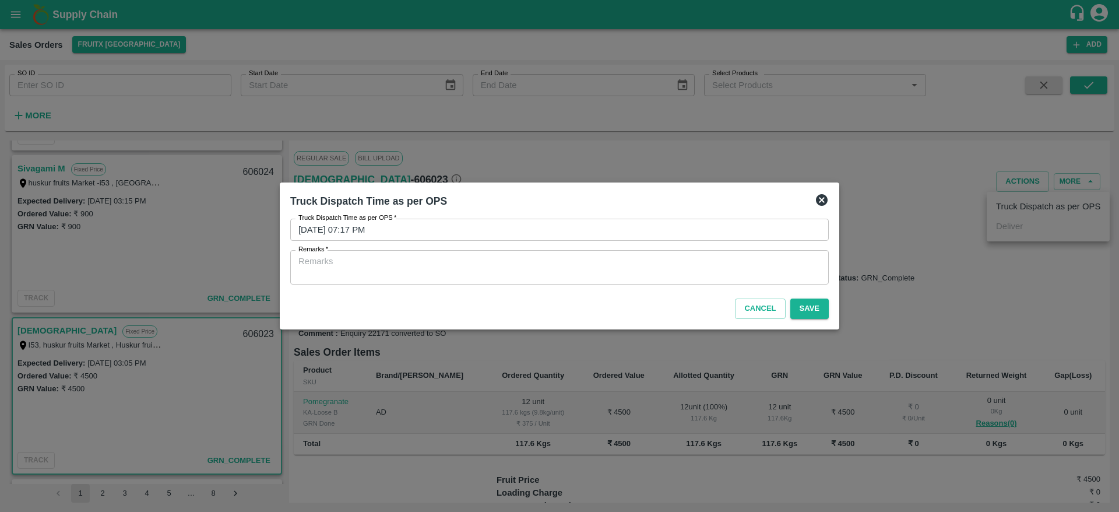
click at [736, 256] on textarea "Remarks   *" at bounding box center [559, 267] width 522 height 24
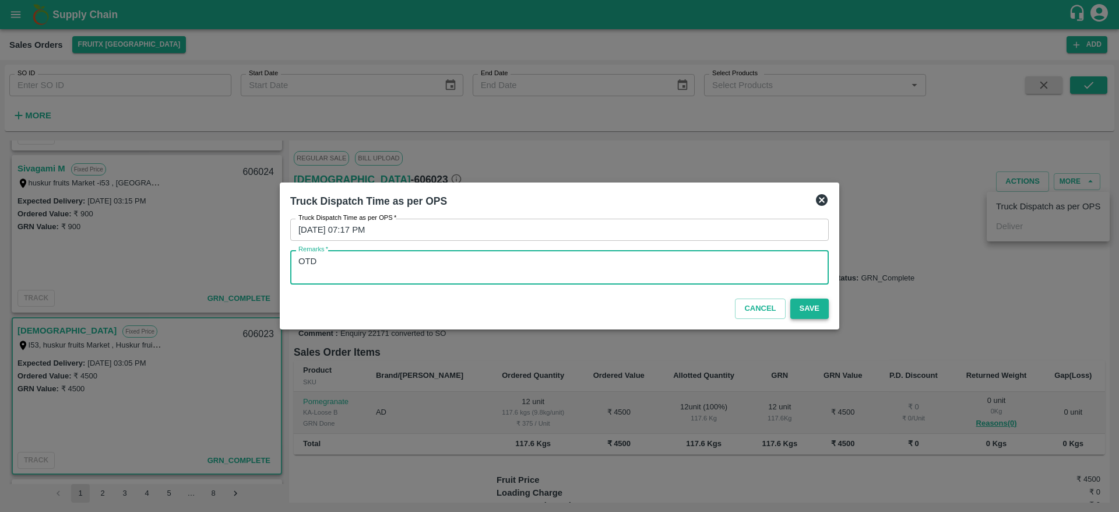
type textarea "OTD"
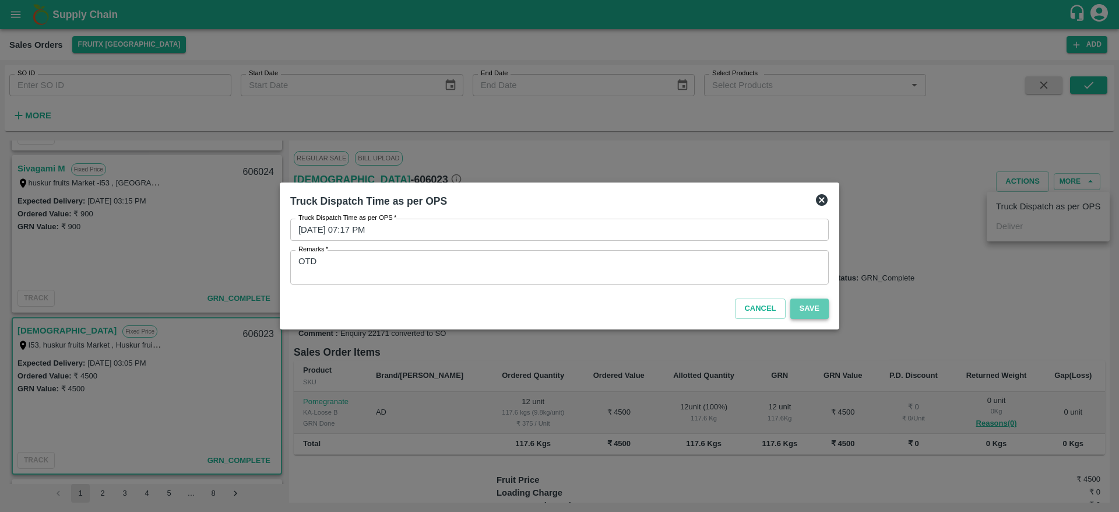
click at [808, 307] on button "Save" at bounding box center [809, 308] width 38 height 20
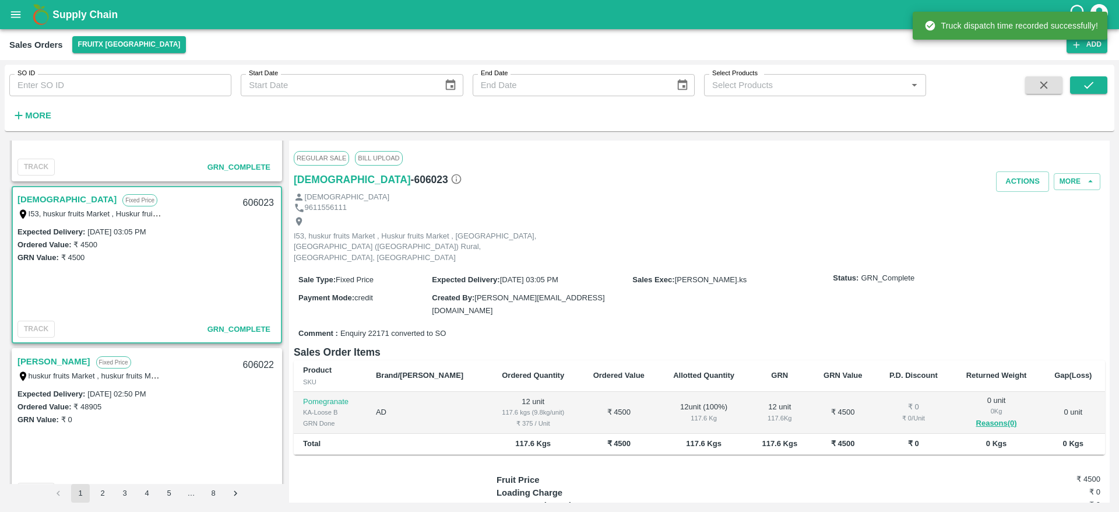
scroll to position [1335, 0]
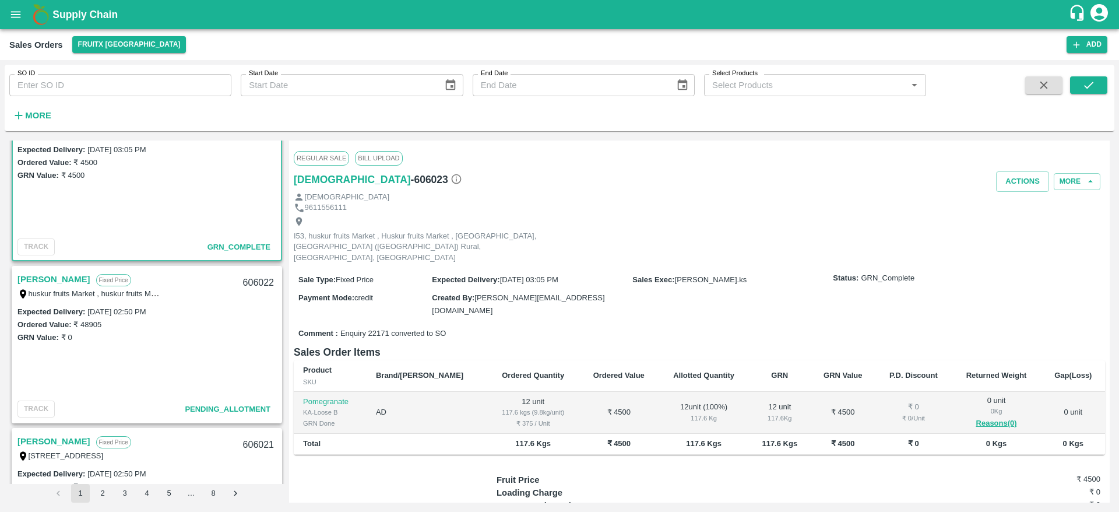
click at [79, 285] on link "[PERSON_NAME]" at bounding box center [53, 279] width 73 height 15
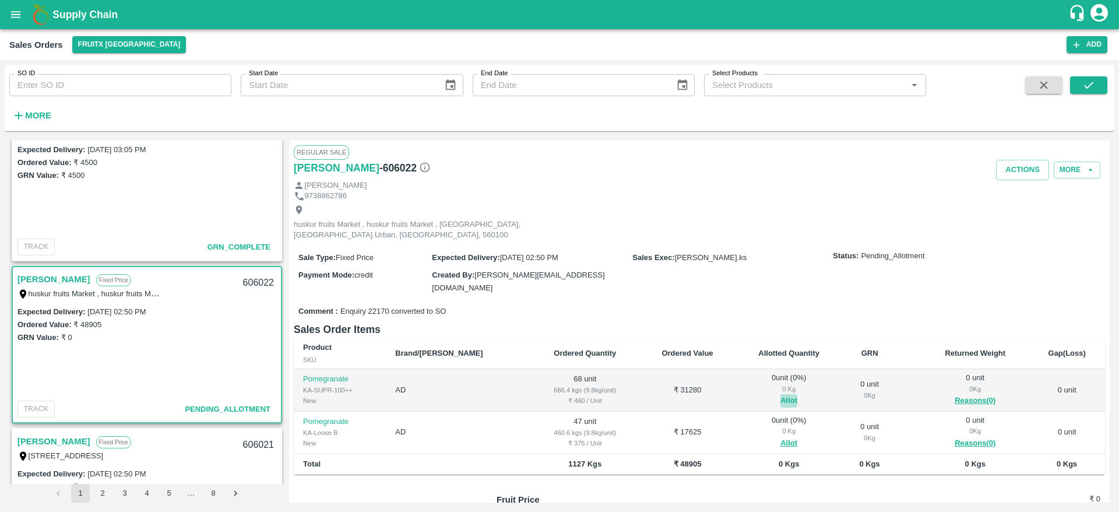
click at [780, 394] on button "Allot" at bounding box center [788, 400] width 17 height 13
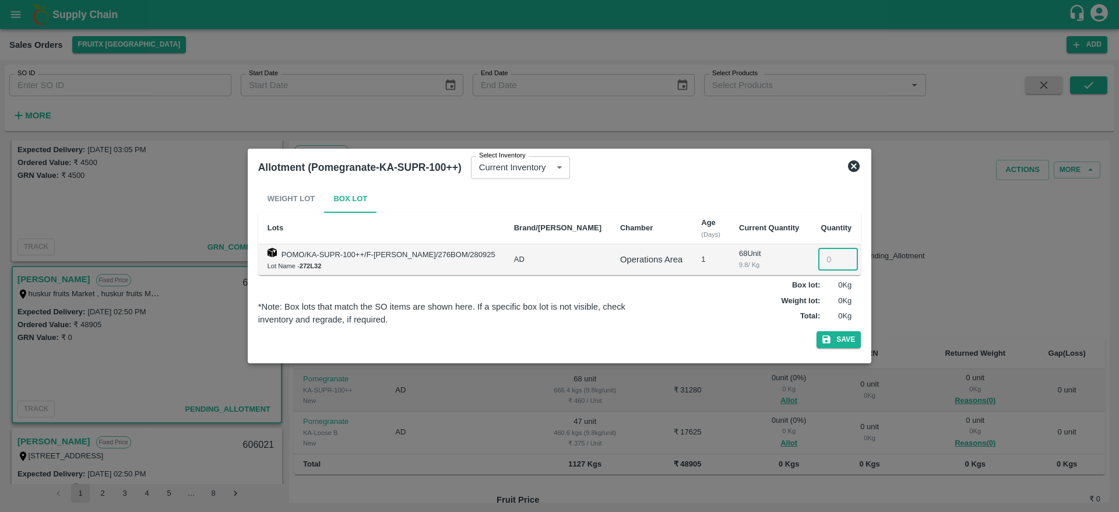
click at [818, 255] on input "number" at bounding box center [838, 259] width 40 height 22
type input "69"
click at [823, 259] on input "69" at bounding box center [838, 259] width 40 height 22
type input "68"
click at [816, 331] on button "Save" at bounding box center [838, 339] width 44 height 17
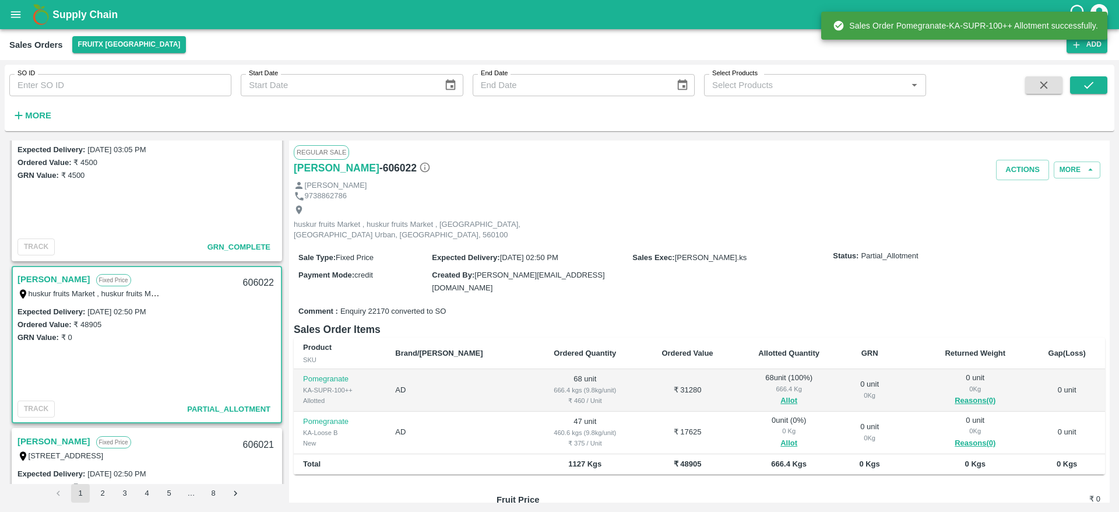
click at [254, 279] on div "606022" at bounding box center [258, 282] width 45 height 27
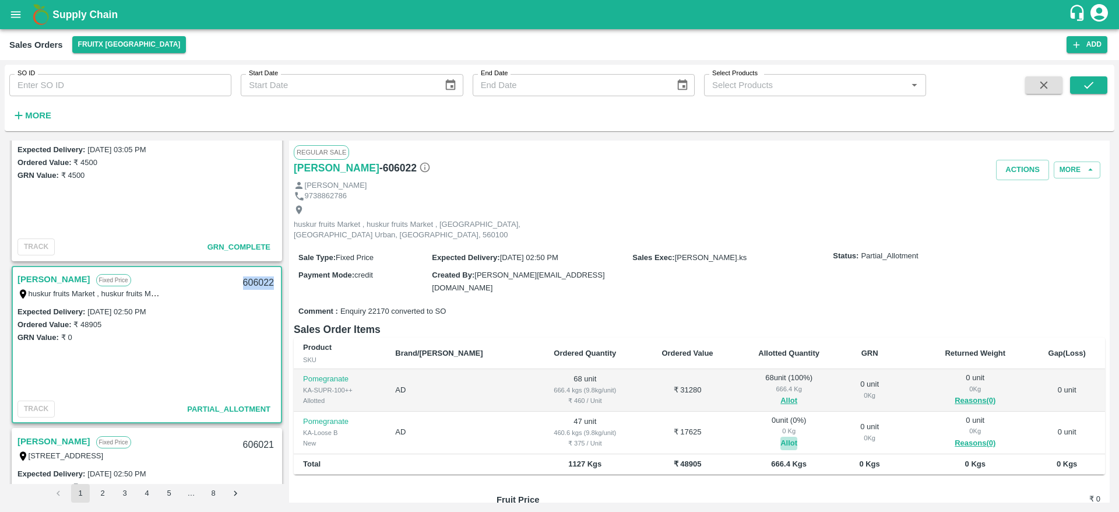
click at [780, 436] on button "Allot" at bounding box center [788, 442] width 17 height 13
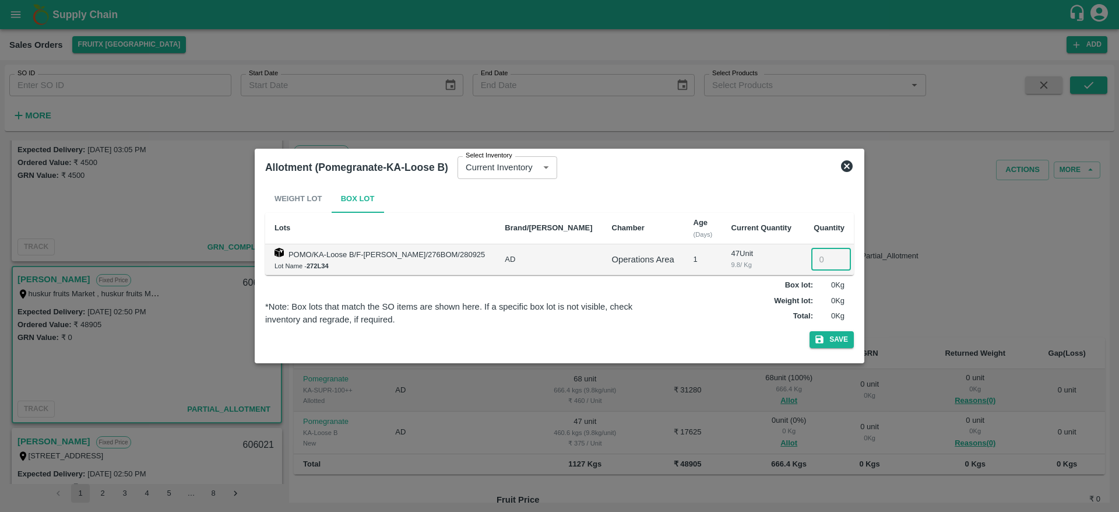
click at [819, 262] on input "number" at bounding box center [831, 259] width 40 height 22
type input "47"
click at [809, 331] on button "Save" at bounding box center [831, 339] width 44 height 17
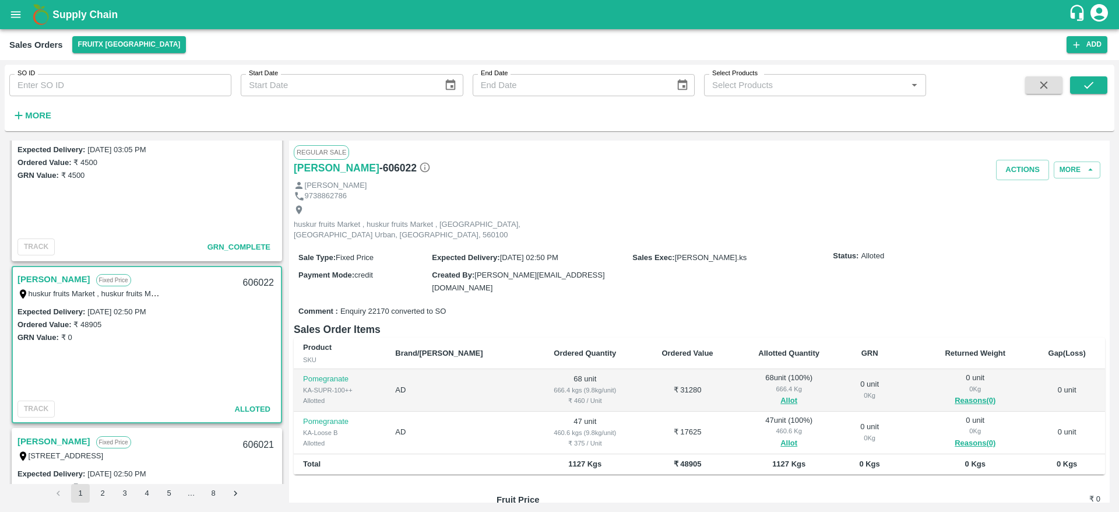
click at [245, 276] on div "606022" at bounding box center [258, 282] width 45 height 27
click at [1007, 174] on button "Actions" at bounding box center [1022, 170] width 53 height 20
click at [1023, 220] on li "Deliver" at bounding box center [1048, 215] width 123 height 20
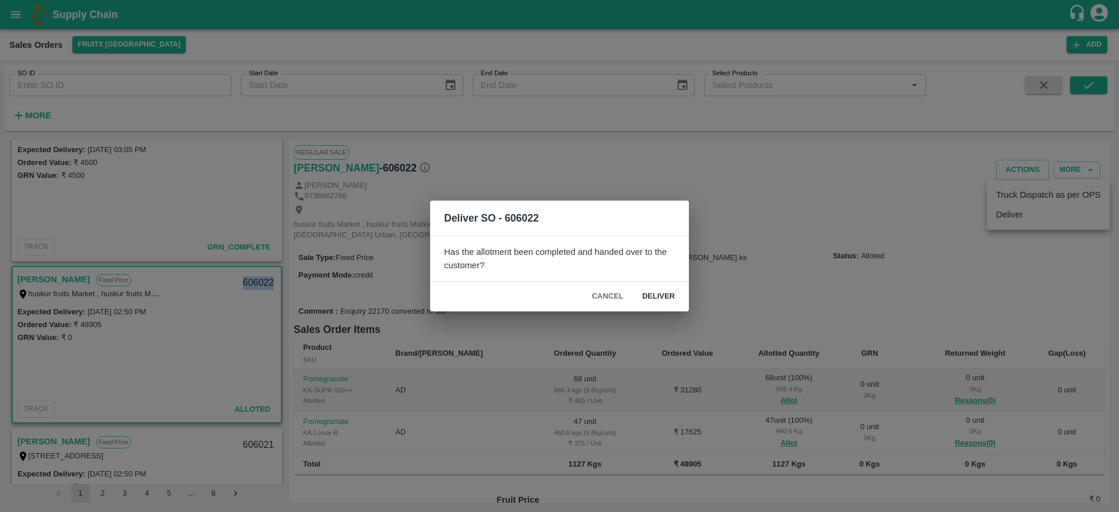
click at [665, 292] on button "Deliver" at bounding box center [658, 296] width 51 height 20
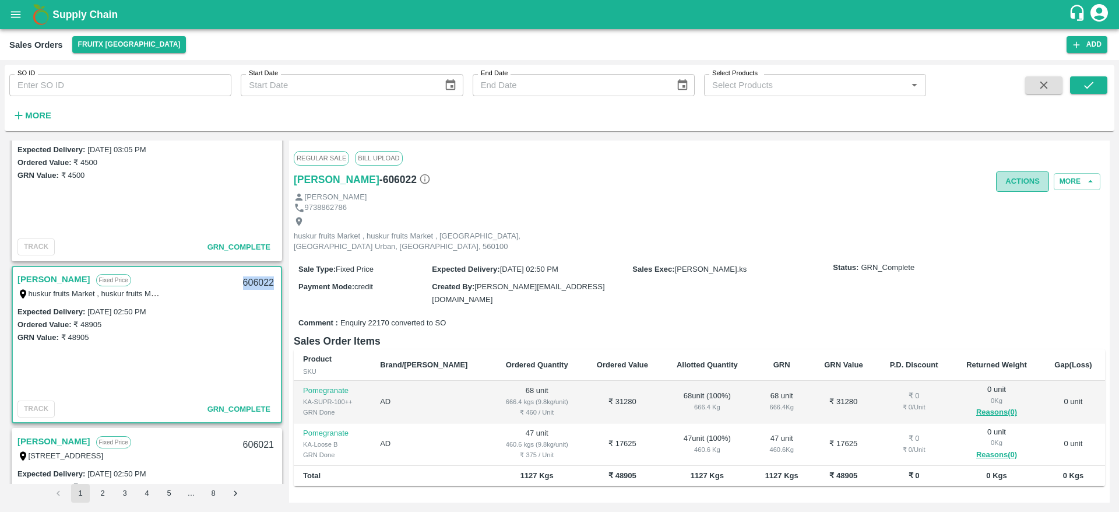
click at [1019, 189] on button "Actions" at bounding box center [1022, 181] width 53 height 20
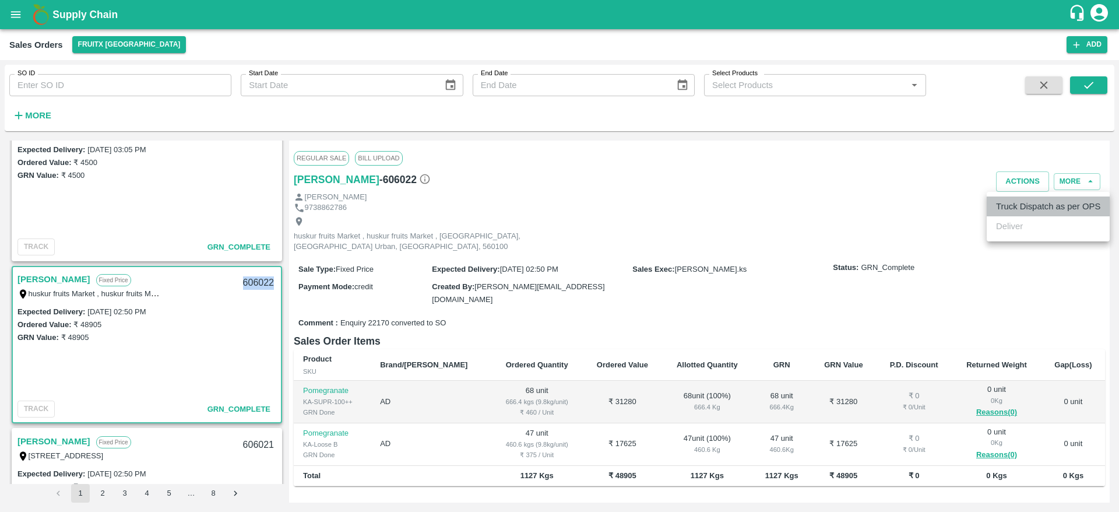
click at [1021, 203] on li "Truck Dispatch as per OPS" at bounding box center [1048, 206] width 123 height 20
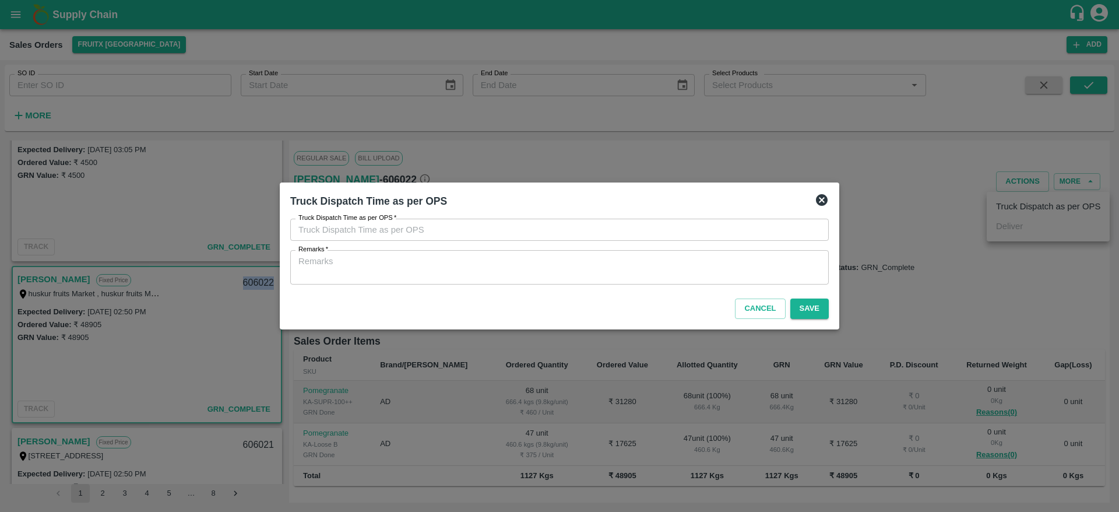
type input "[DATE] 07:20 PM"
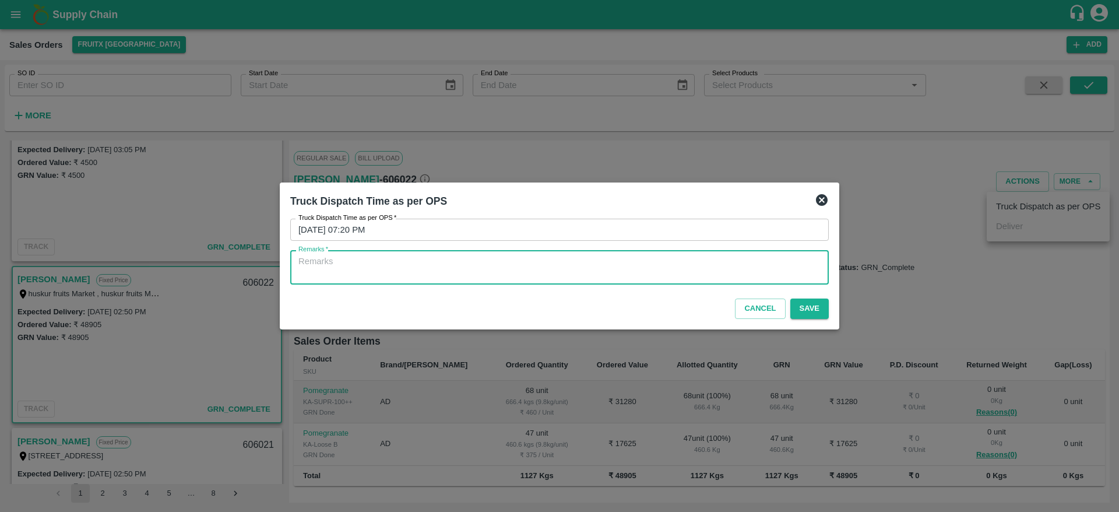
click at [780, 268] on textarea "Remarks   *" at bounding box center [559, 267] width 522 height 24
type textarea "("
type textarea "OTD"
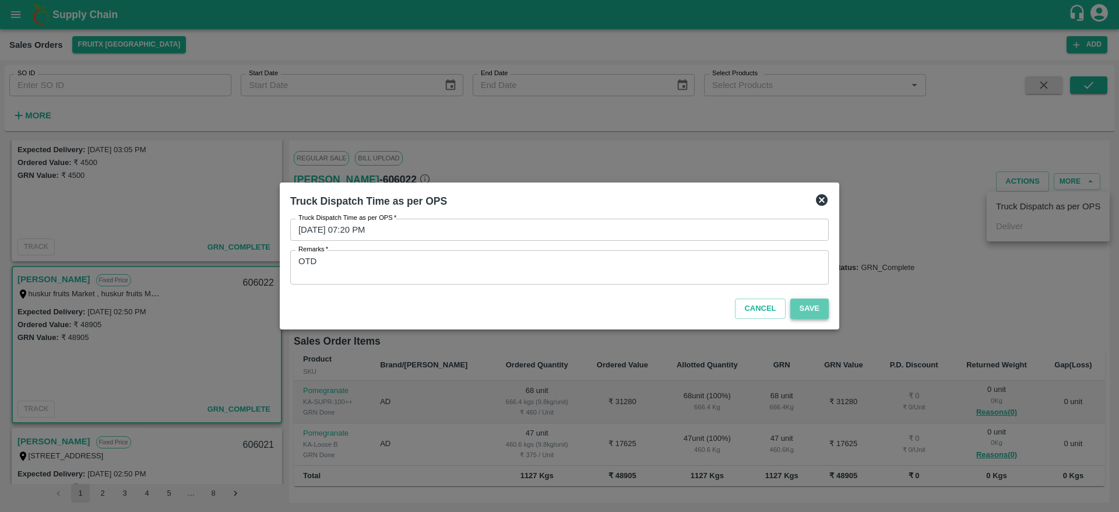
click at [806, 310] on button "Save" at bounding box center [809, 308] width 38 height 20
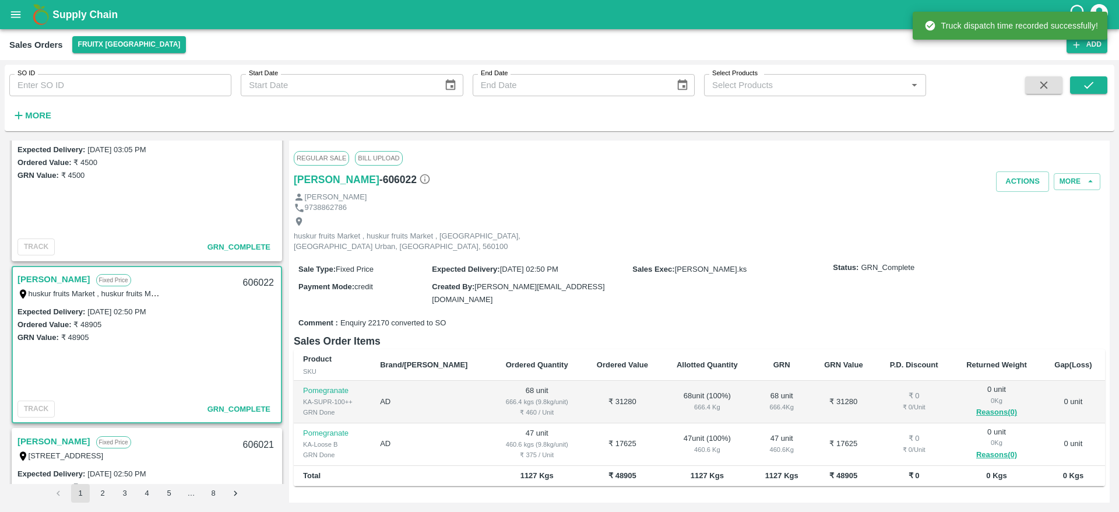
scroll to position [1473, 0]
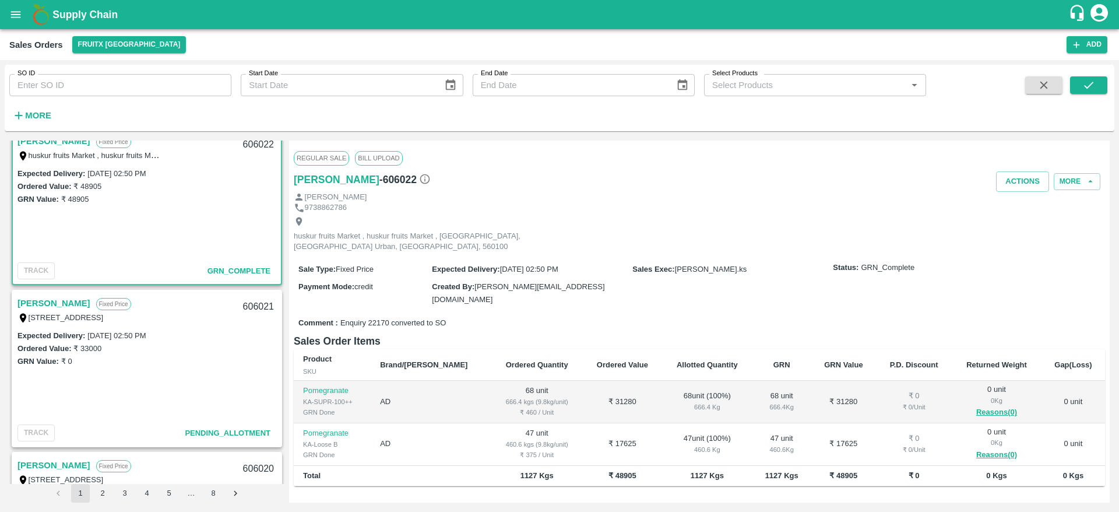
click at [34, 300] on link "[PERSON_NAME]" at bounding box center [53, 302] width 73 height 15
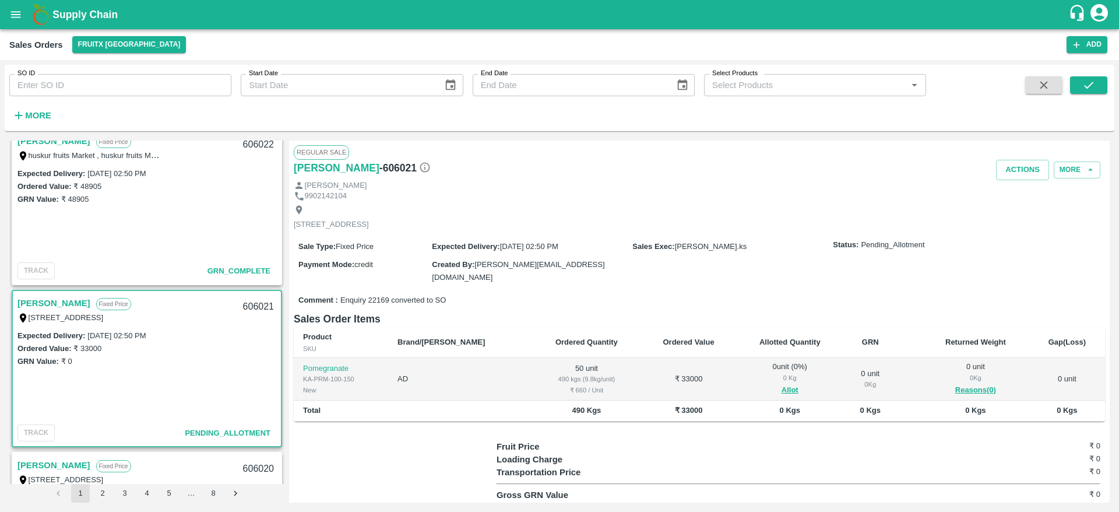
click at [252, 302] on div "606021" at bounding box center [258, 306] width 45 height 27
click at [781, 383] on button "Allot" at bounding box center [789, 389] width 17 height 13
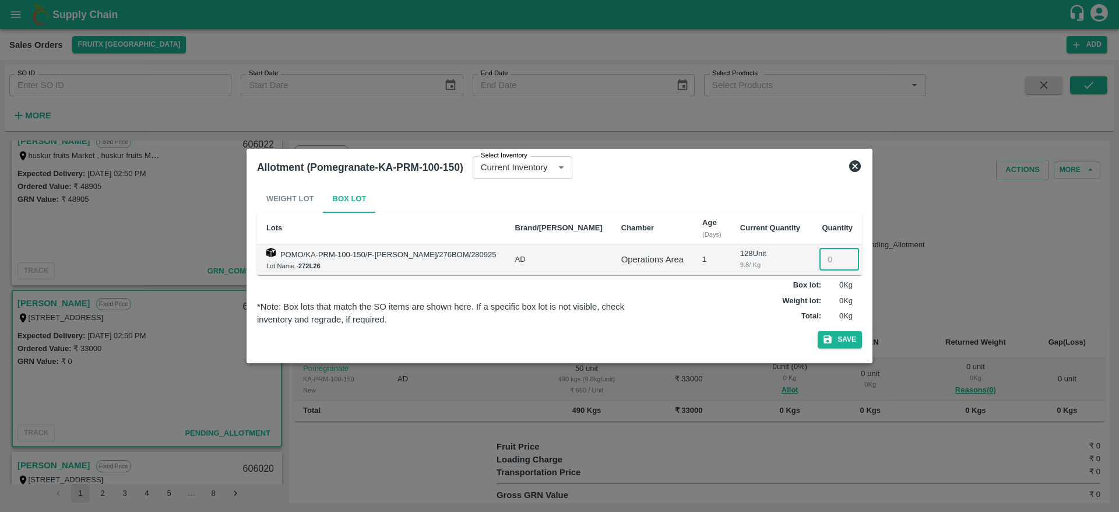
click at [819, 252] on input "number" at bounding box center [839, 259] width 40 height 22
type input "50"
click at [818, 331] on button "Save" at bounding box center [840, 339] width 44 height 17
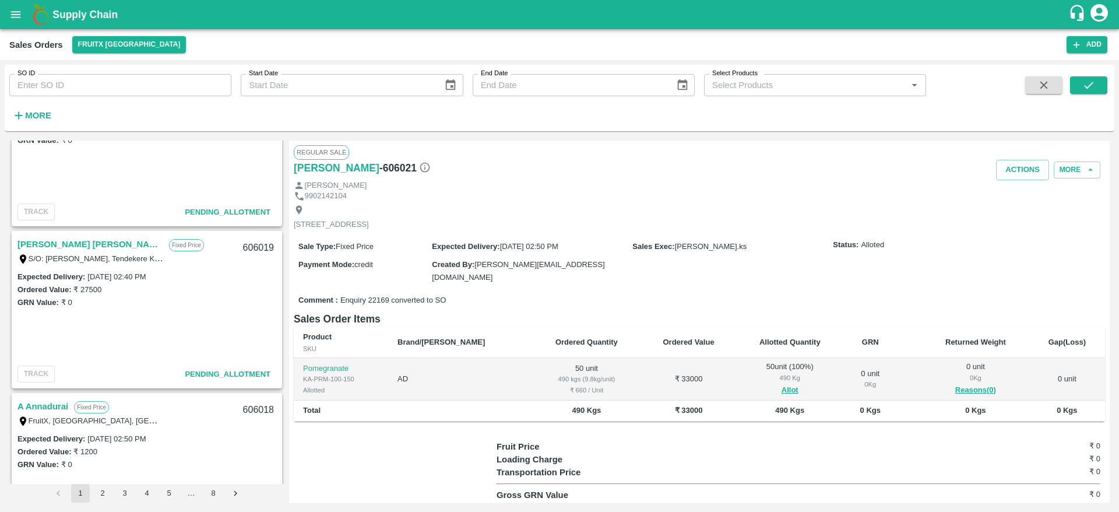
scroll to position [1856, 0]
click at [73, 241] on link "[PERSON_NAME] [PERSON_NAME]" at bounding box center [90, 244] width 146 height 15
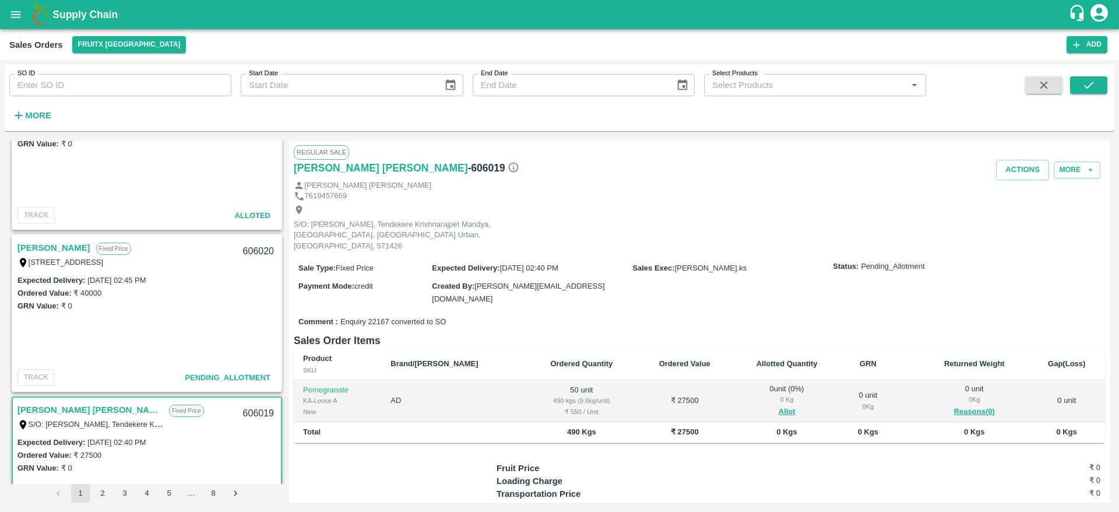
scroll to position [1690, 0]
click at [52, 251] on link "[PERSON_NAME]" at bounding box center [53, 248] width 73 height 15
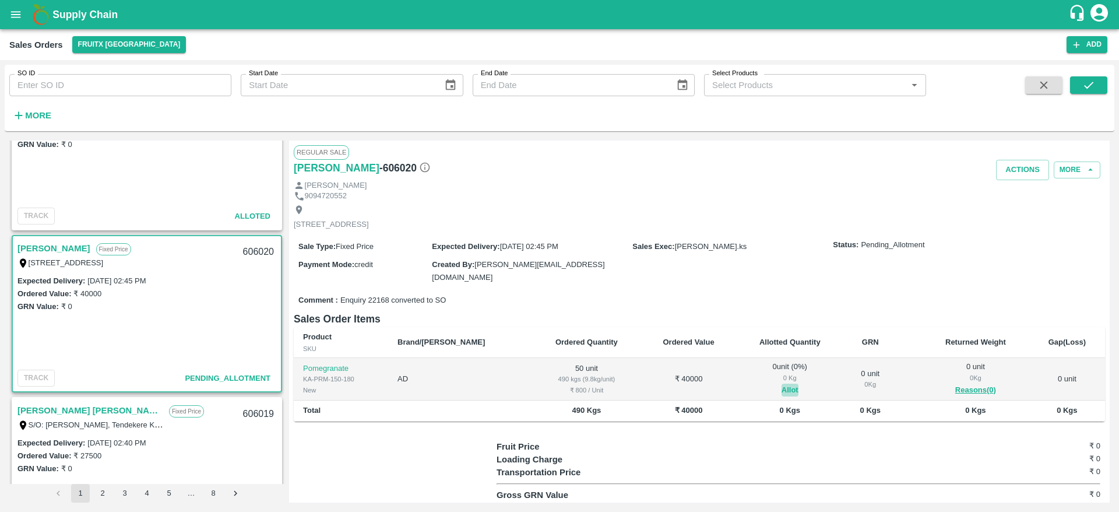
click at [781, 385] on button "Allot" at bounding box center [789, 389] width 17 height 13
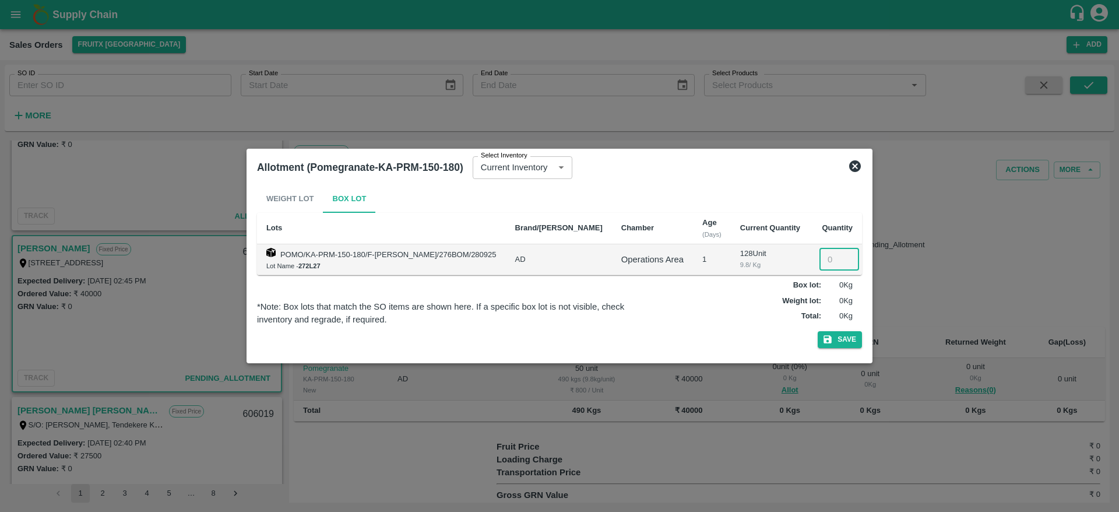
click at [819, 265] on input "number" at bounding box center [839, 259] width 40 height 22
type input "50"
click at [818, 331] on button "Save" at bounding box center [840, 339] width 44 height 17
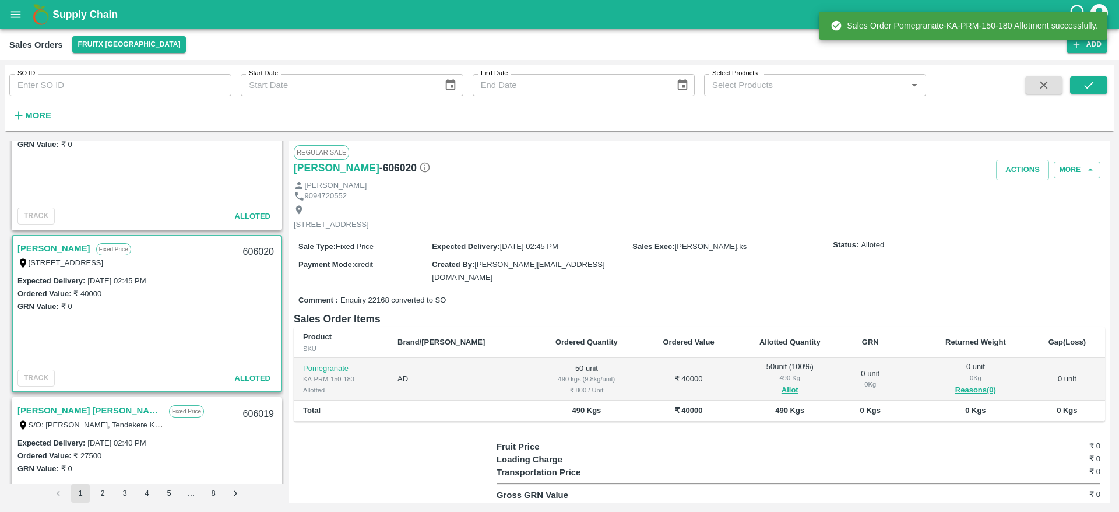
click at [244, 251] on div "606020" at bounding box center [258, 251] width 45 height 27
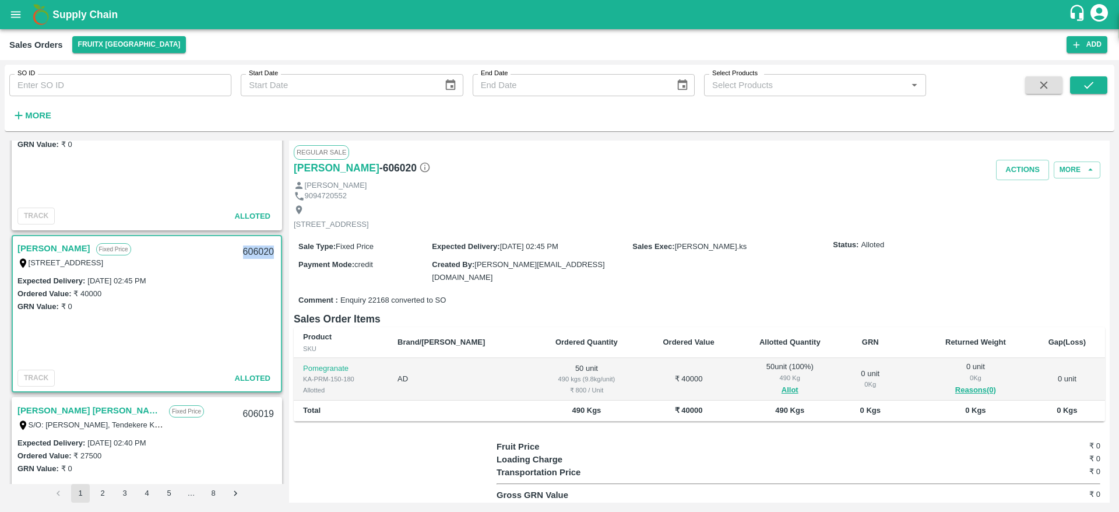
click at [244, 251] on div "606020" at bounding box center [258, 251] width 45 height 27
click at [1028, 170] on button "Actions" at bounding box center [1022, 170] width 53 height 20
click at [1010, 213] on li "Deliver" at bounding box center [1048, 215] width 123 height 20
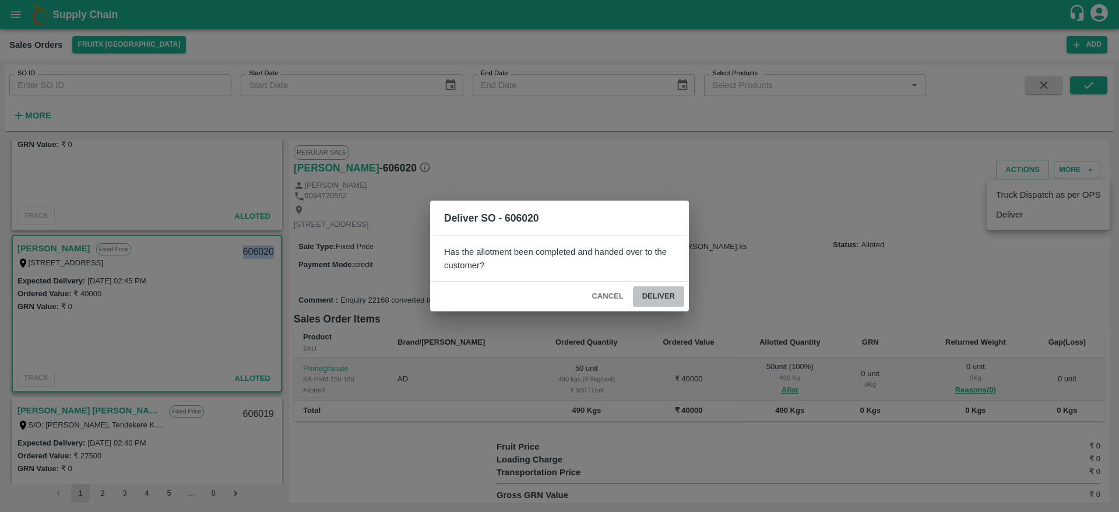
click at [670, 298] on button "Deliver" at bounding box center [658, 296] width 51 height 20
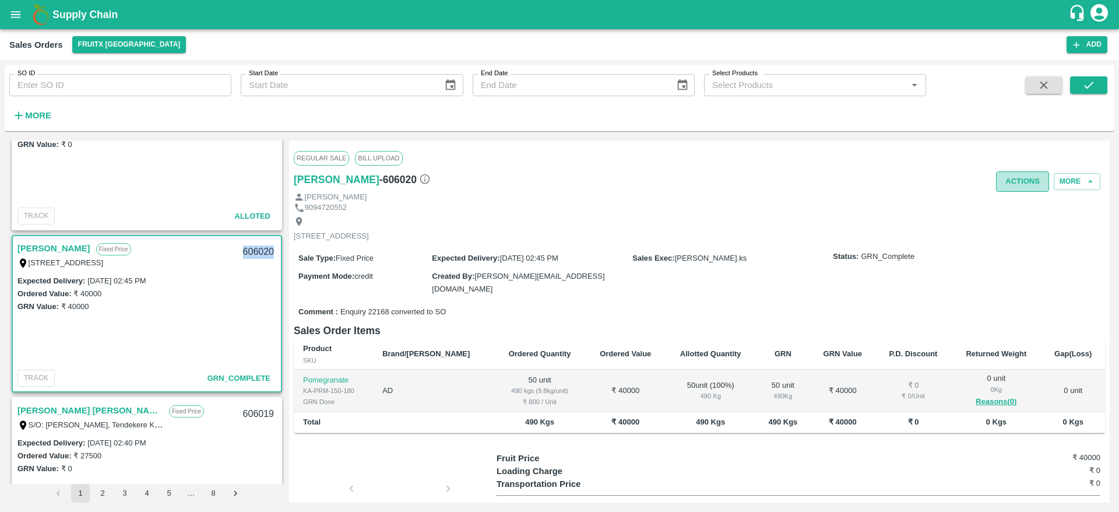
click at [1009, 185] on button "Actions" at bounding box center [1022, 181] width 53 height 20
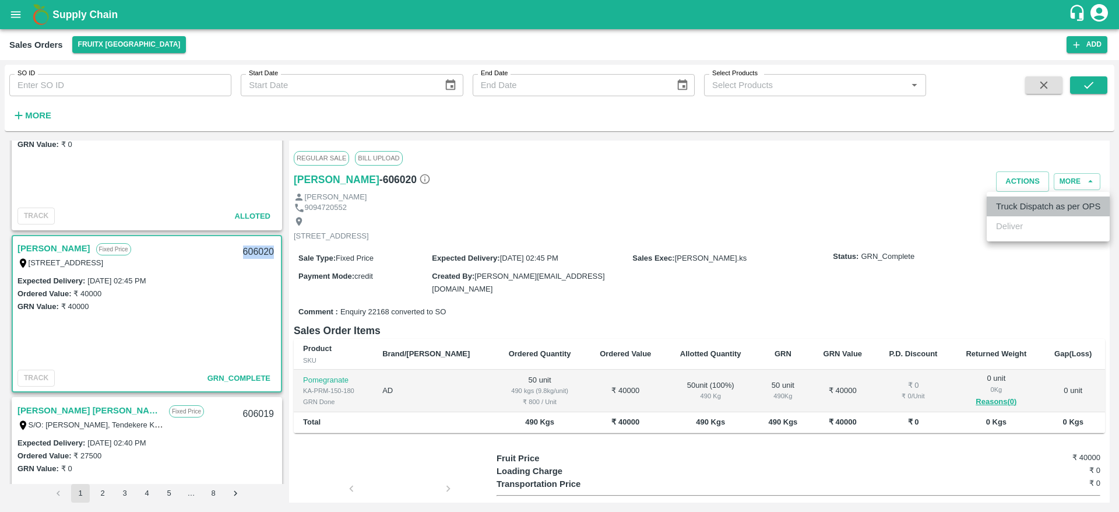
click at [1019, 207] on li "Truck Dispatch as per OPS" at bounding box center [1048, 206] width 123 height 20
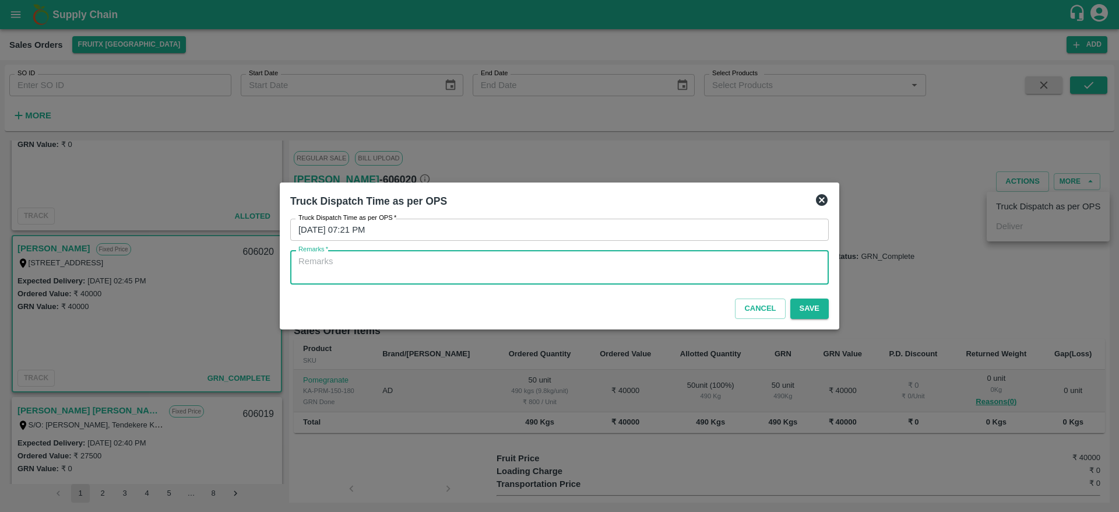
click at [727, 277] on textarea "Remarks   *" at bounding box center [559, 267] width 522 height 24
type textarea "OTD"
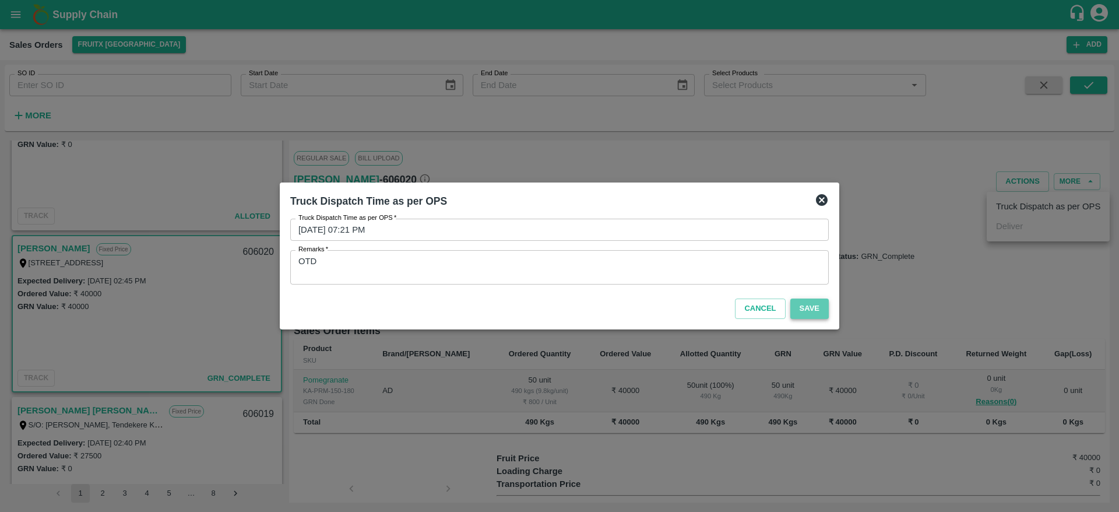
click at [799, 305] on button "Save" at bounding box center [809, 308] width 38 height 20
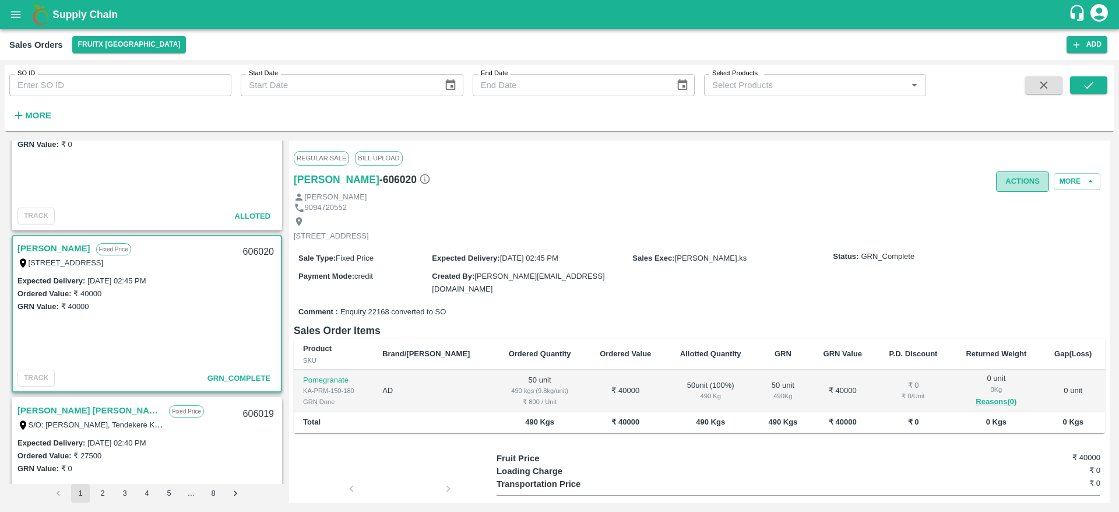
click at [1017, 182] on button "Actions" at bounding box center [1022, 181] width 53 height 20
click at [632, 257] on div at bounding box center [559, 256] width 1119 height 512
click at [1012, 178] on button "Actions" at bounding box center [1022, 181] width 53 height 20
click at [727, 227] on div at bounding box center [559, 256] width 1119 height 512
click at [153, 306] on div "GRN Value: ₹ 40000" at bounding box center [146, 306] width 259 height 13
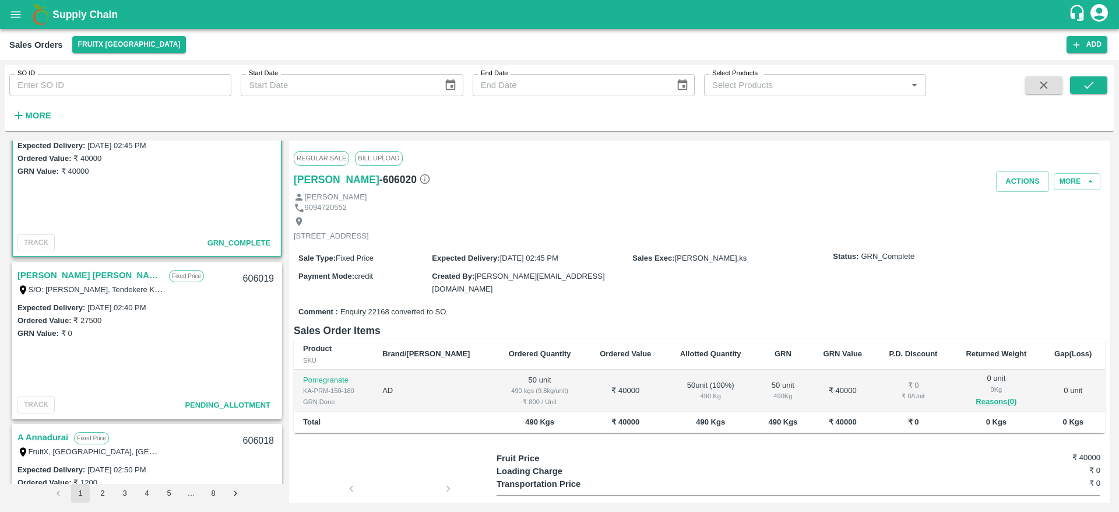
scroll to position [1826, 0]
click at [71, 269] on link "[PERSON_NAME] [PERSON_NAME]" at bounding box center [90, 273] width 146 height 15
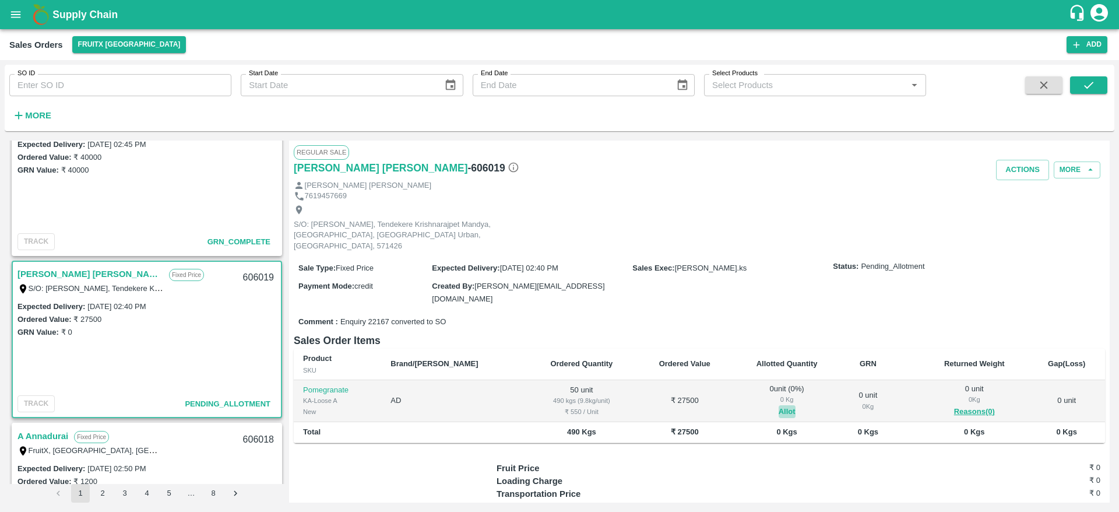
click at [778, 405] on button "Allot" at bounding box center [786, 411] width 17 height 13
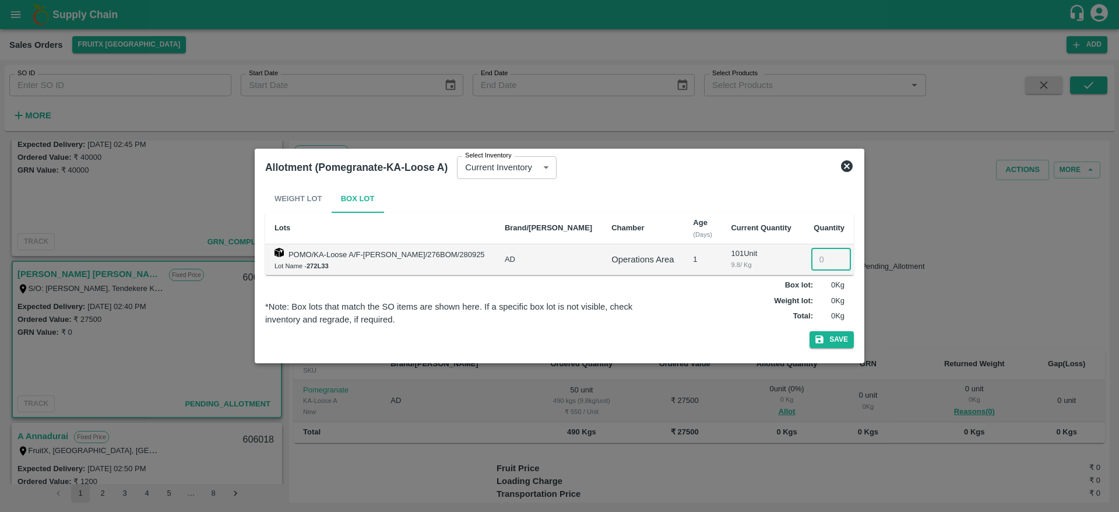
click at [818, 254] on input "number" at bounding box center [831, 259] width 40 height 22
type input "50"
click at [809, 331] on button "Save" at bounding box center [831, 339] width 44 height 17
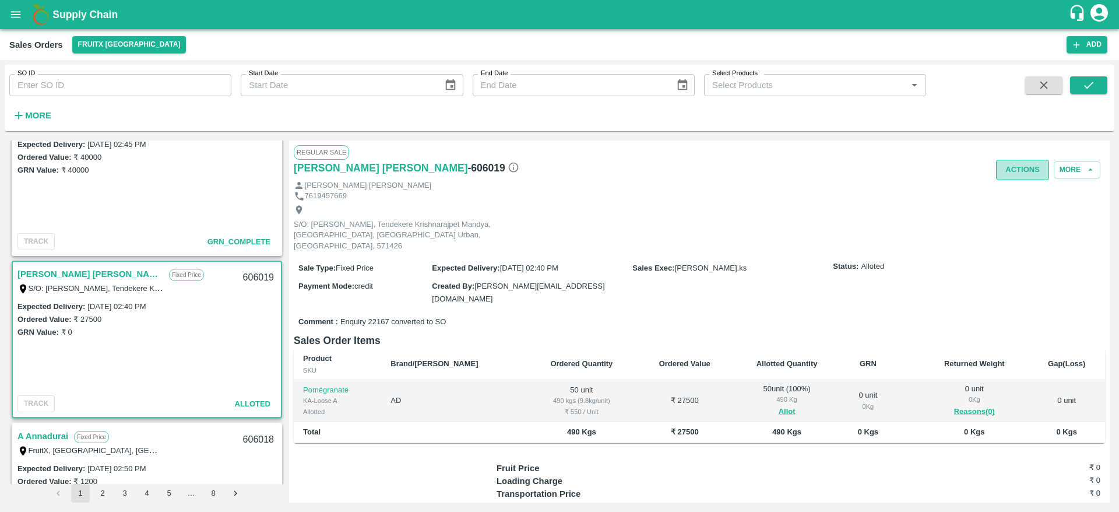
click at [1008, 165] on button "Actions" at bounding box center [1022, 170] width 53 height 20
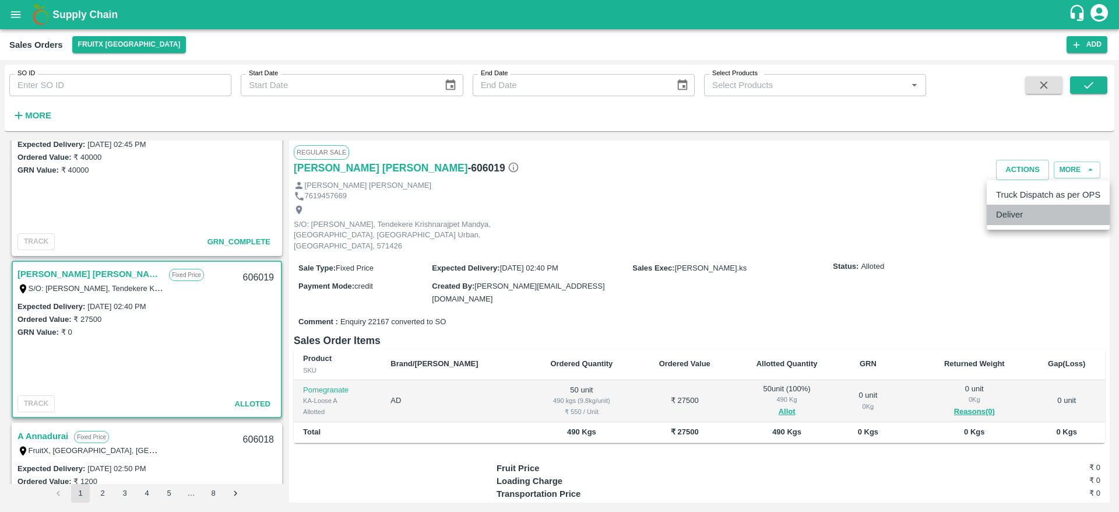
click at [1024, 212] on li "Deliver" at bounding box center [1048, 215] width 123 height 20
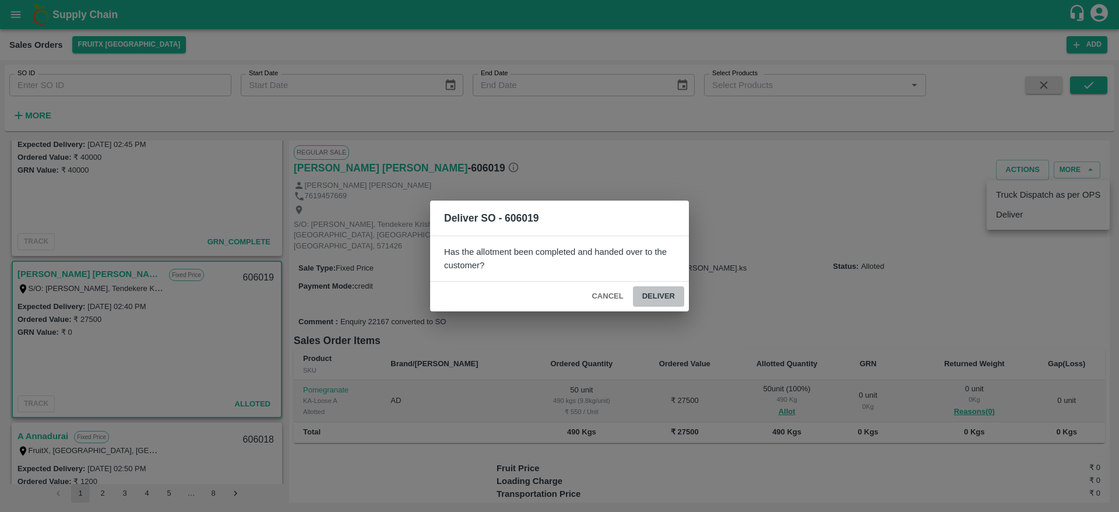
click at [665, 288] on button "Deliver" at bounding box center [658, 296] width 51 height 20
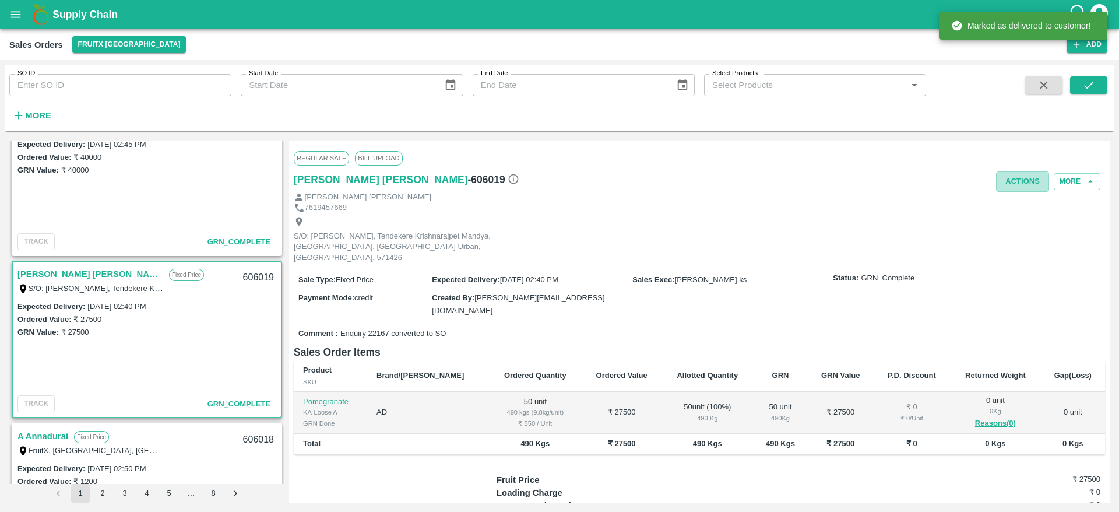
click at [1031, 179] on button "Actions" at bounding box center [1022, 181] width 53 height 20
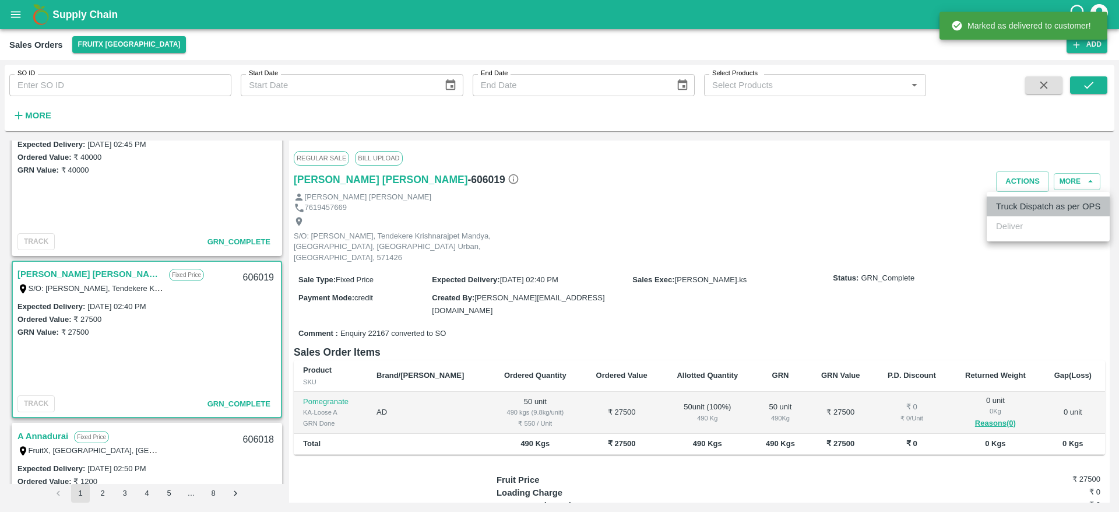
click at [1028, 208] on li "Truck Dispatch as per OPS" at bounding box center [1048, 206] width 123 height 20
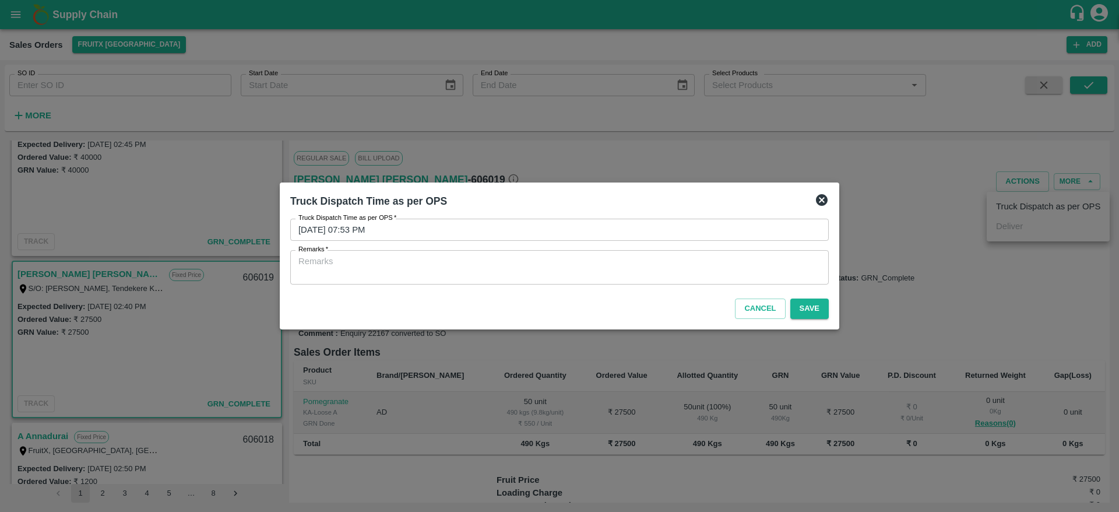
click at [786, 263] on textarea "Remarks   *" at bounding box center [559, 267] width 522 height 24
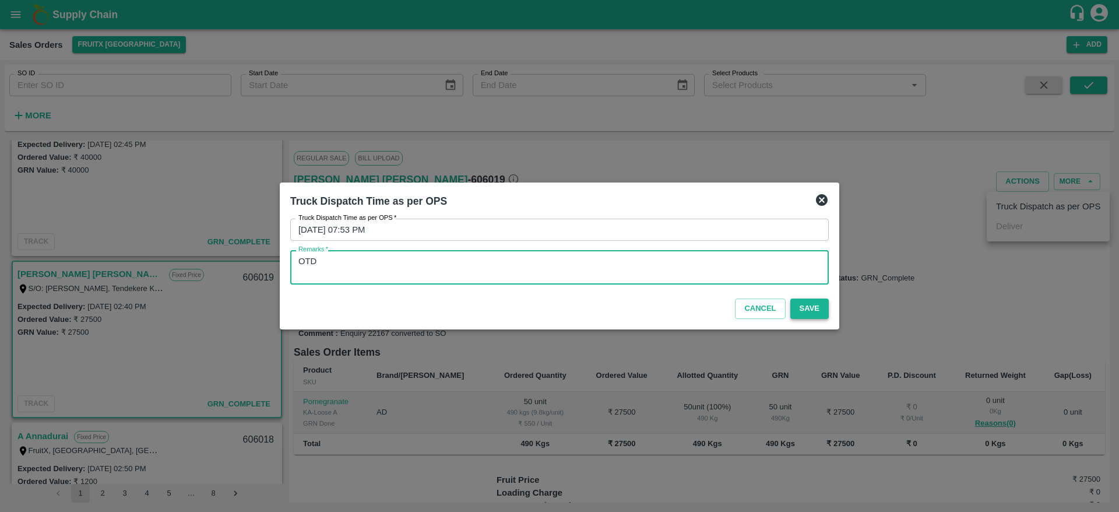
type textarea "OTD"
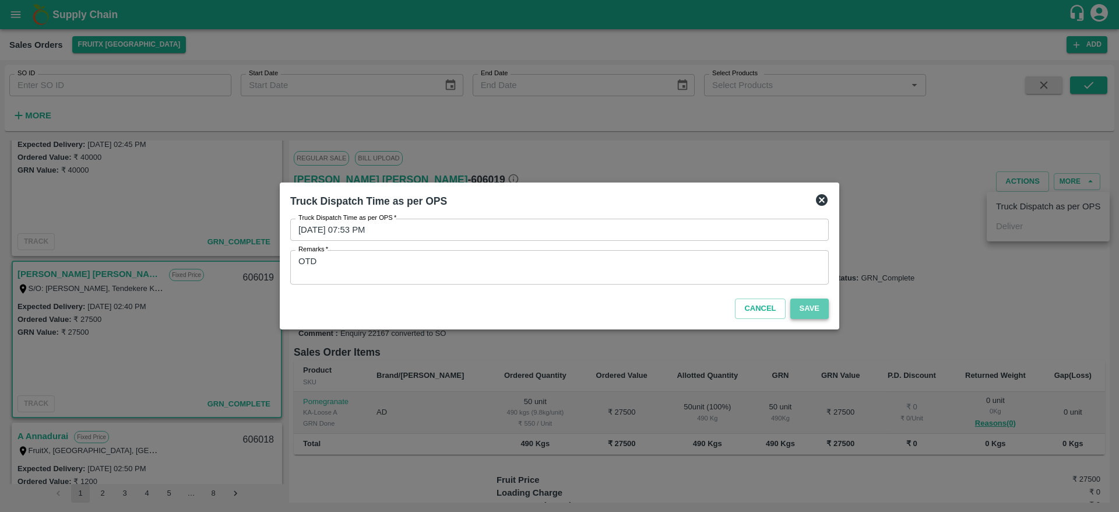
click at [806, 311] on button "Save" at bounding box center [809, 308] width 38 height 20
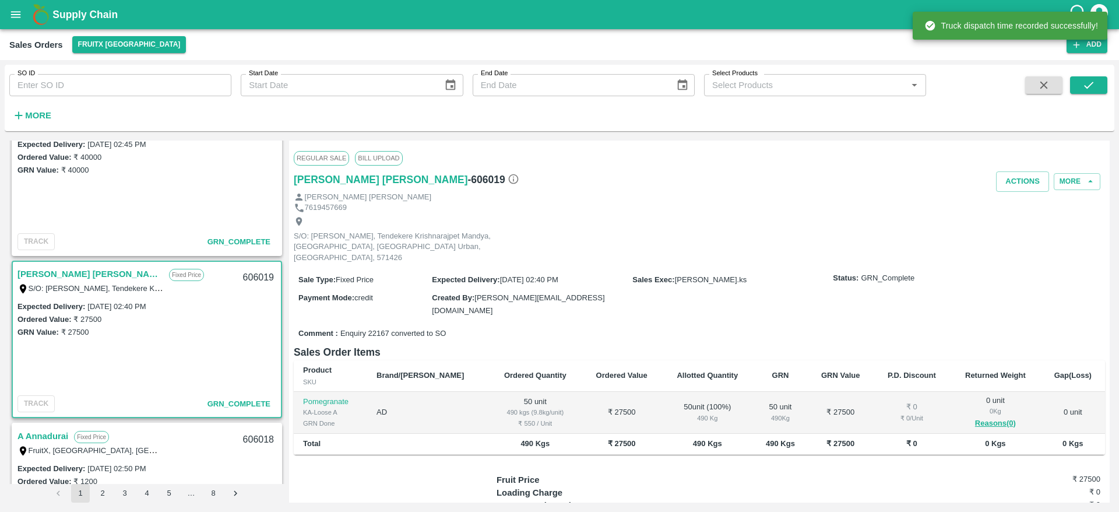
scroll to position [1929, 0]
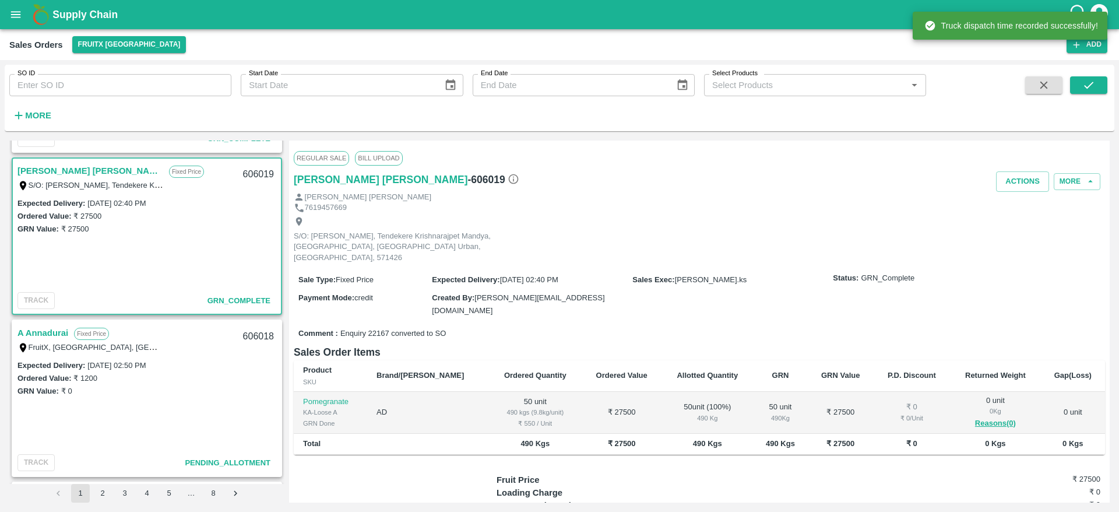
click at [52, 332] on link "A Annadurai" at bounding box center [42, 332] width 51 height 15
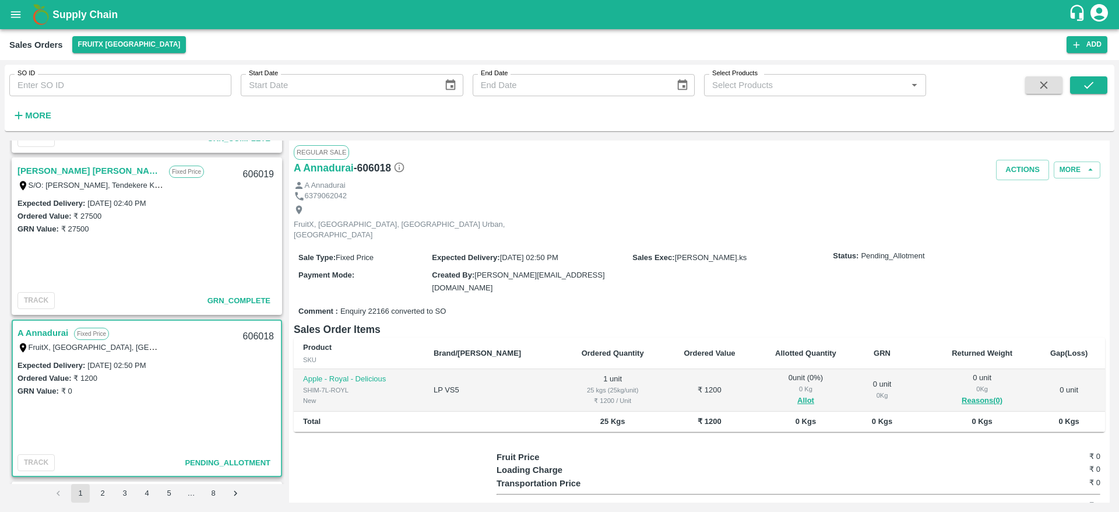
click at [260, 337] on div "606018" at bounding box center [258, 336] width 45 height 27
click at [797, 394] on button "Allot" at bounding box center [805, 400] width 17 height 13
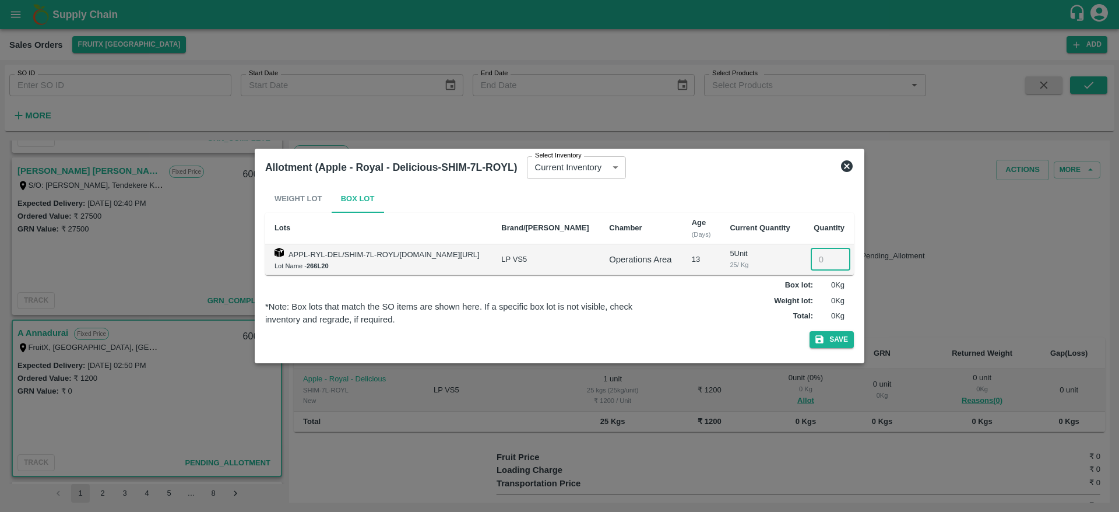
click at [813, 251] on input "number" at bounding box center [831, 259] width 40 height 22
type input "1"
click at [809, 331] on button "Save" at bounding box center [831, 339] width 44 height 17
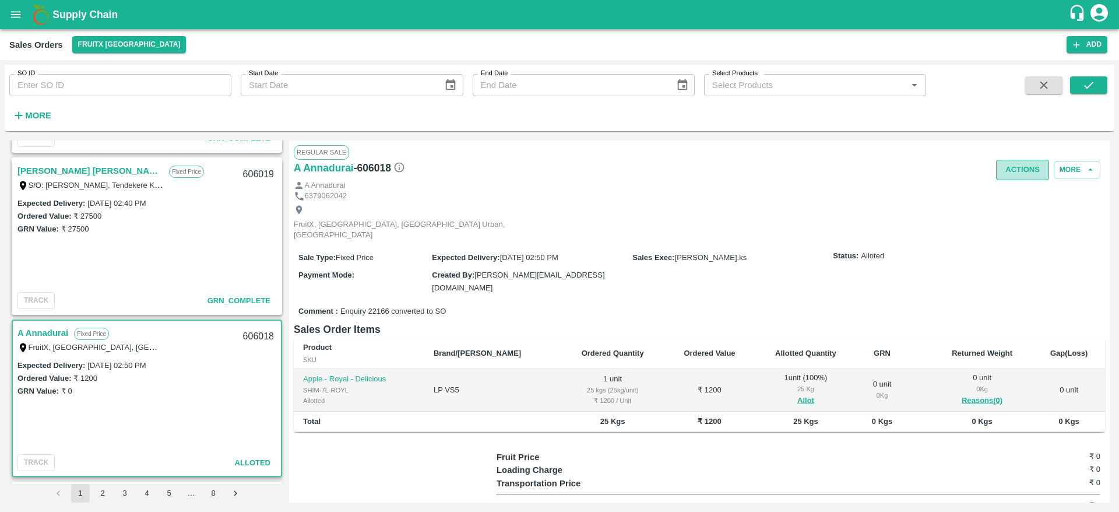
click at [1016, 169] on button "Actions" at bounding box center [1022, 170] width 53 height 20
click at [1003, 208] on li "Deliver" at bounding box center [1048, 215] width 123 height 20
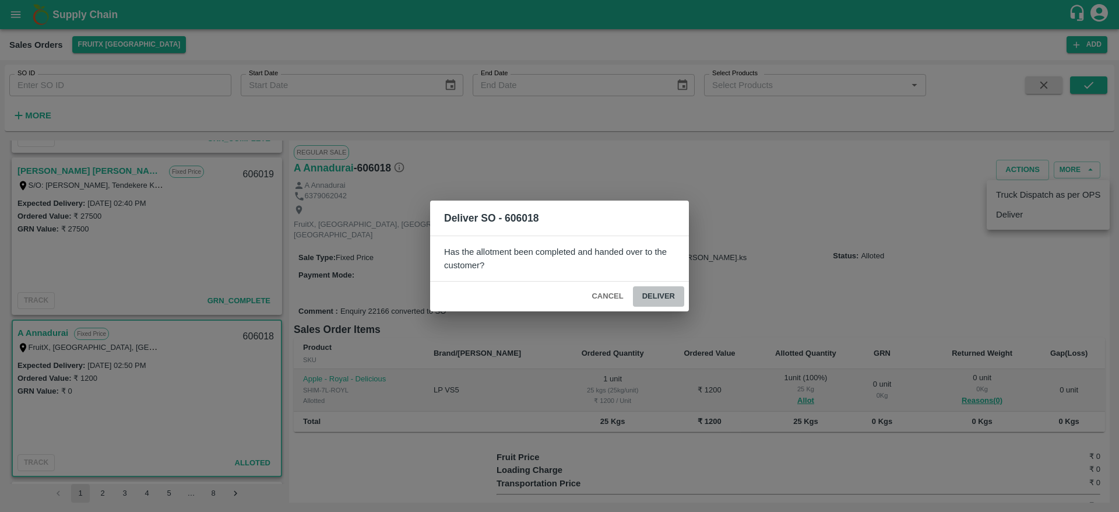
click at [669, 294] on button "Deliver" at bounding box center [658, 296] width 51 height 20
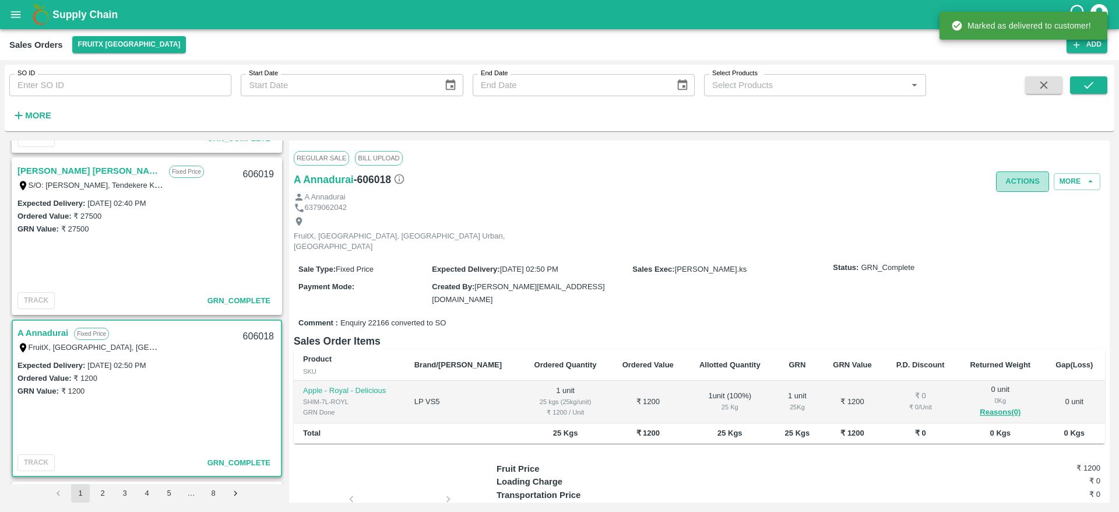
click at [1026, 172] on button "Actions" at bounding box center [1022, 181] width 53 height 20
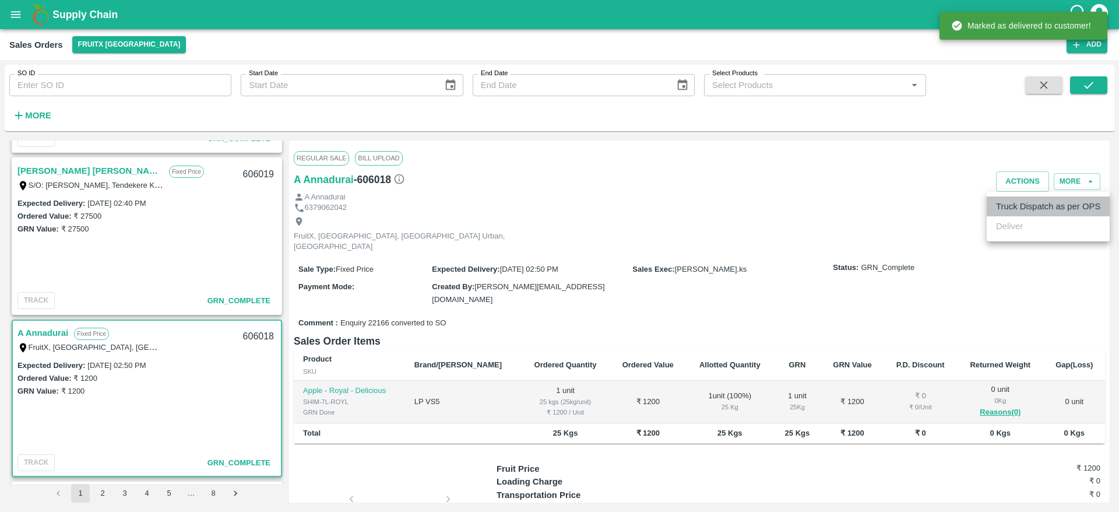
click at [1019, 198] on li "Truck Dispatch as per OPS" at bounding box center [1048, 206] width 123 height 20
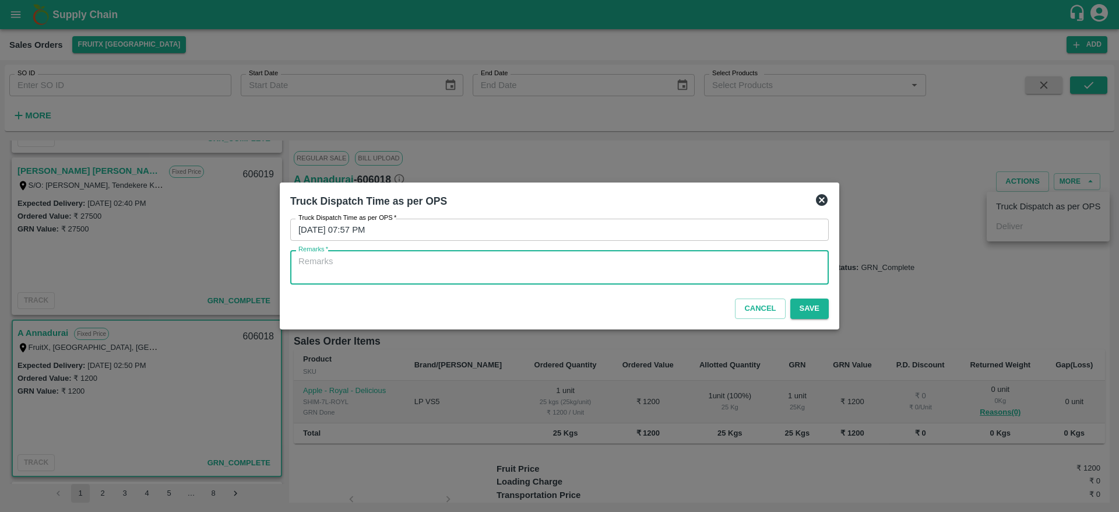
click at [693, 273] on textarea "Remarks   *" at bounding box center [559, 267] width 522 height 24
type textarea "OTD"
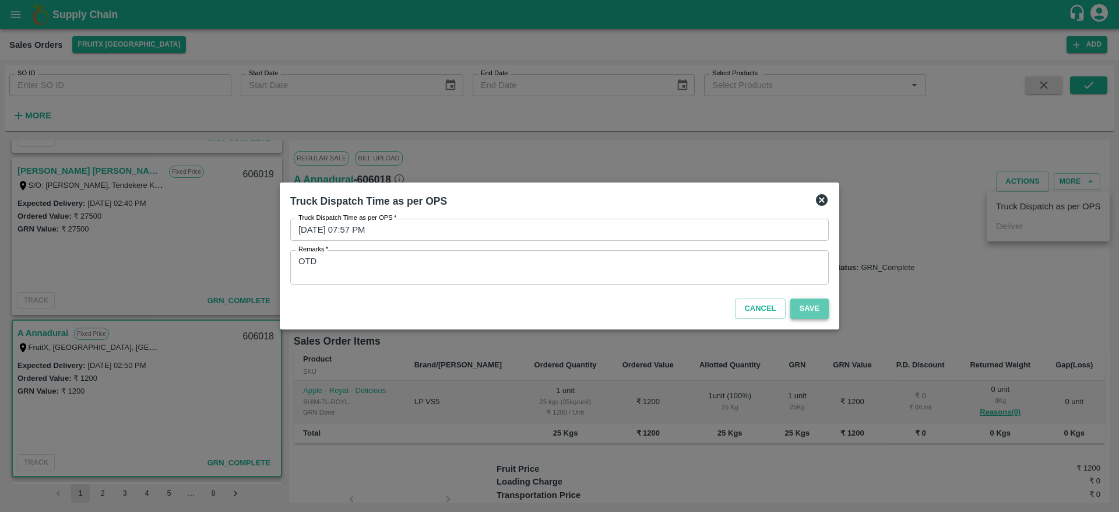
click at [808, 309] on button "Save" at bounding box center [809, 308] width 38 height 20
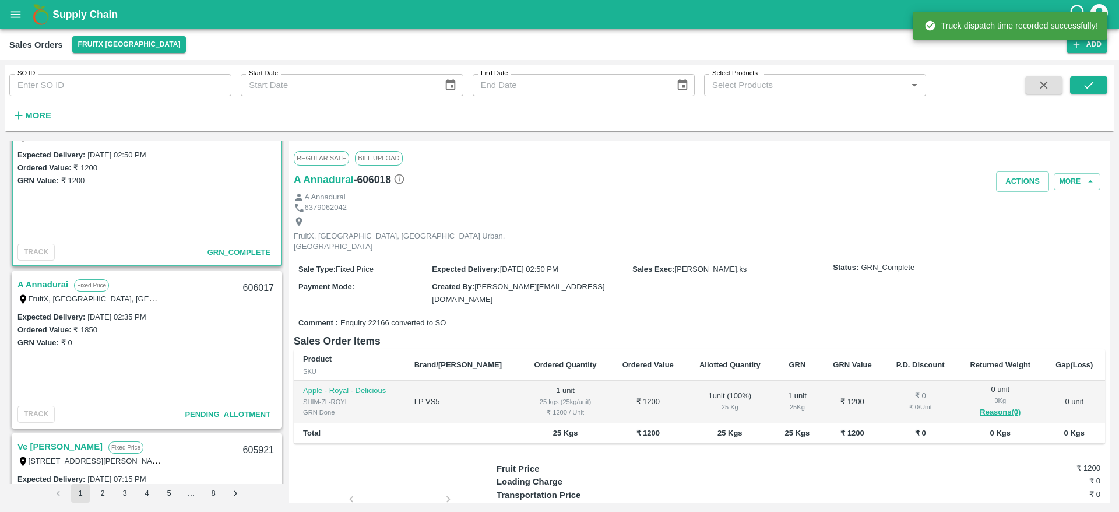
scroll to position [2141, 0]
click at [54, 287] on link "A Annadurai" at bounding box center [42, 282] width 51 height 15
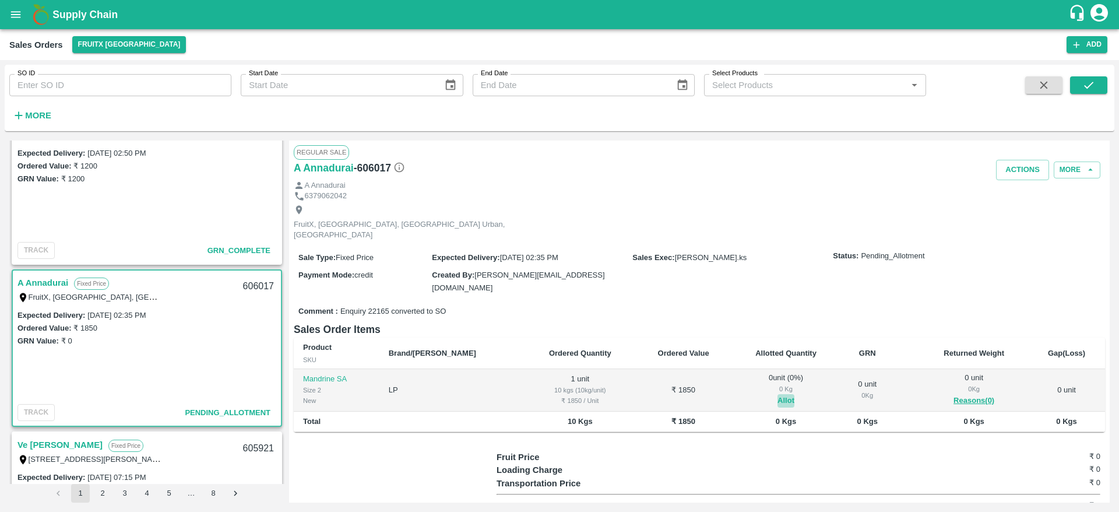
click at [777, 394] on button "Allot" at bounding box center [785, 400] width 17 height 13
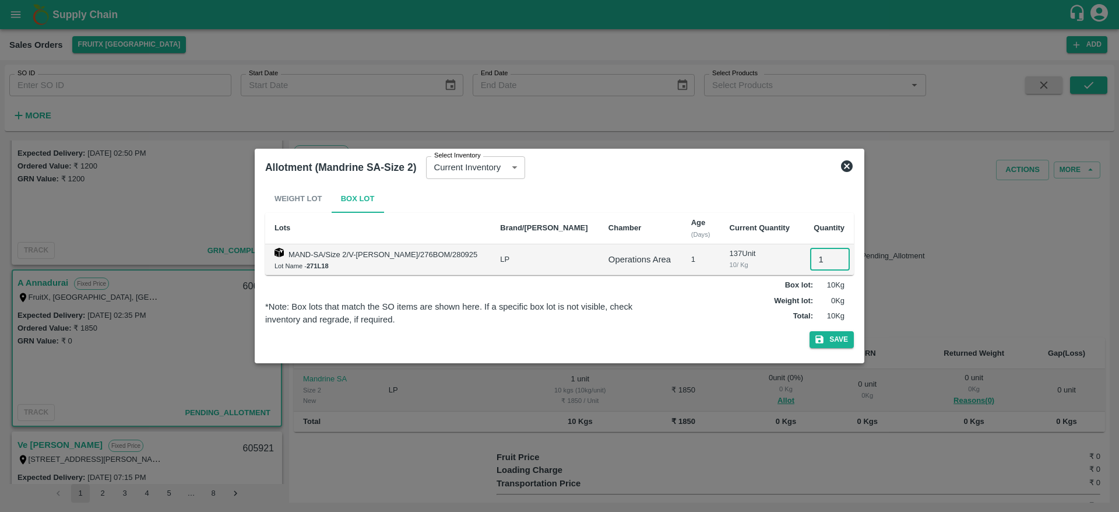
click at [811, 266] on input "1" at bounding box center [830, 259] width 40 height 22
type input "1"
click at [809, 331] on button "Save" at bounding box center [831, 339] width 44 height 17
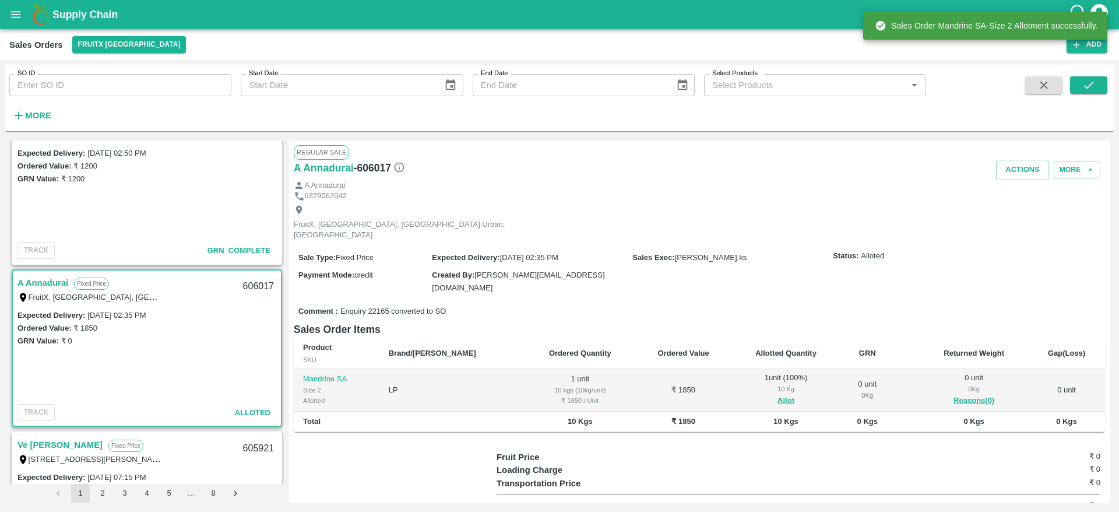
click at [256, 285] on div "606017" at bounding box center [258, 286] width 45 height 27
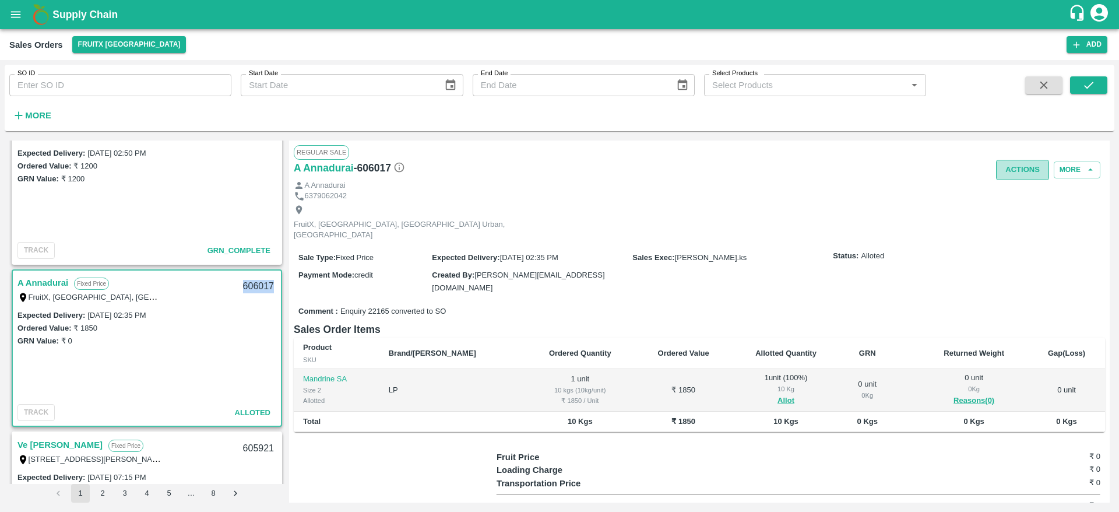
click at [1015, 176] on button "Actions" at bounding box center [1022, 170] width 53 height 20
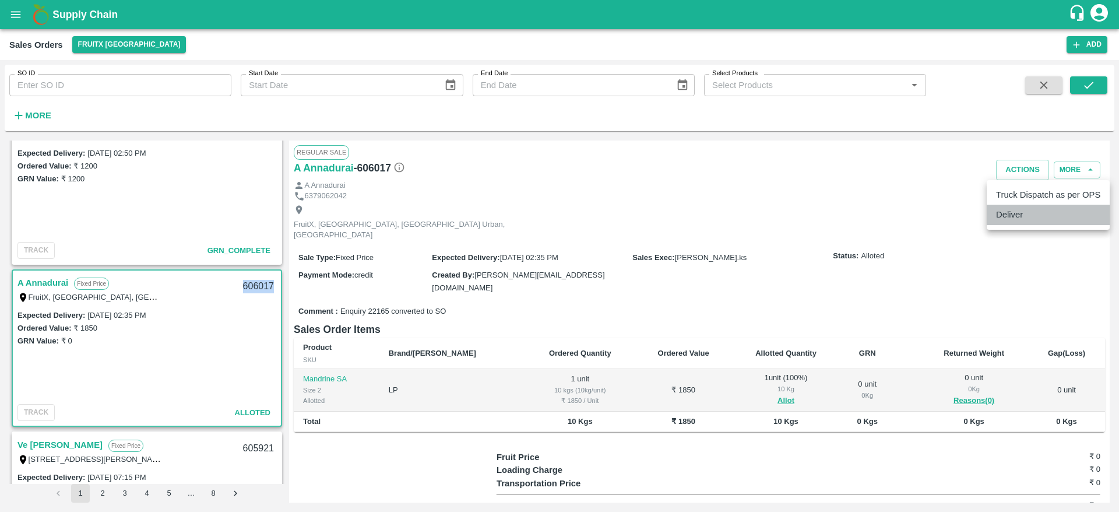
click at [1024, 211] on li "Deliver" at bounding box center [1048, 215] width 123 height 20
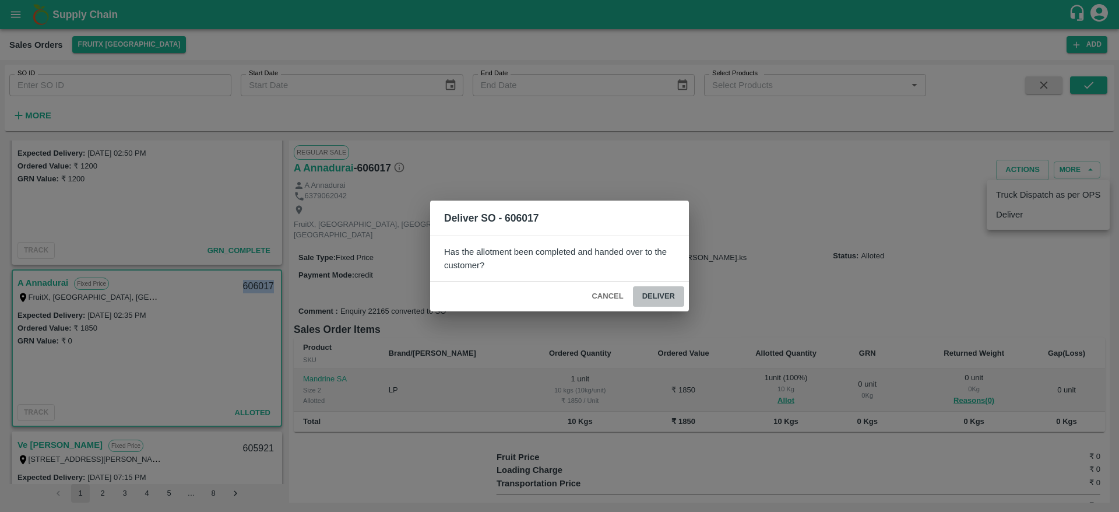
click at [649, 294] on button "Deliver" at bounding box center [658, 296] width 51 height 20
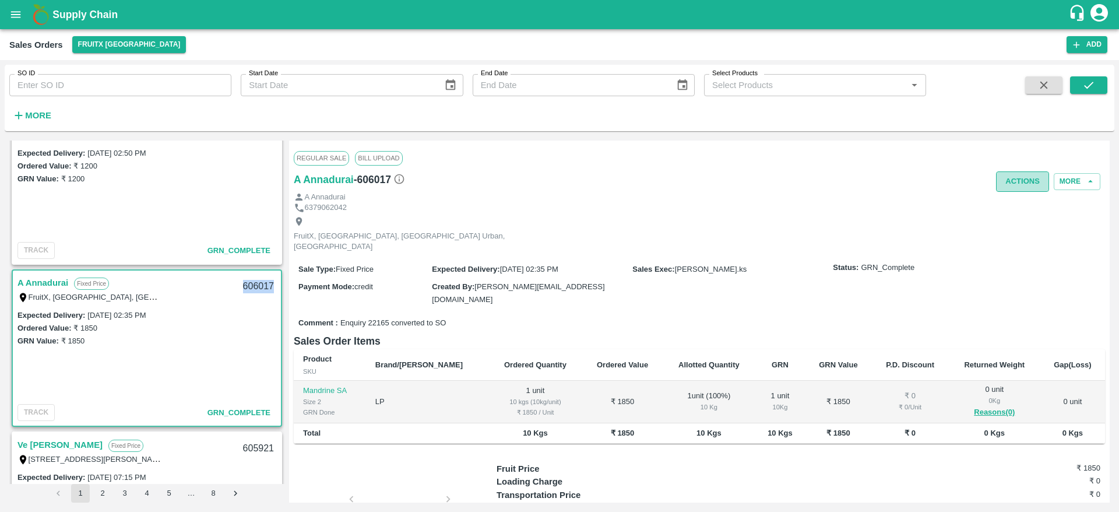
click at [1008, 185] on button "Actions" at bounding box center [1022, 181] width 53 height 20
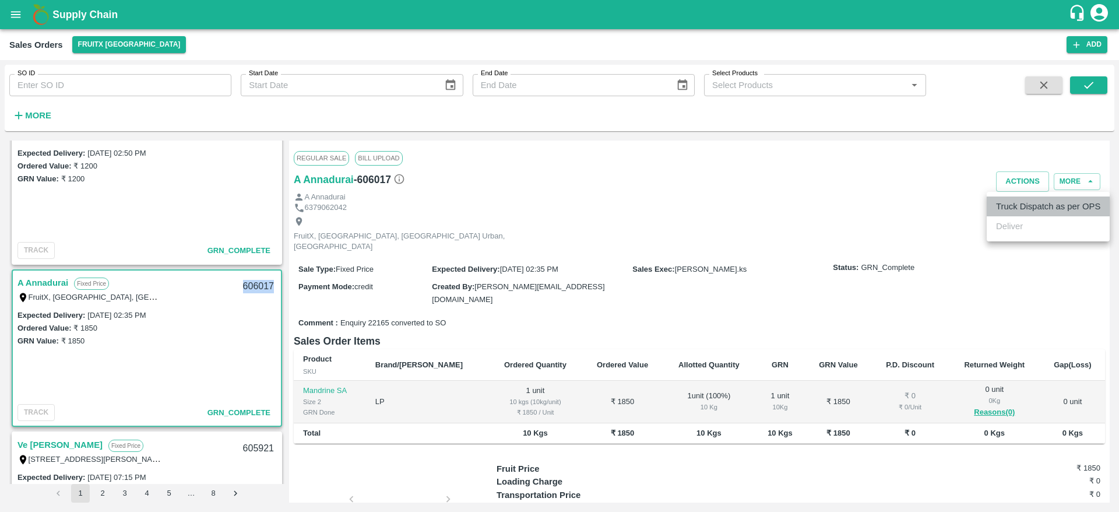
click at [995, 210] on li "Truck Dispatch as per OPS" at bounding box center [1048, 206] width 123 height 20
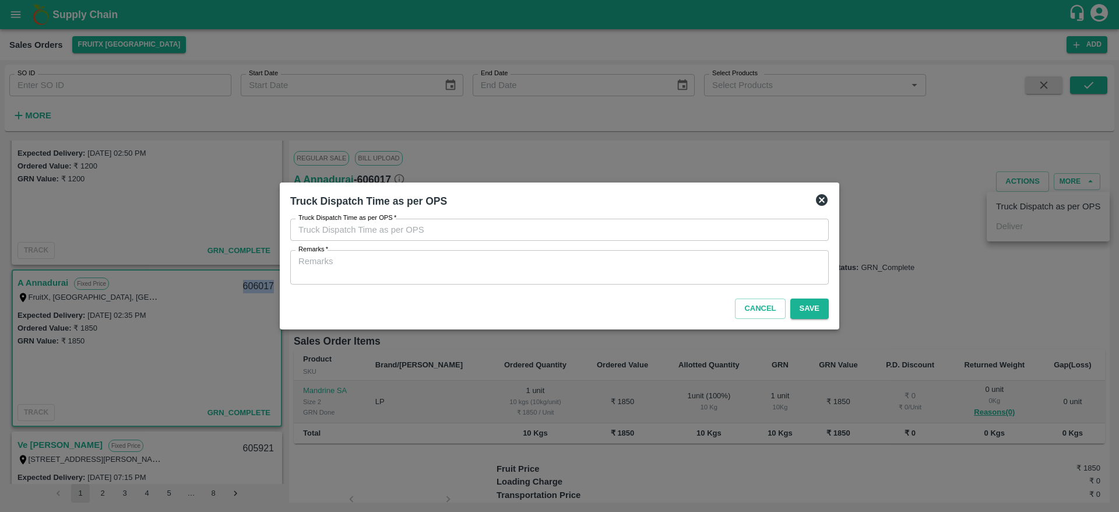
type input "[DATE] 07:58 PM"
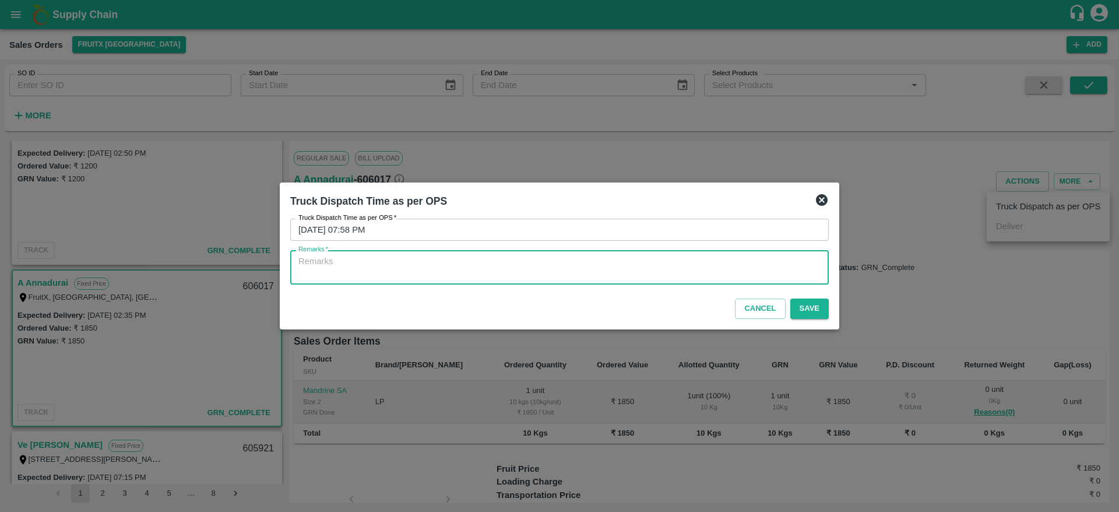
click at [678, 277] on textarea "Remarks   *" at bounding box center [559, 267] width 522 height 24
type textarea "OTD"
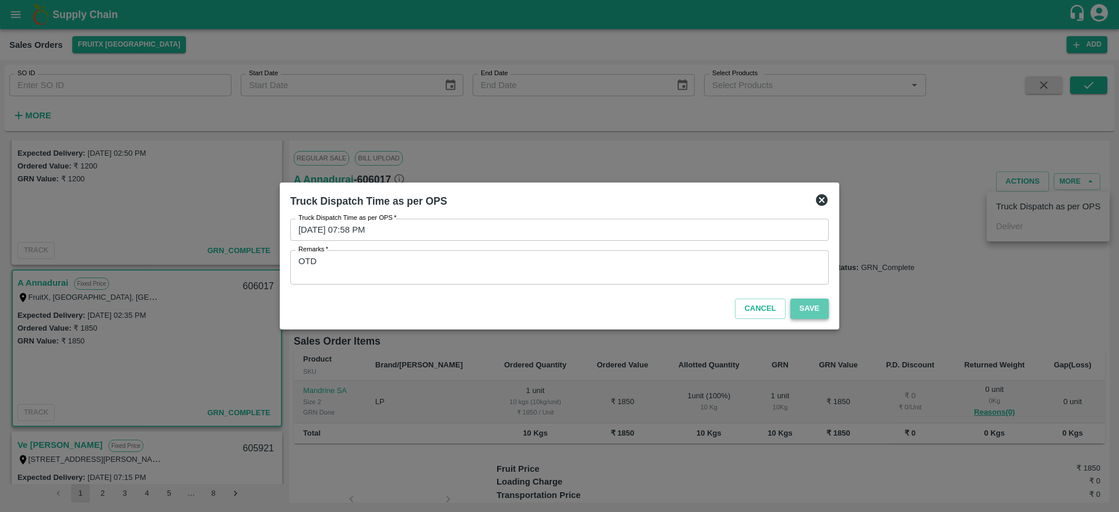
click at [802, 302] on button "Save" at bounding box center [809, 308] width 38 height 20
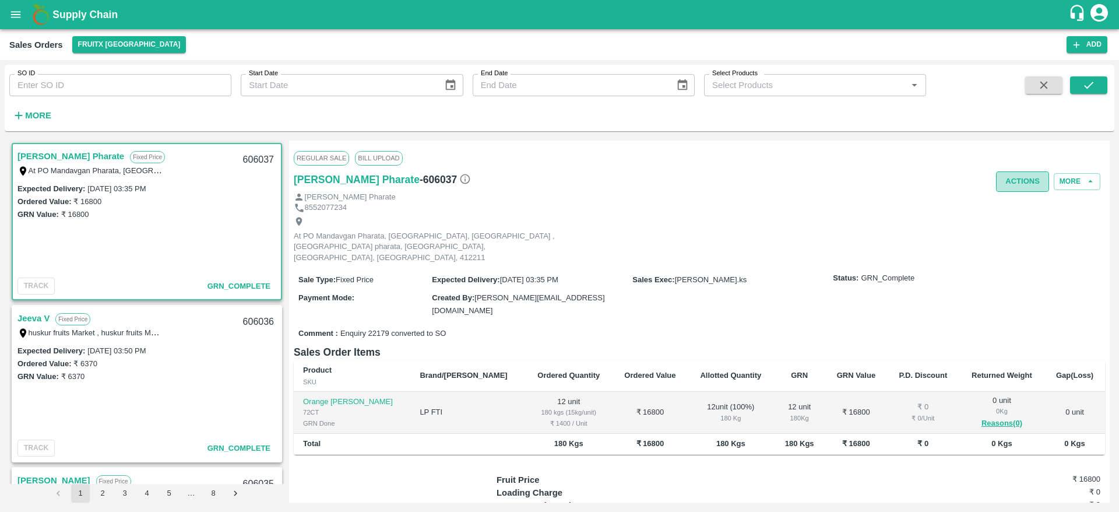
click at [1024, 178] on button "Actions" at bounding box center [1022, 181] width 53 height 20
click at [577, 293] on div at bounding box center [559, 256] width 1119 height 512
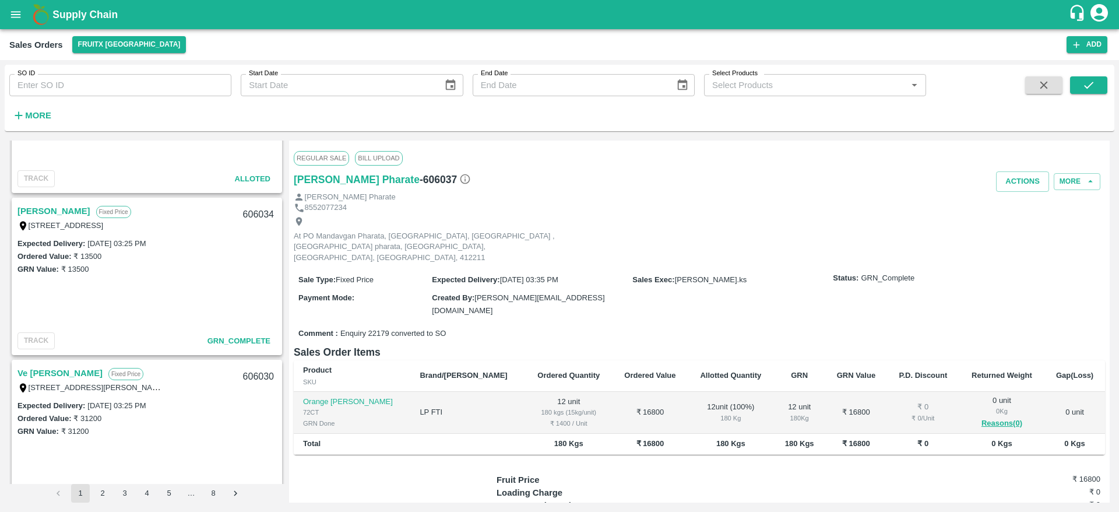
scroll to position [428, 0]
click at [41, 214] on link "[PERSON_NAME]" at bounding box center [53, 214] width 73 height 15
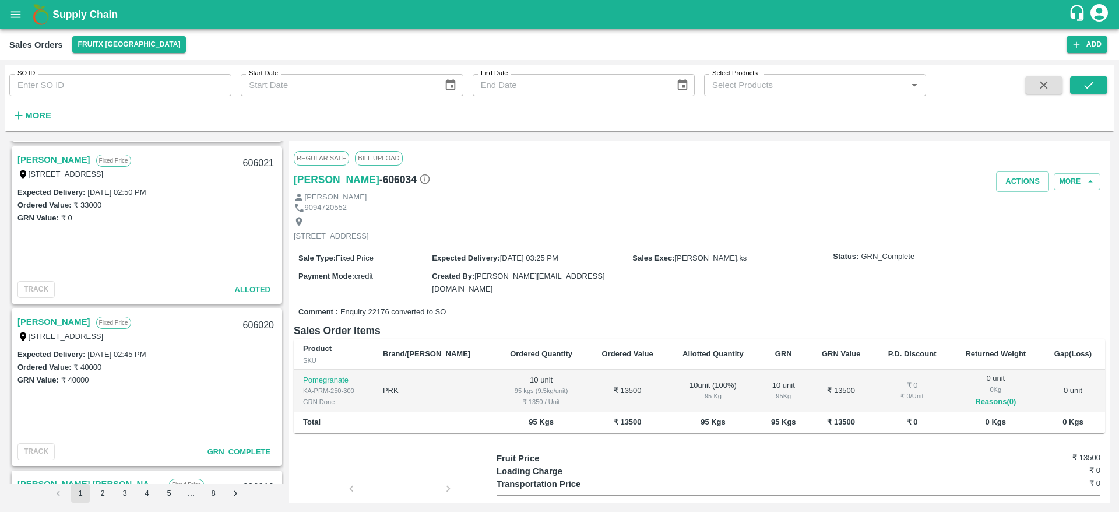
scroll to position [1574, 0]
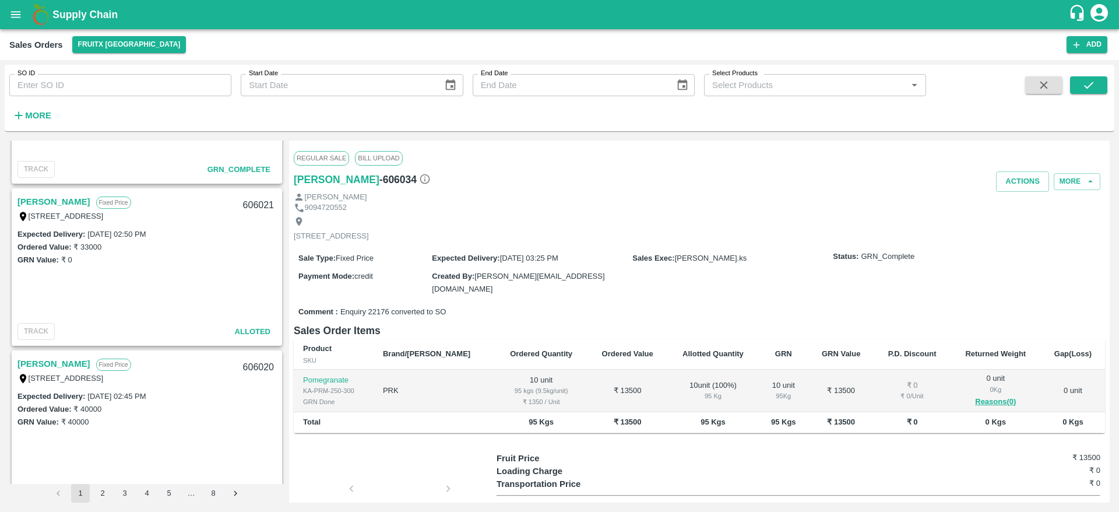
click at [39, 198] on link "[PERSON_NAME]" at bounding box center [53, 201] width 73 height 15
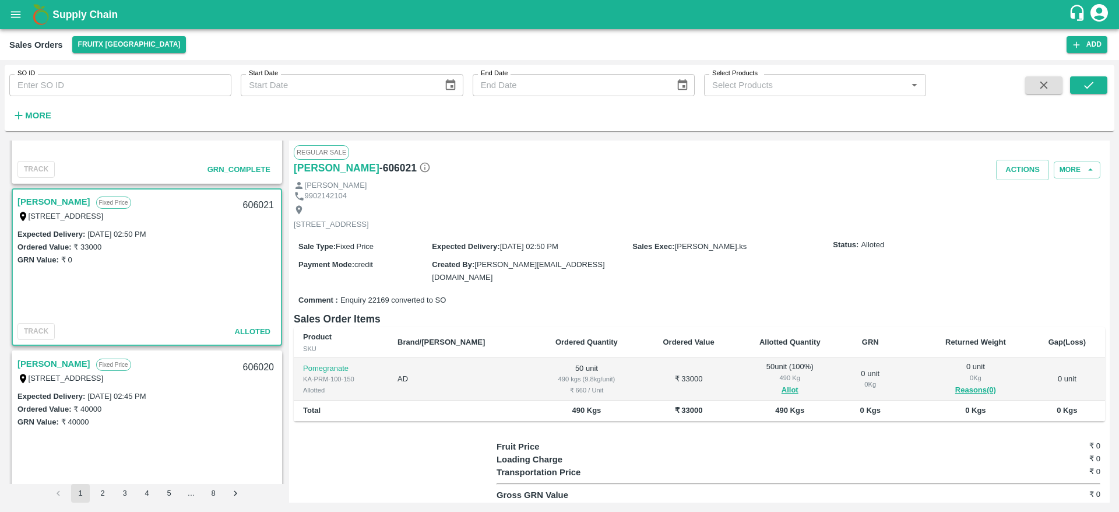
click at [252, 204] on div "606021" at bounding box center [258, 205] width 45 height 27
copy div "606021"
click at [1026, 165] on button "Actions" at bounding box center [1022, 170] width 53 height 20
click at [1005, 223] on li "Deliver" at bounding box center [1048, 215] width 123 height 20
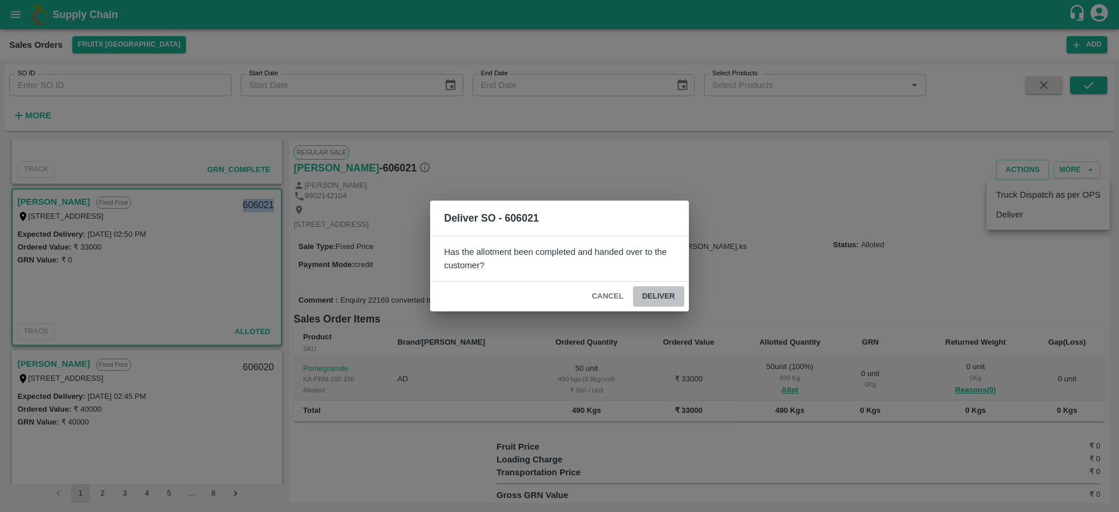
click at [653, 296] on button "Deliver" at bounding box center [658, 296] width 51 height 20
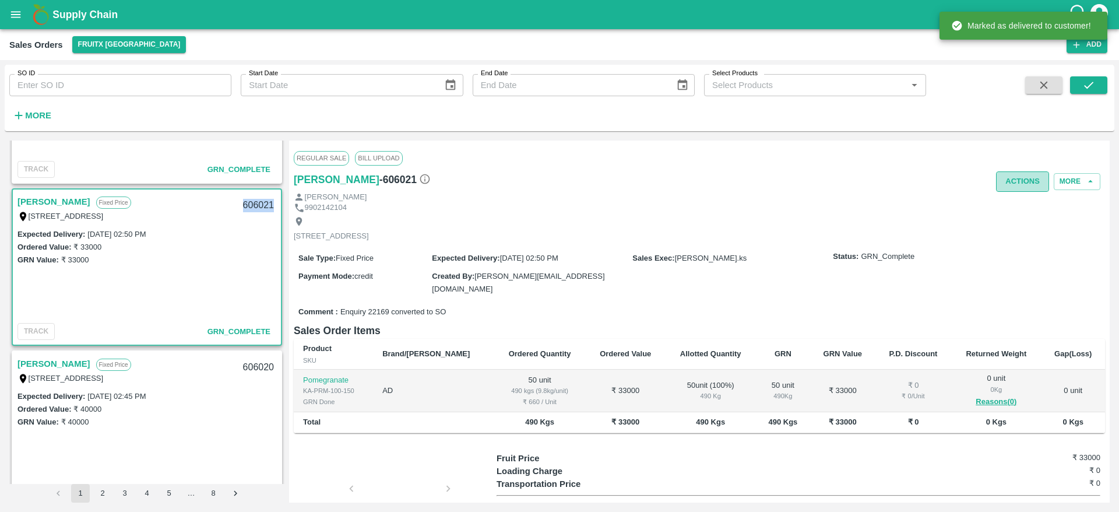
click at [1019, 182] on button "Actions" at bounding box center [1022, 181] width 53 height 20
click at [1021, 196] on li "Truck Dispatch as per OPS" at bounding box center [1048, 206] width 123 height 20
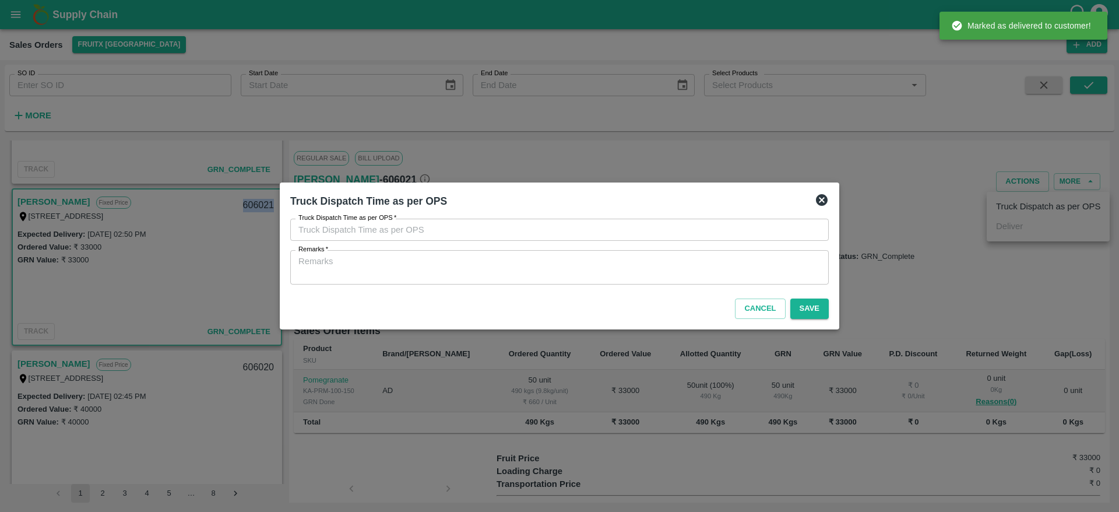
type input "29/09/2025 08:04 PM"
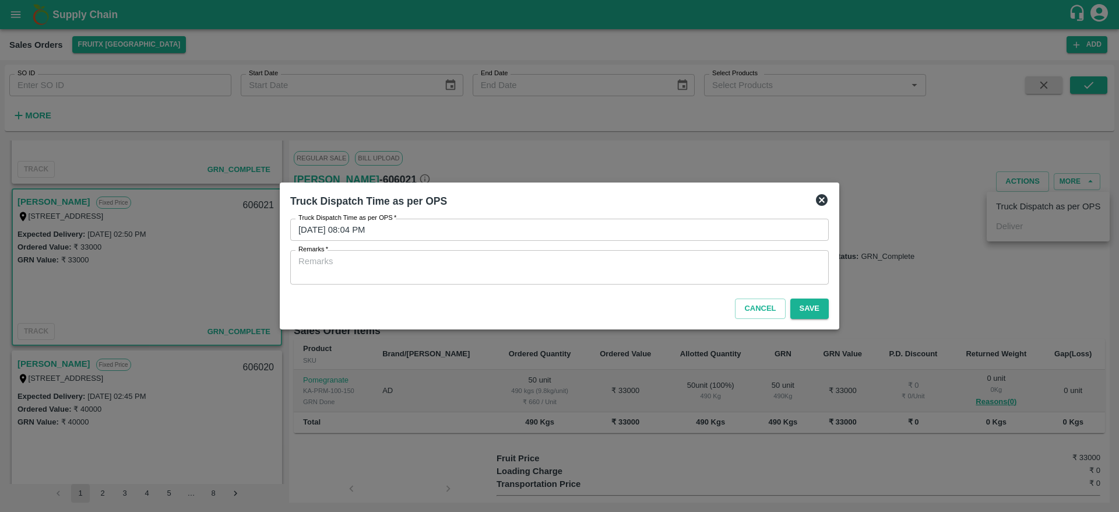
click at [679, 271] on textarea "Remarks   *" at bounding box center [559, 267] width 522 height 24
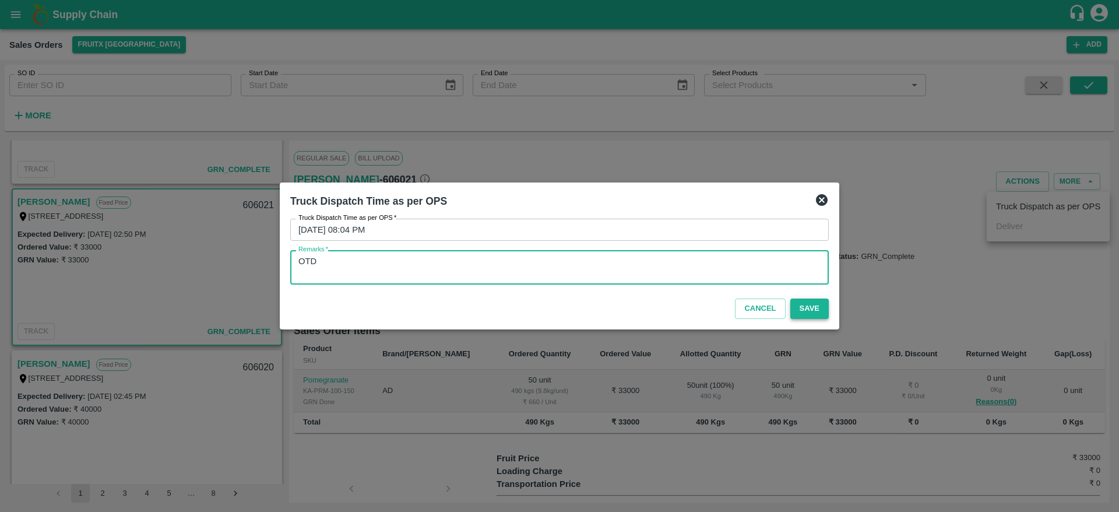
type textarea "OTD"
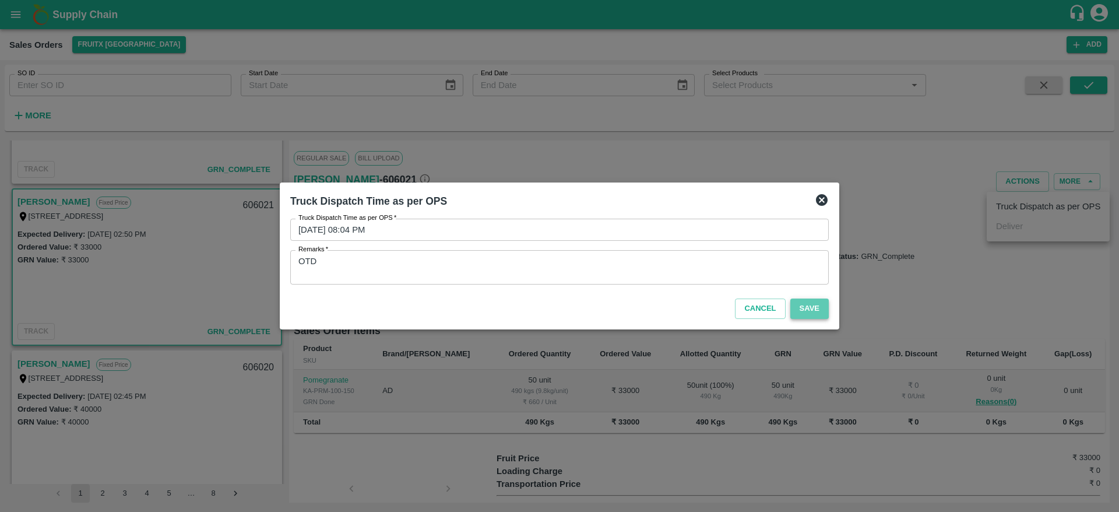
click at [815, 300] on button "Save" at bounding box center [809, 308] width 38 height 20
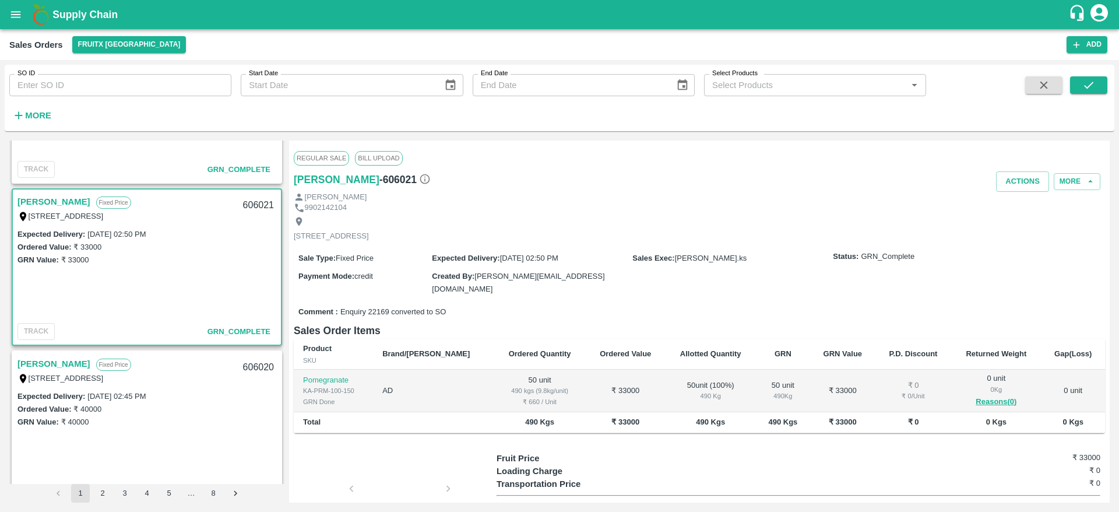
click at [248, 202] on div "606021" at bounding box center [258, 205] width 45 height 27
copy div "606021"
click at [1033, 181] on button "Actions" at bounding box center [1022, 181] width 53 height 20
click at [732, 244] on div at bounding box center [559, 256] width 1119 height 512
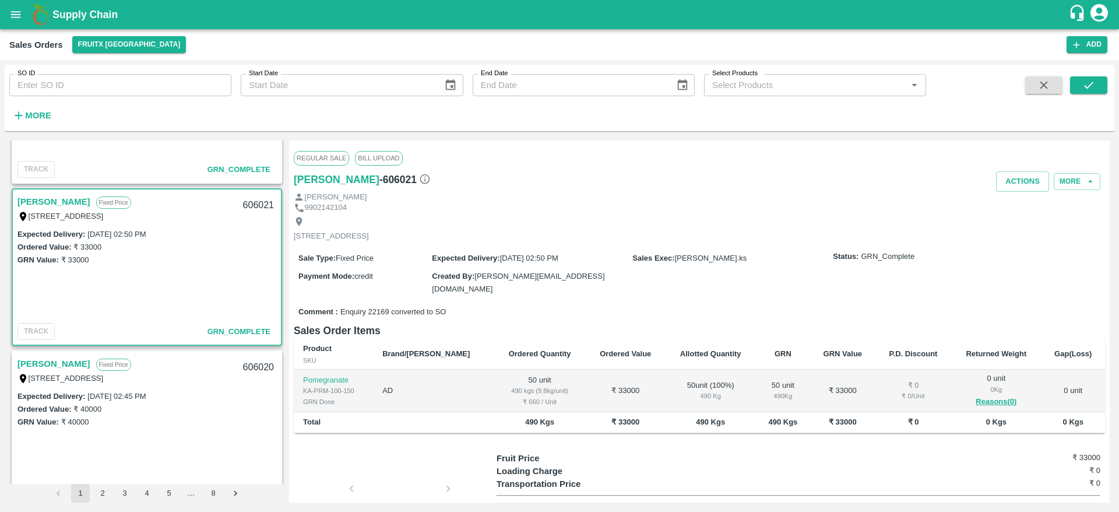
scroll to position [1648, 0]
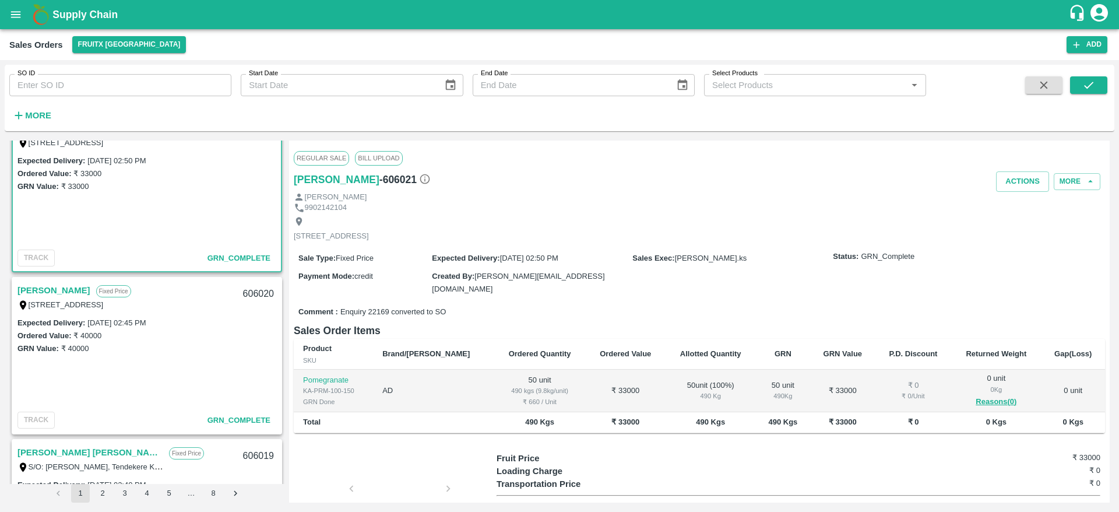
click at [41, 298] on div "[STREET_ADDRESS]" at bounding box center [90, 304] width 146 height 13
click at [40, 284] on link "[PERSON_NAME]" at bounding box center [53, 290] width 73 height 15
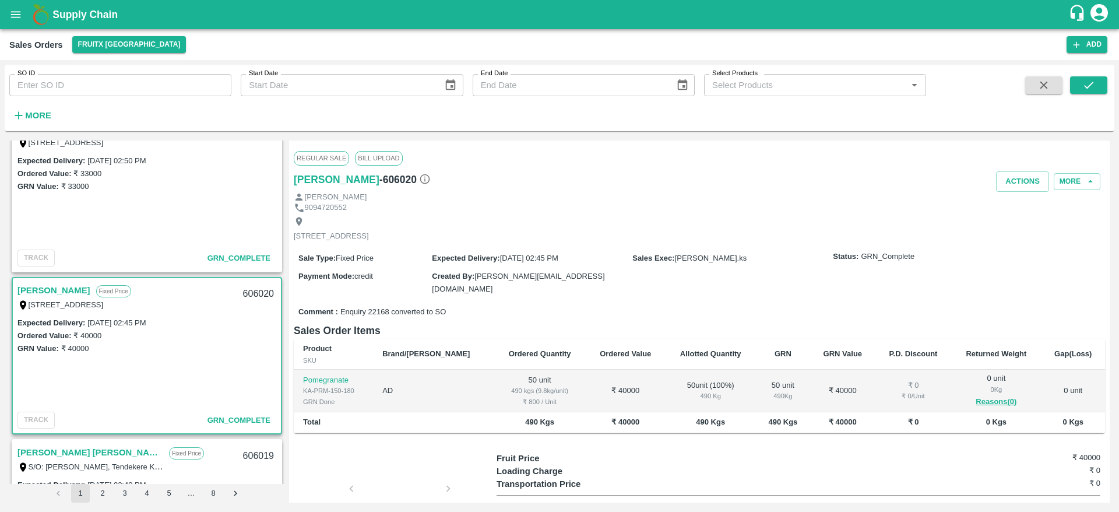
click at [257, 293] on div "606020" at bounding box center [258, 293] width 45 height 27
copy div "606020"
